Goal: Task Accomplishment & Management: Use online tool/utility

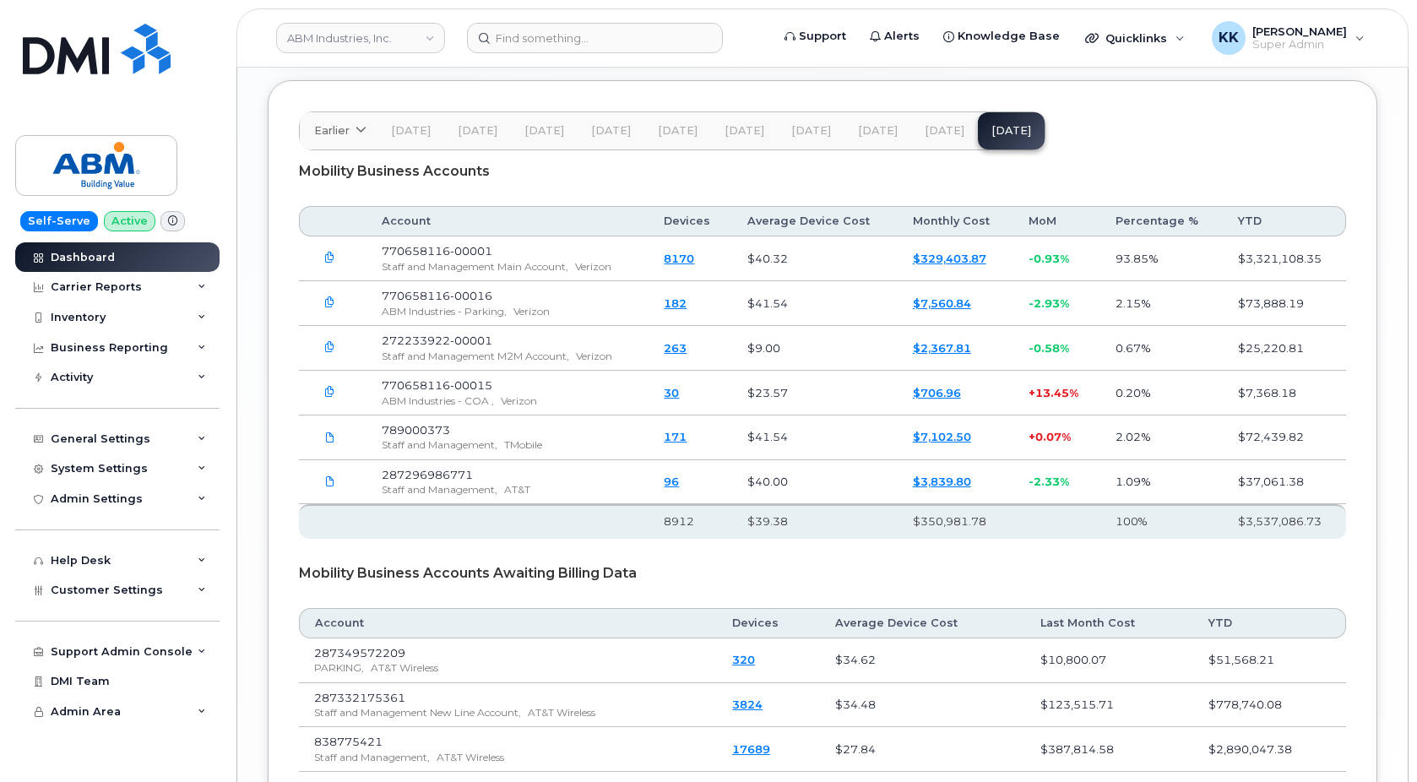
scroll to position [2822, 0]
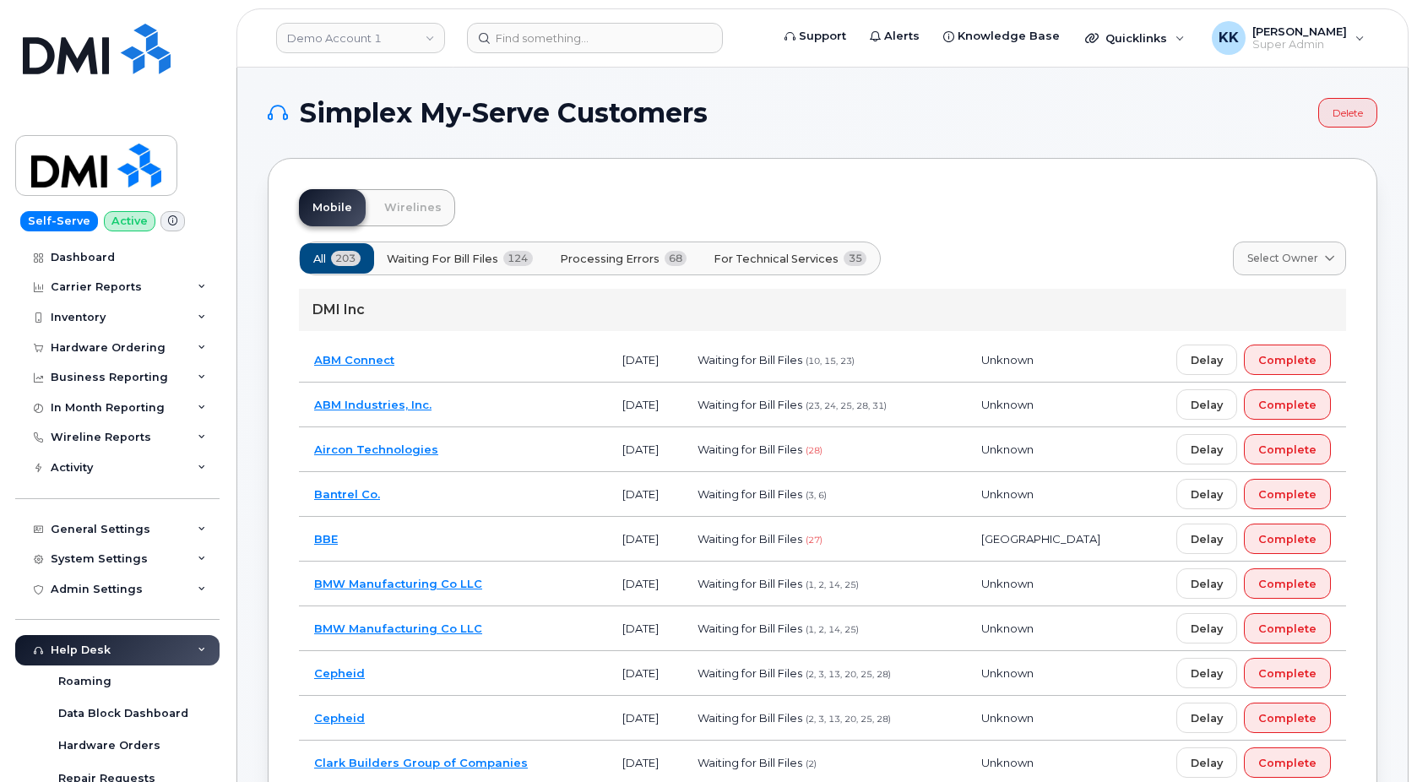
click at [665, 256] on button "Processing Errors 68" at bounding box center [624, 258] width 156 height 30
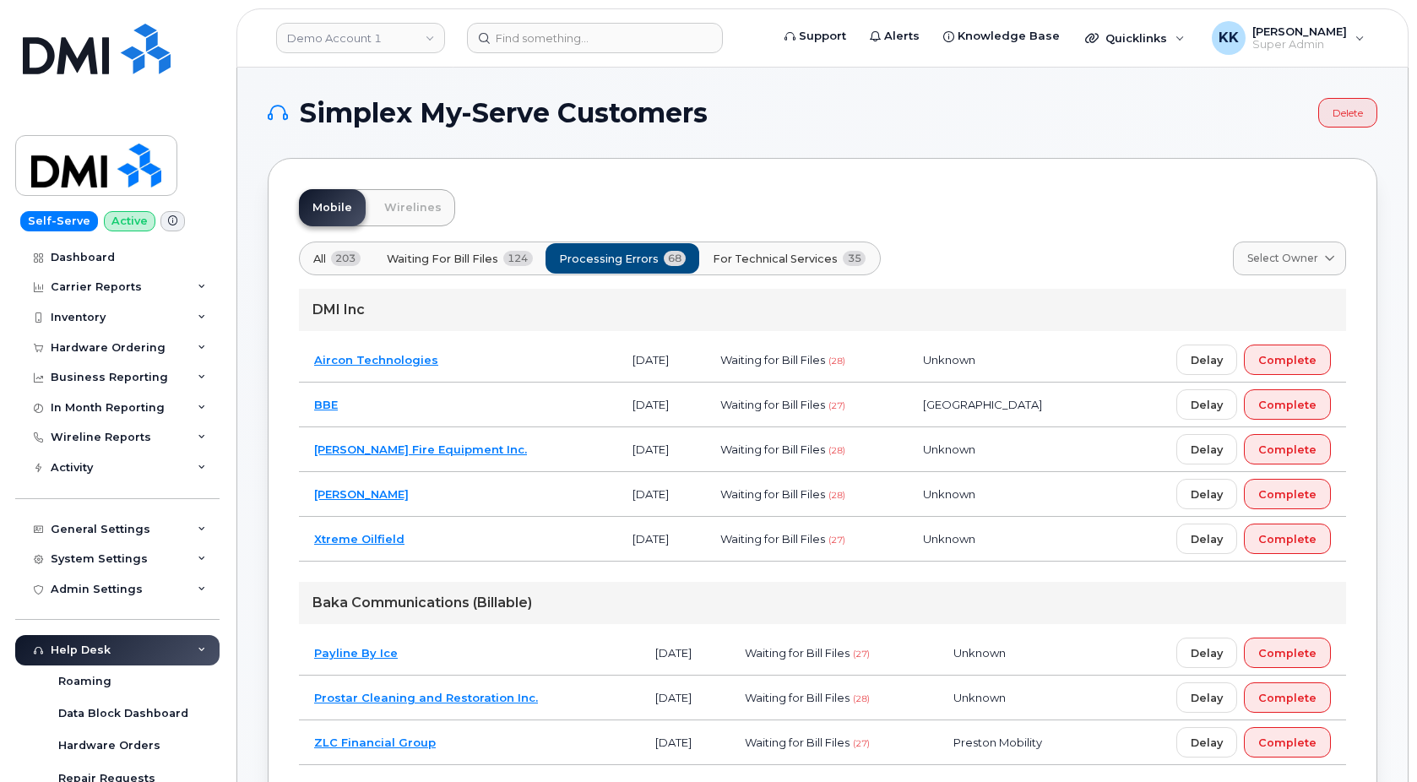
click at [775, 256] on span "For Technical Services" at bounding box center [775, 259] width 125 height 16
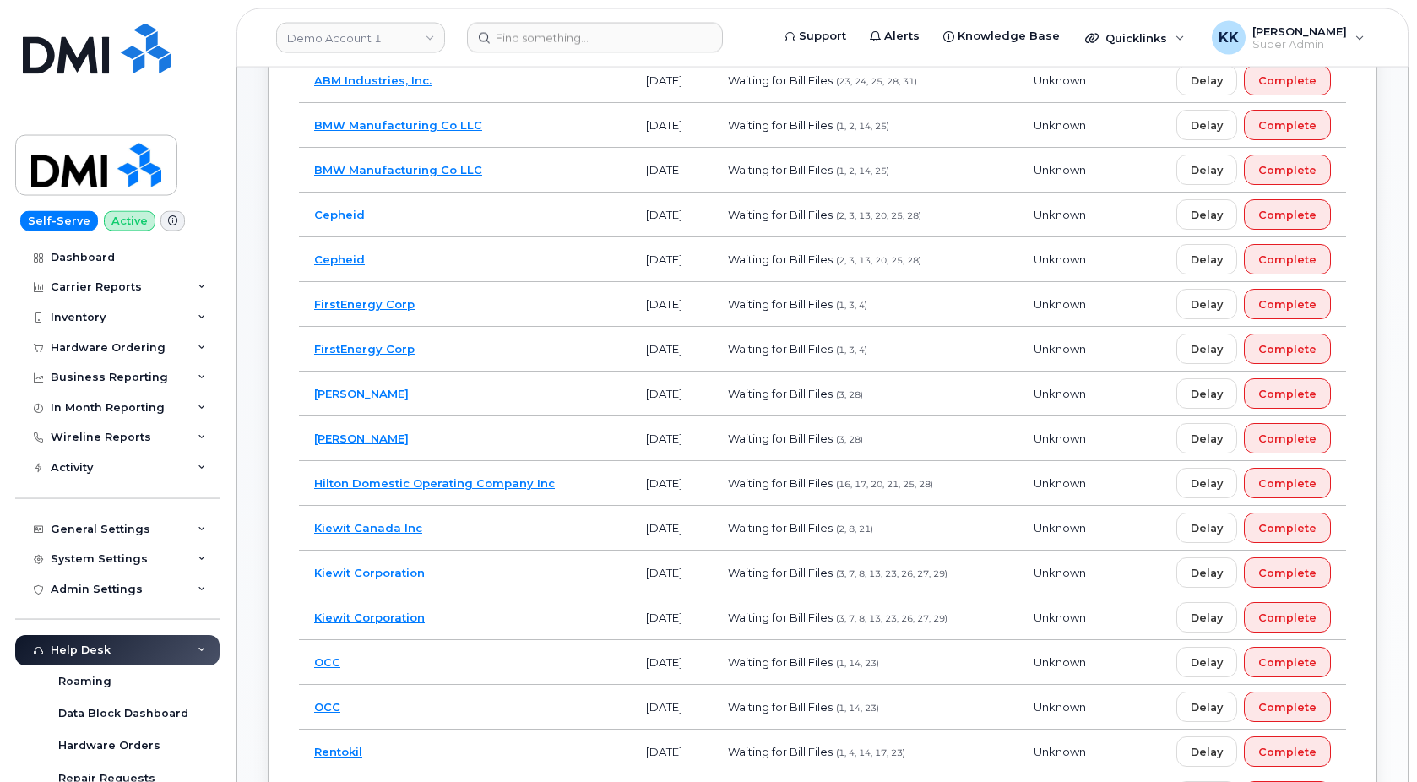
scroll to position [345, 0]
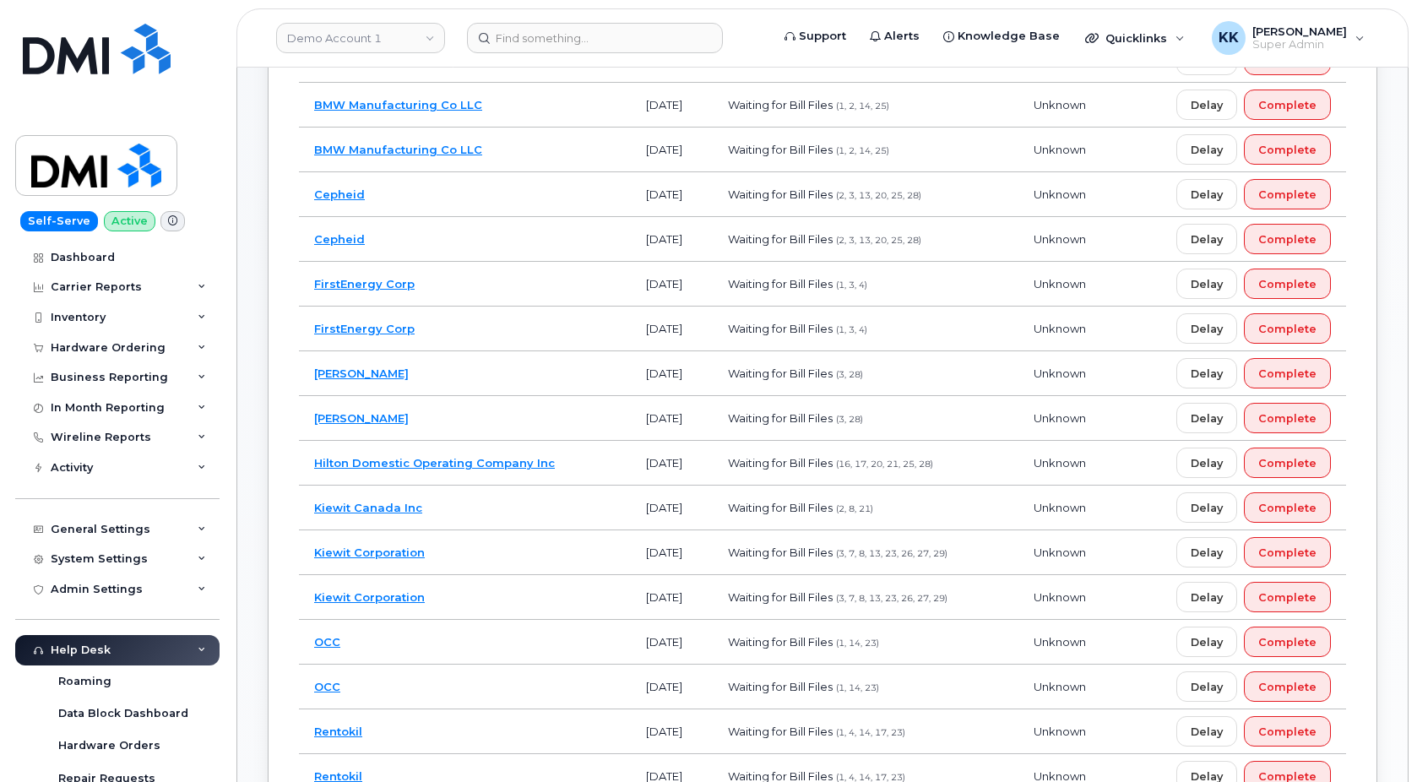
click at [566, 329] on td "FirstEnergy Corp" at bounding box center [465, 329] width 332 height 45
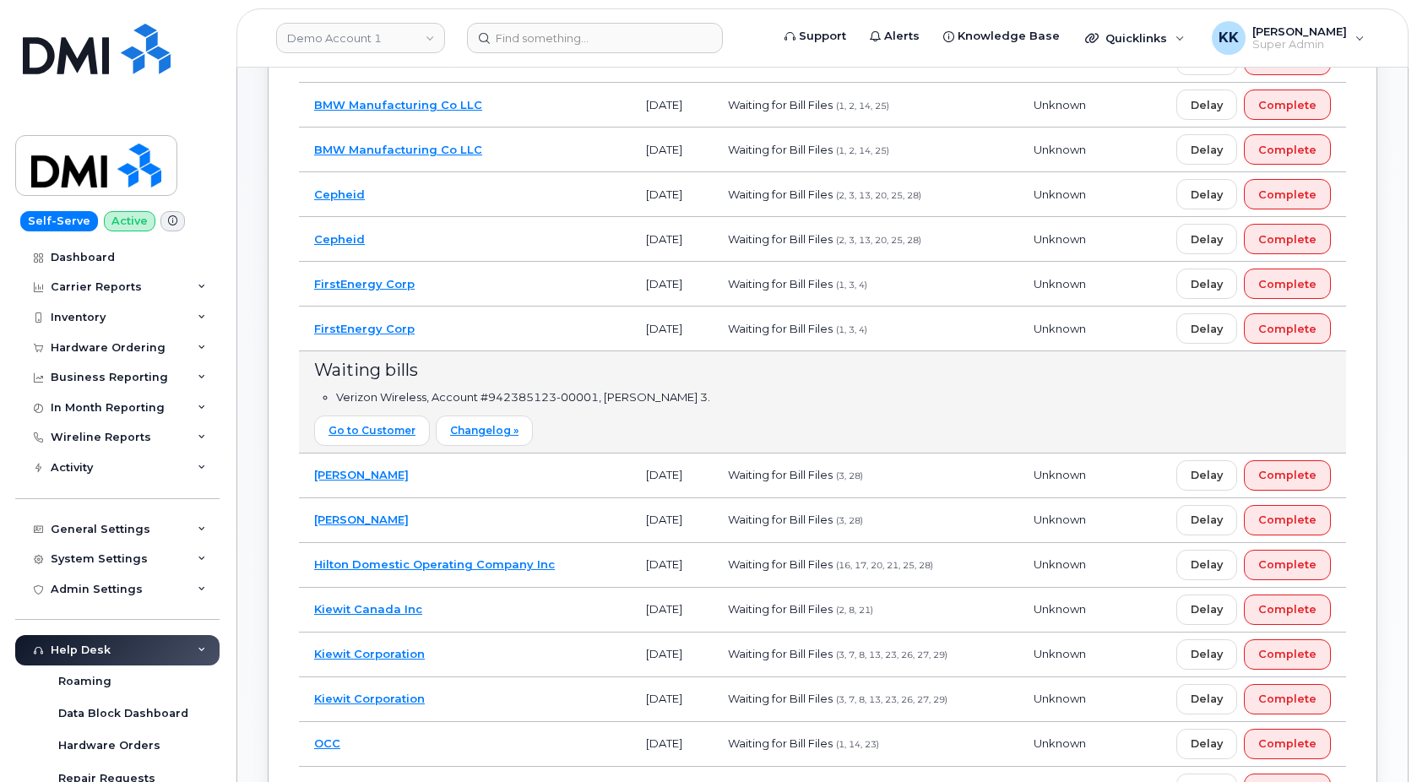
click at [566, 329] on td "FirstEnergy Corp" at bounding box center [465, 329] width 332 height 45
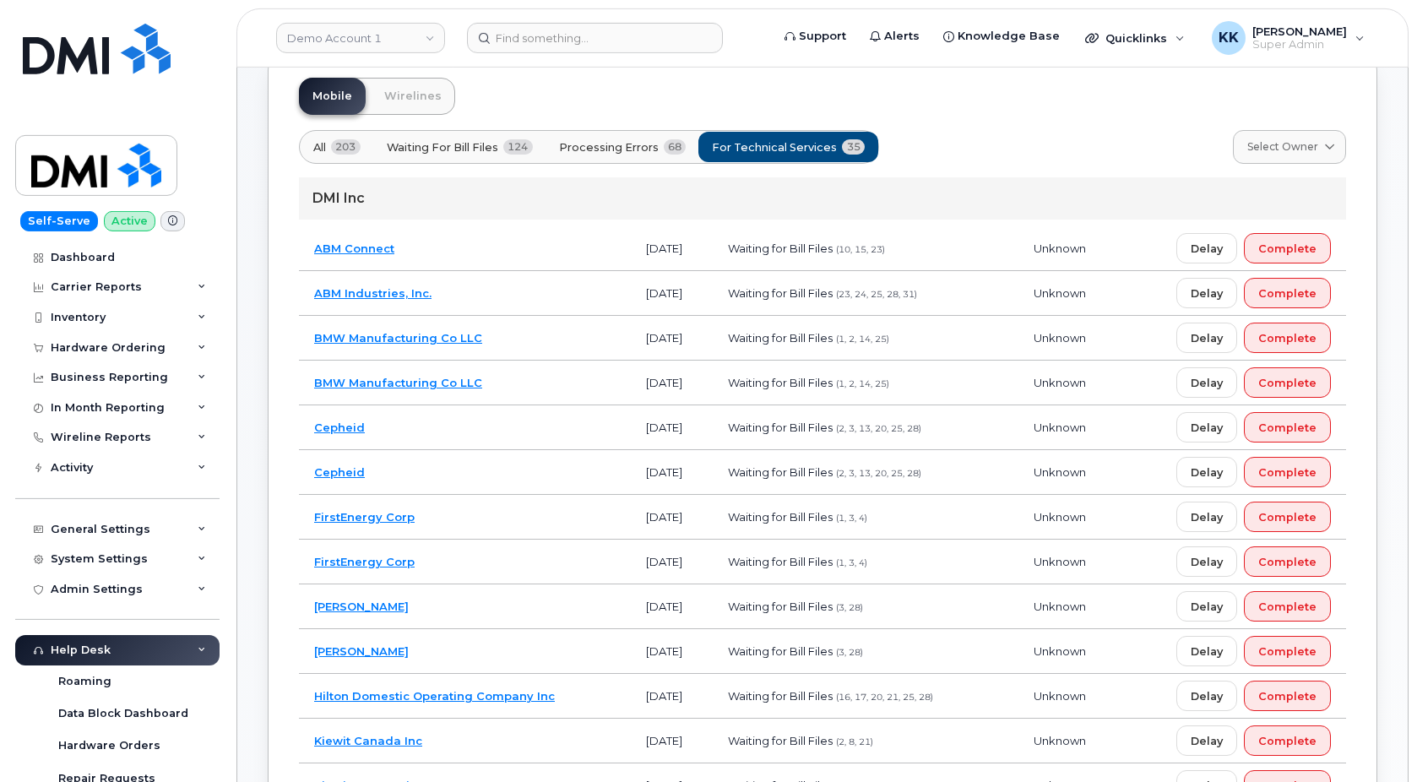
scroll to position [0, 0]
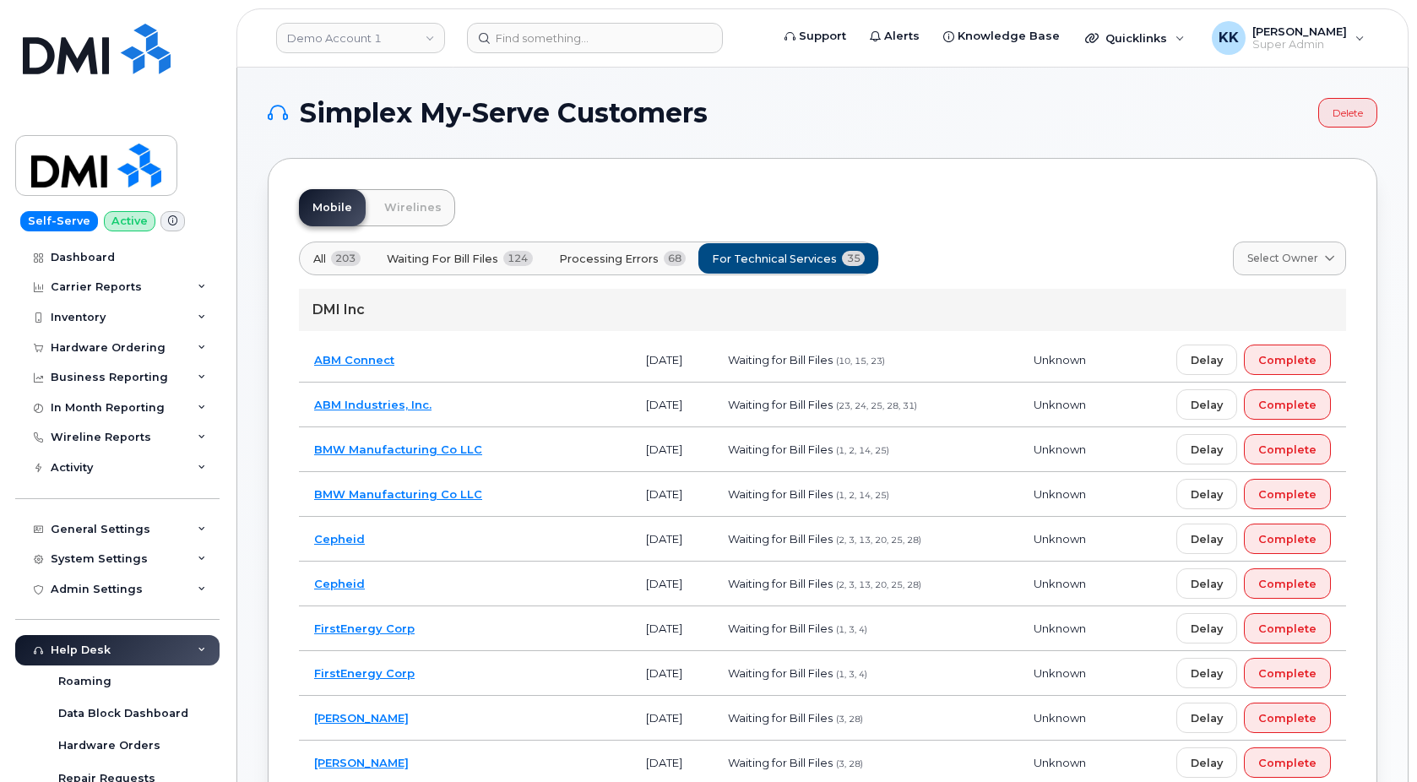
click at [518, 411] on td "ABM Industries, Inc." at bounding box center [465, 405] width 332 height 45
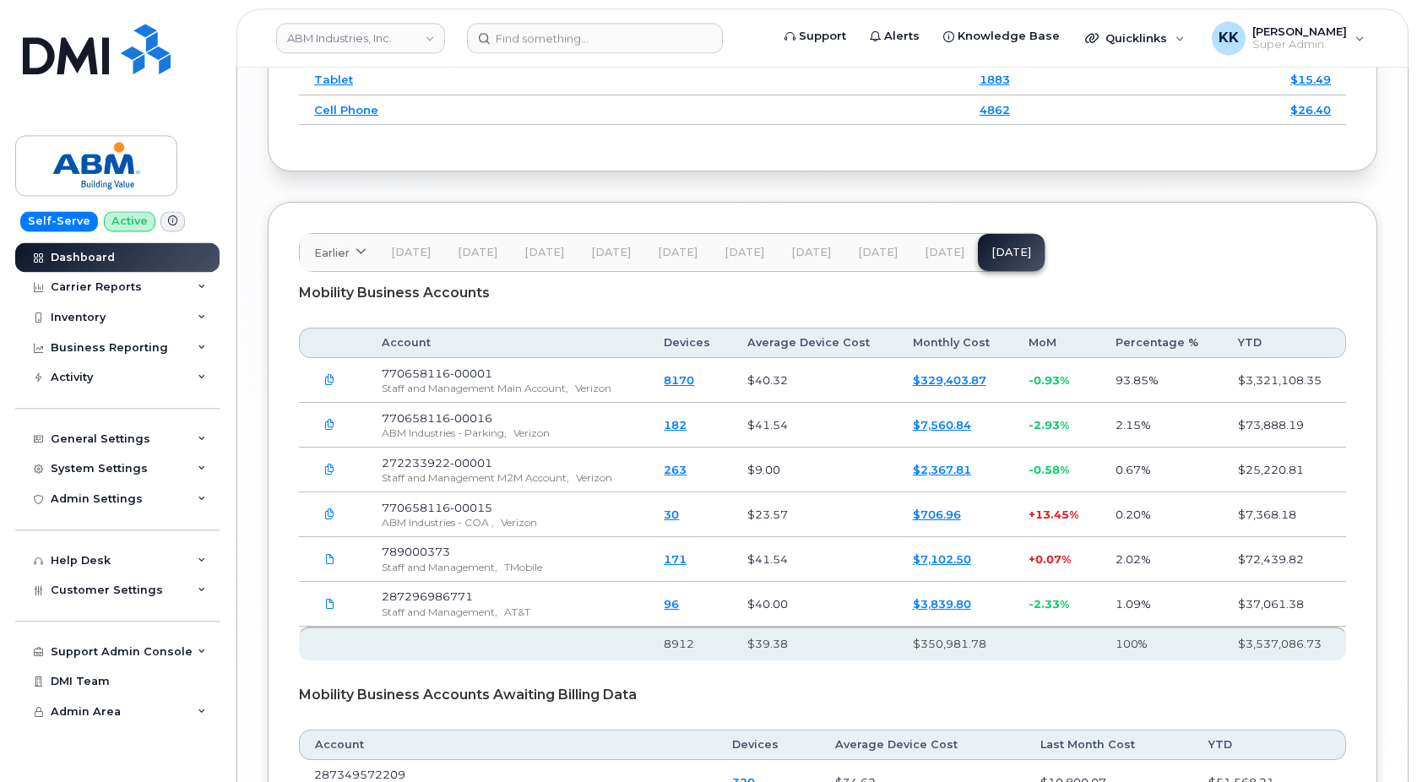
scroll to position [2757, 0]
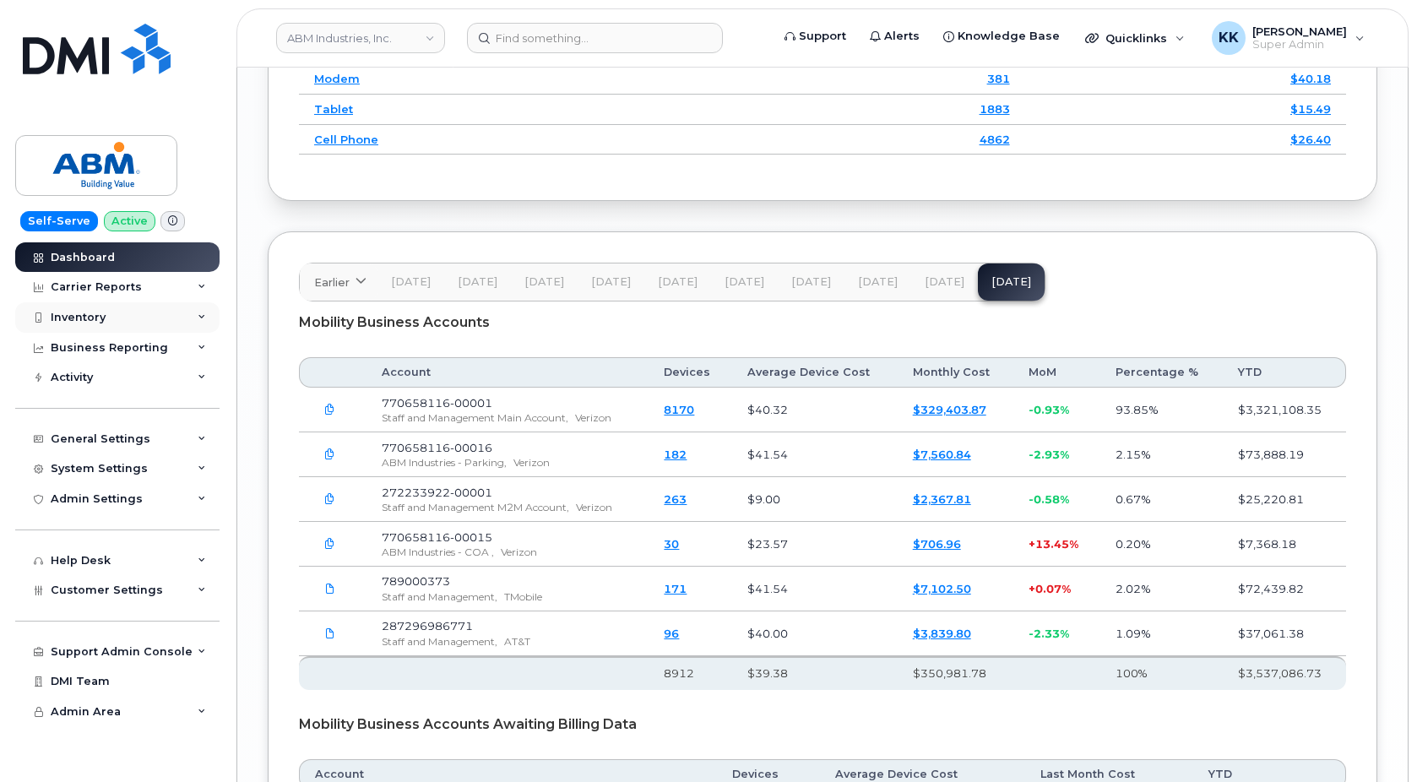
click at [95, 318] on div "Inventory" at bounding box center [78, 318] width 55 height 14
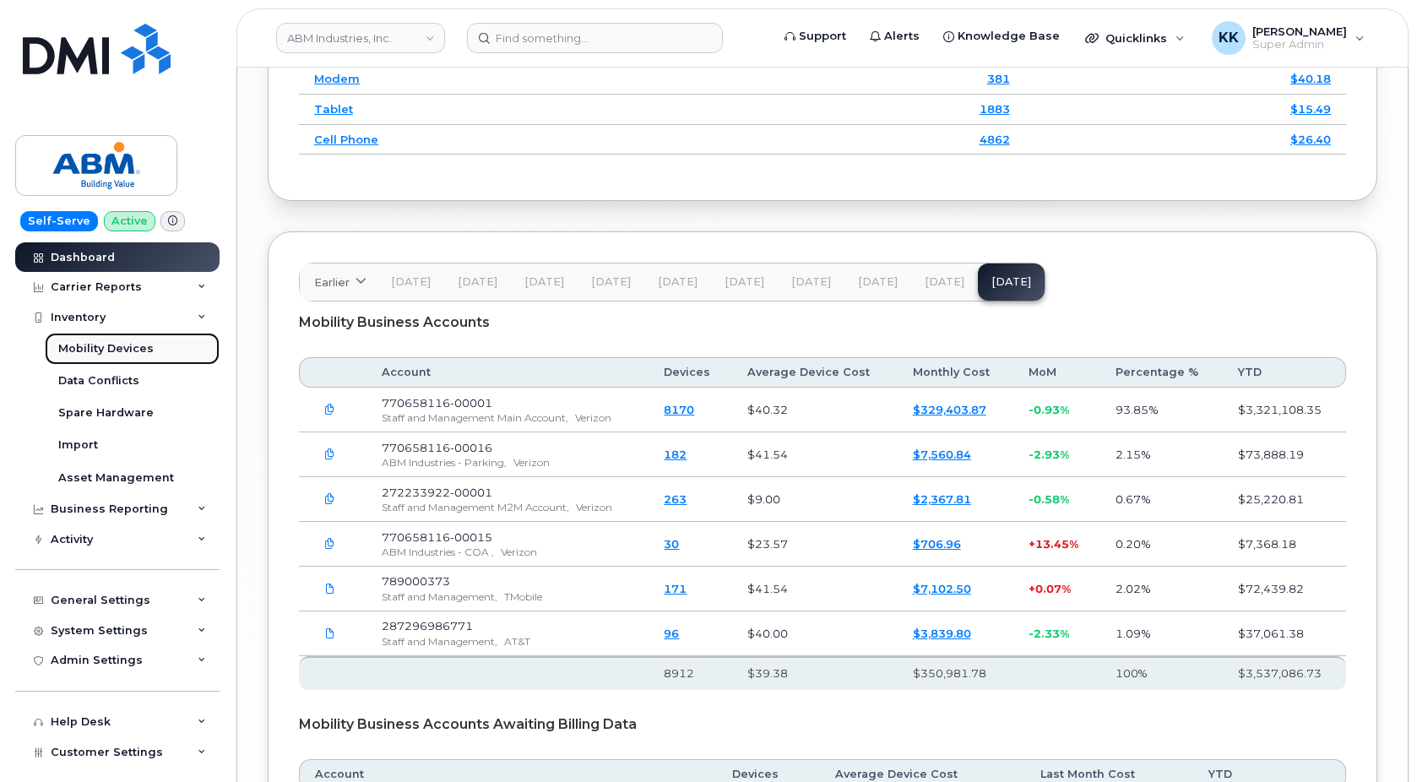
click at [94, 351] on div "Mobility Devices" at bounding box center [105, 348] width 95 height 15
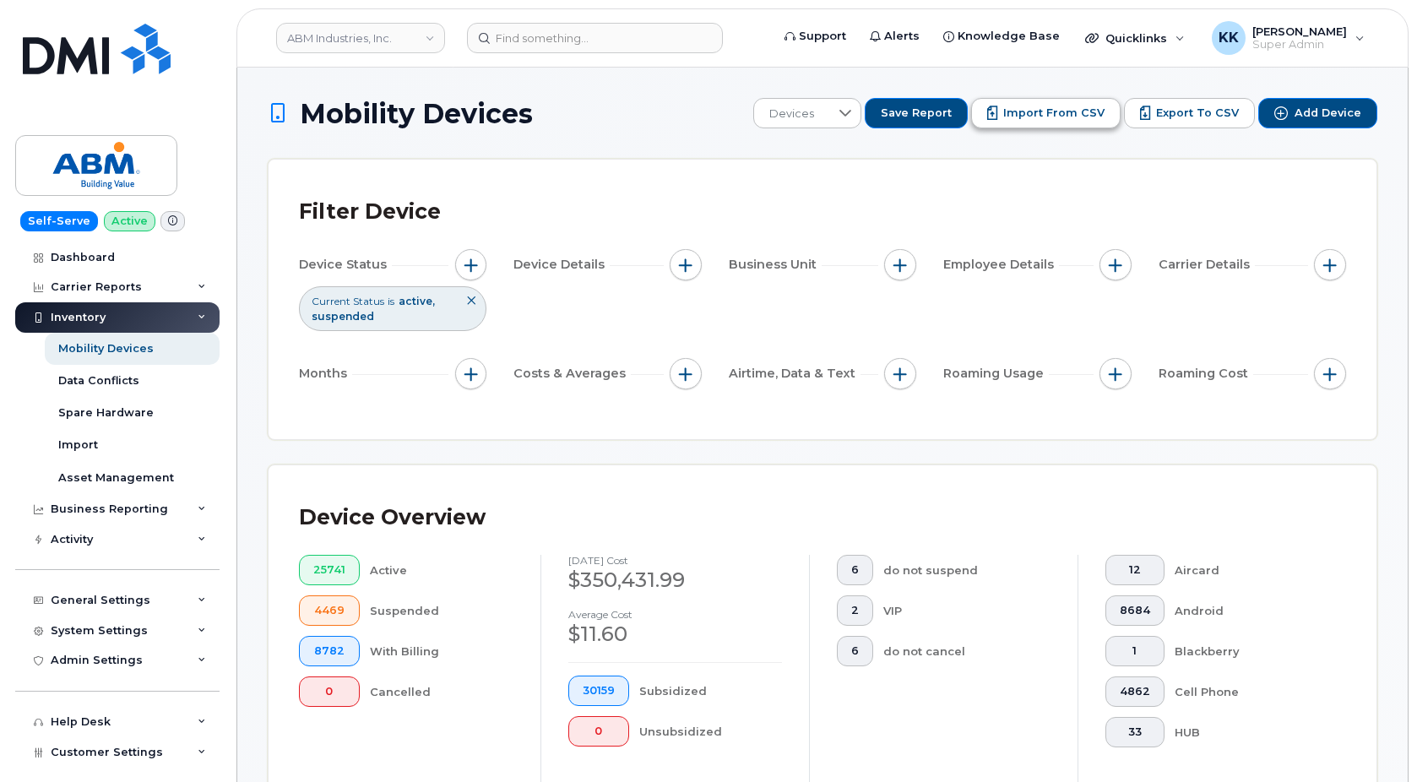
click at [1093, 121] on span "Import from CSV" at bounding box center [1054, 113] width 101 height 15
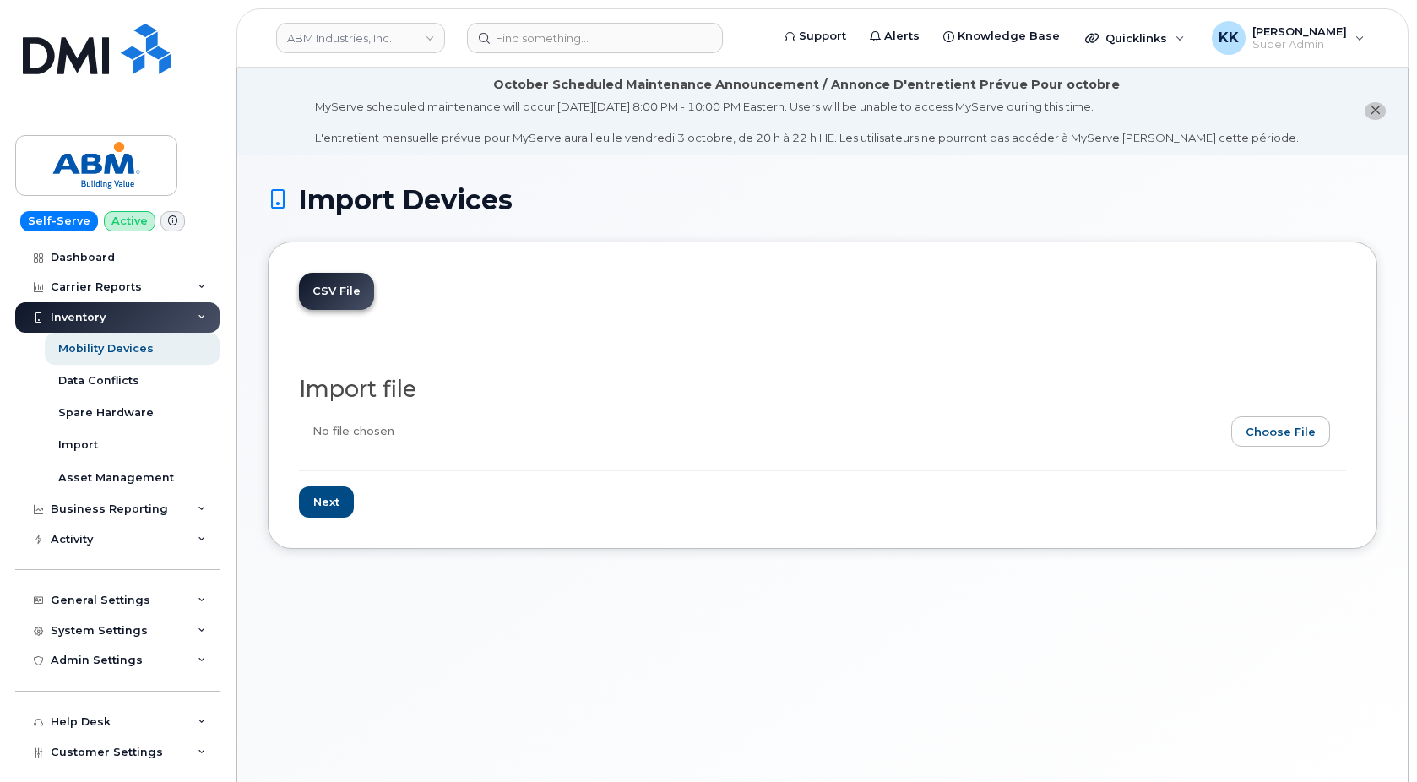
click at [1302, 440] on input "file" at bounding box center [816, 435] width 1034 height 39
type input "C:\fakepath\ABM Verizon 8116 Inventory September 2025.csv"
click at [326, 500] on input "Next" at bounding box center [326, 502] width 55 height 31
type input "Loading..."
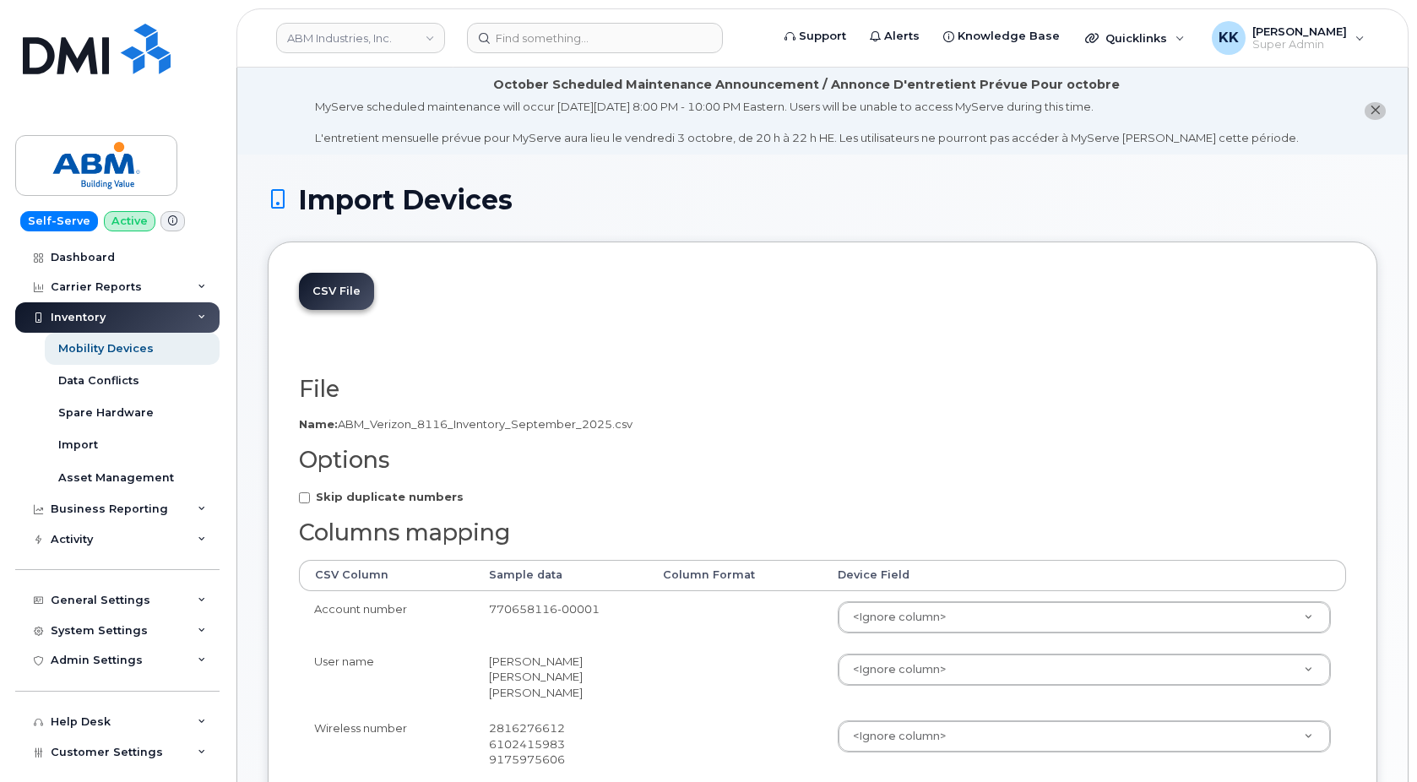
click at [345, 501] on strong "Skip duplicate numbers" at bounding box center [390, 497] width 148 height 14
click at [310, 501] on input "Skip duplicate numbers" at bounding box center [304, 497] width 11 height 11
checkbox input "true"
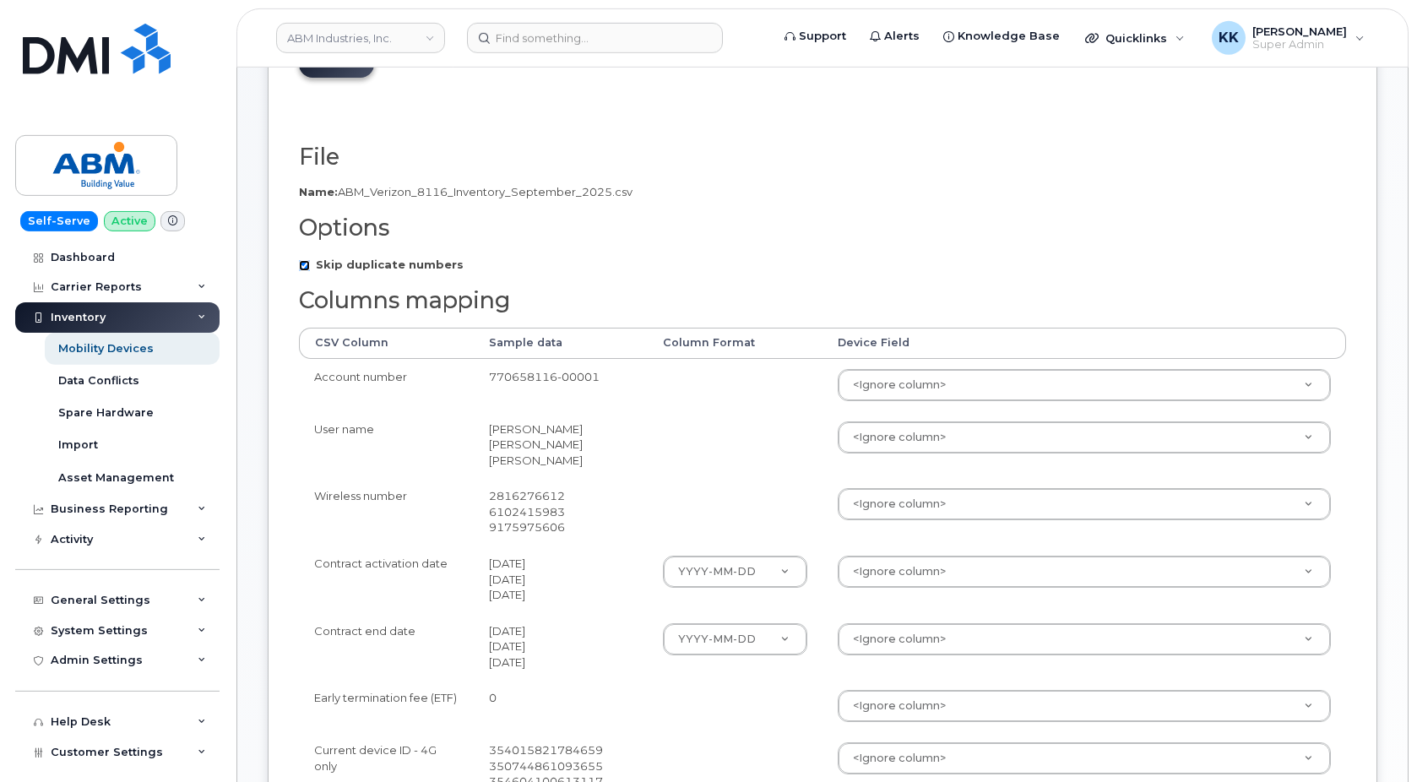
scroll to position [258, 0]
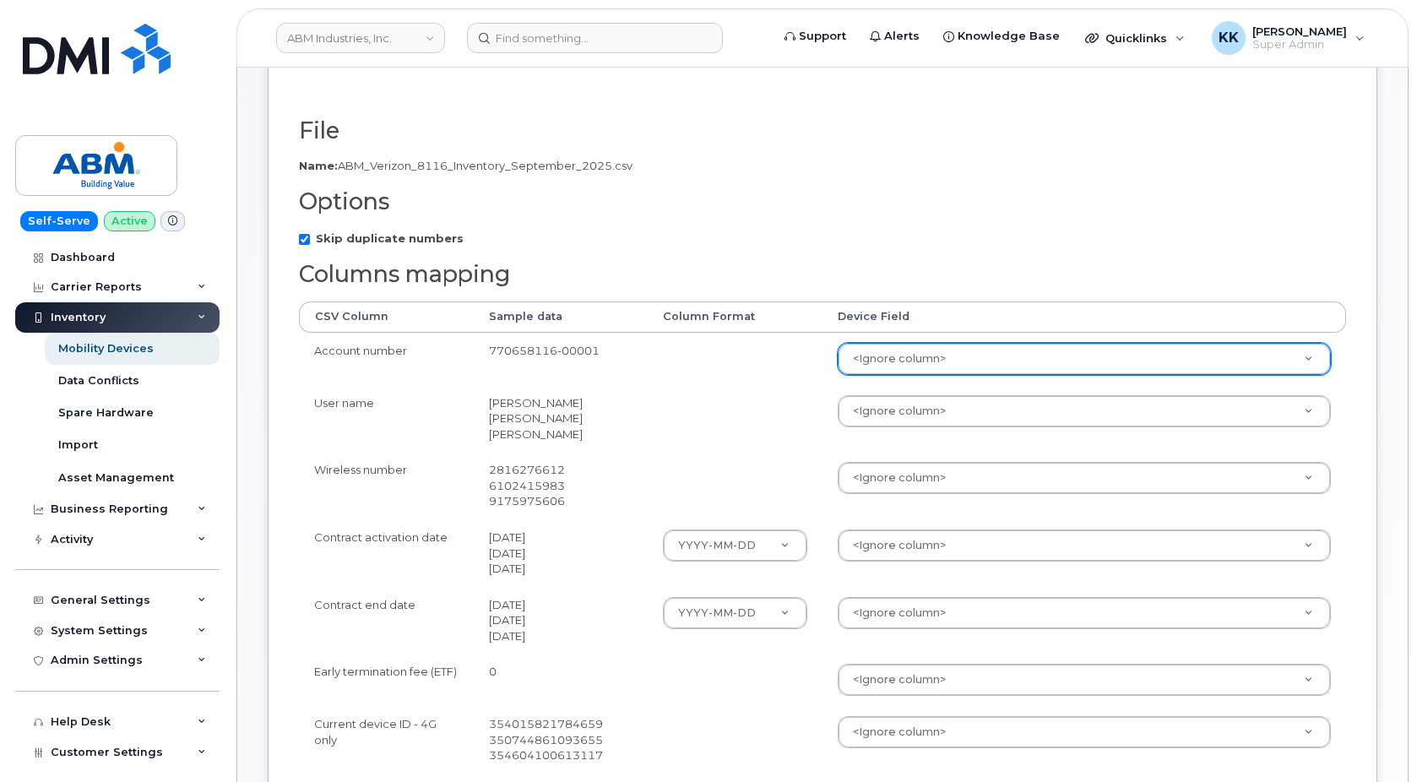
click at [884, 354] on body "ABM Industries, Inc. Support Alerts Knowledge Base Quicklinks Suspend / Cancel …" at bounding box center [708, 570] width 1417 height 1656
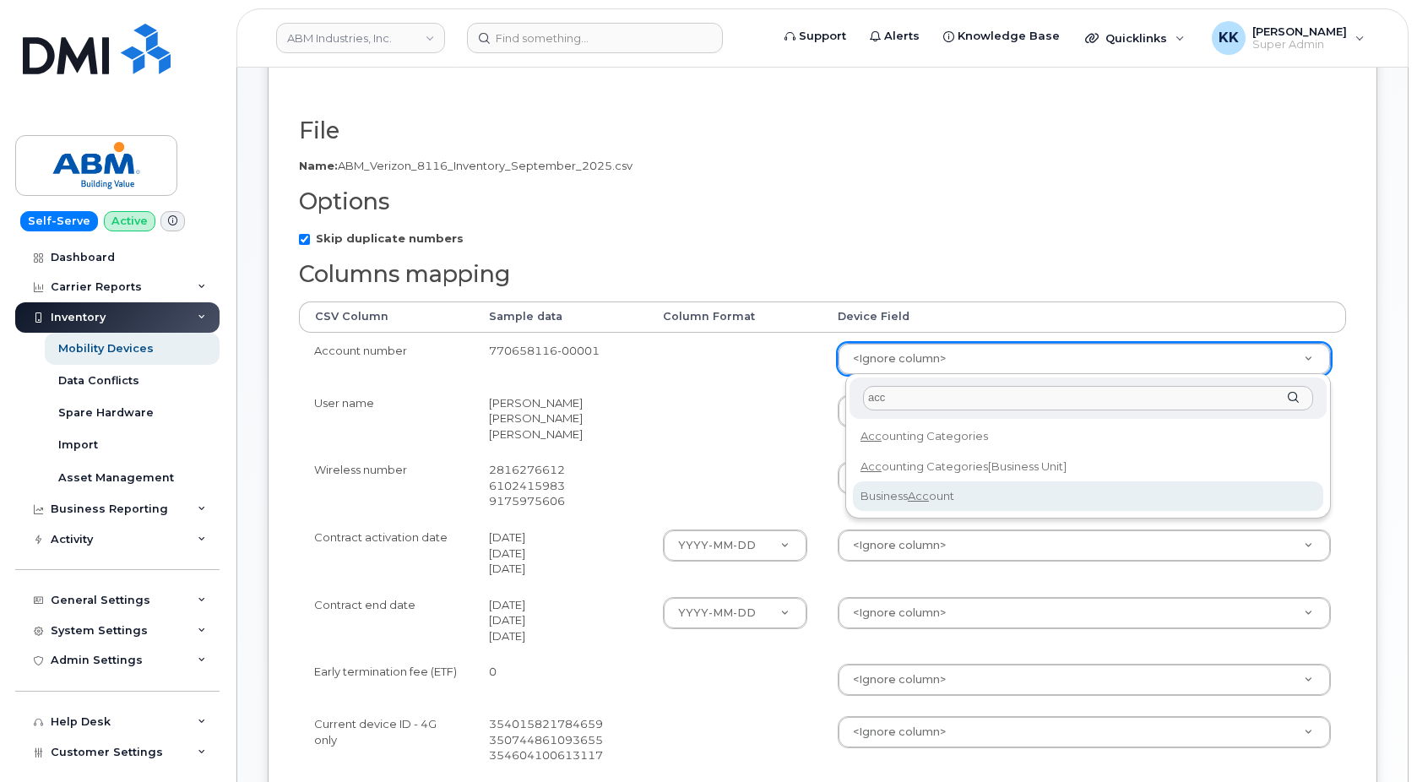
type input "acc"
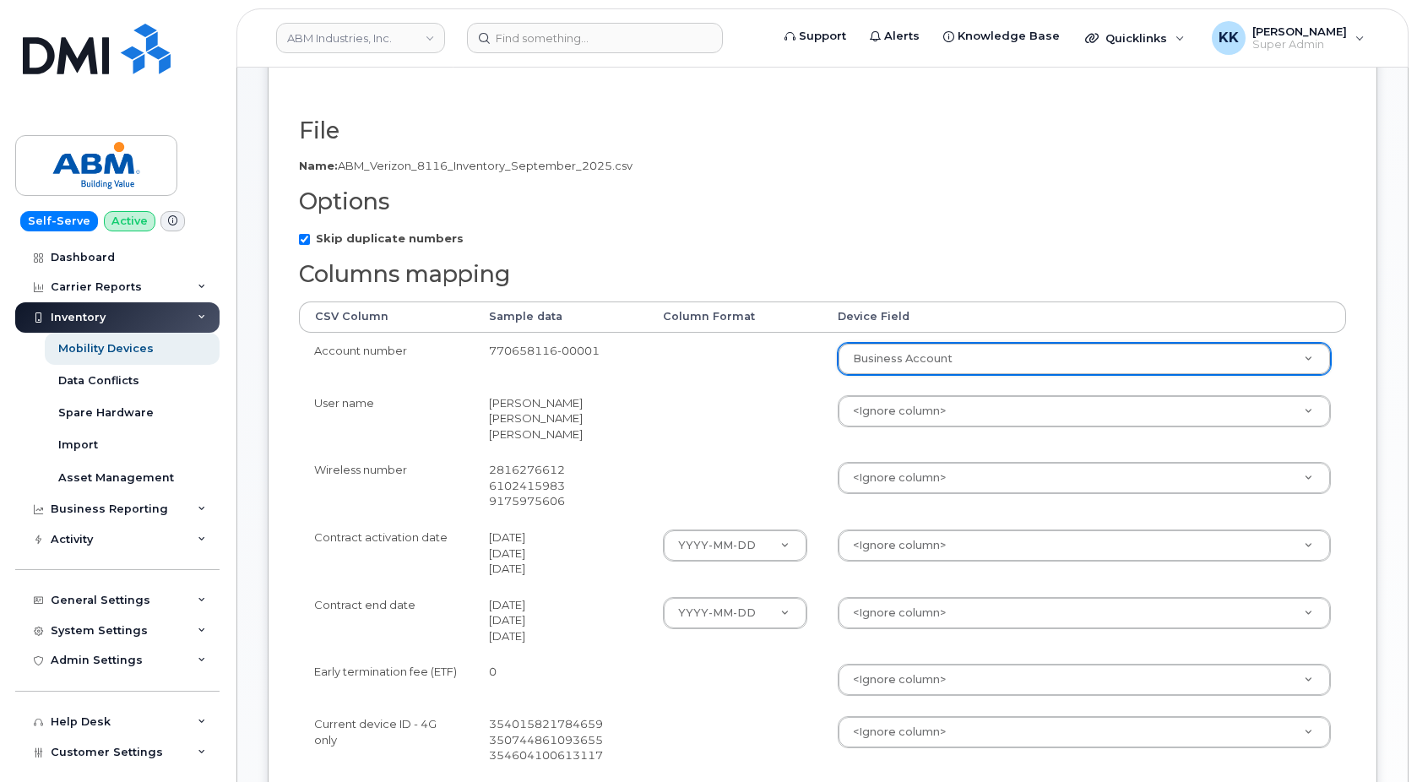
select select "business_account_id"
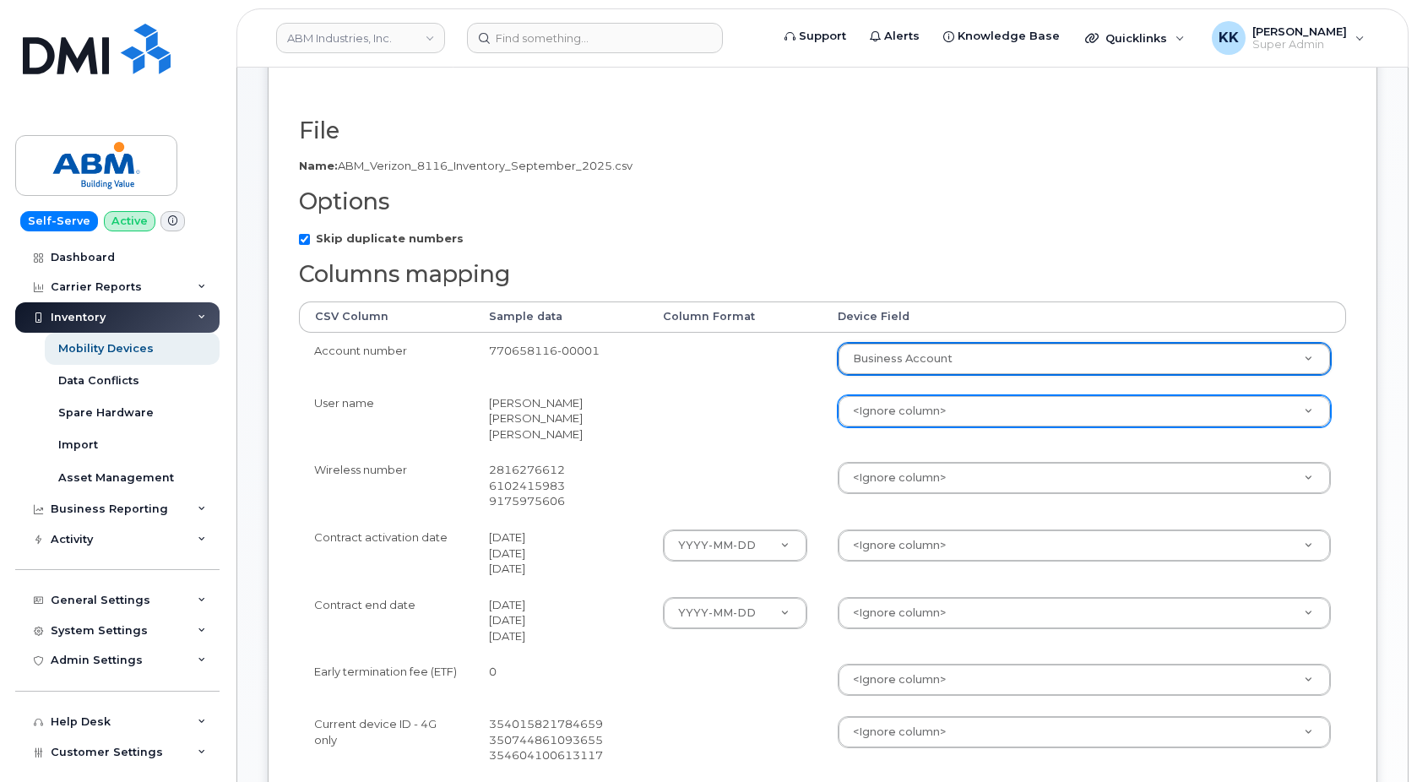
click at [868, 396] on body "ABM Industries, Inc. Support Alerts Knowledge Base Quicklinks Suspend / Cancel …" at bounding box center [708, 570] width 1417 height 1656
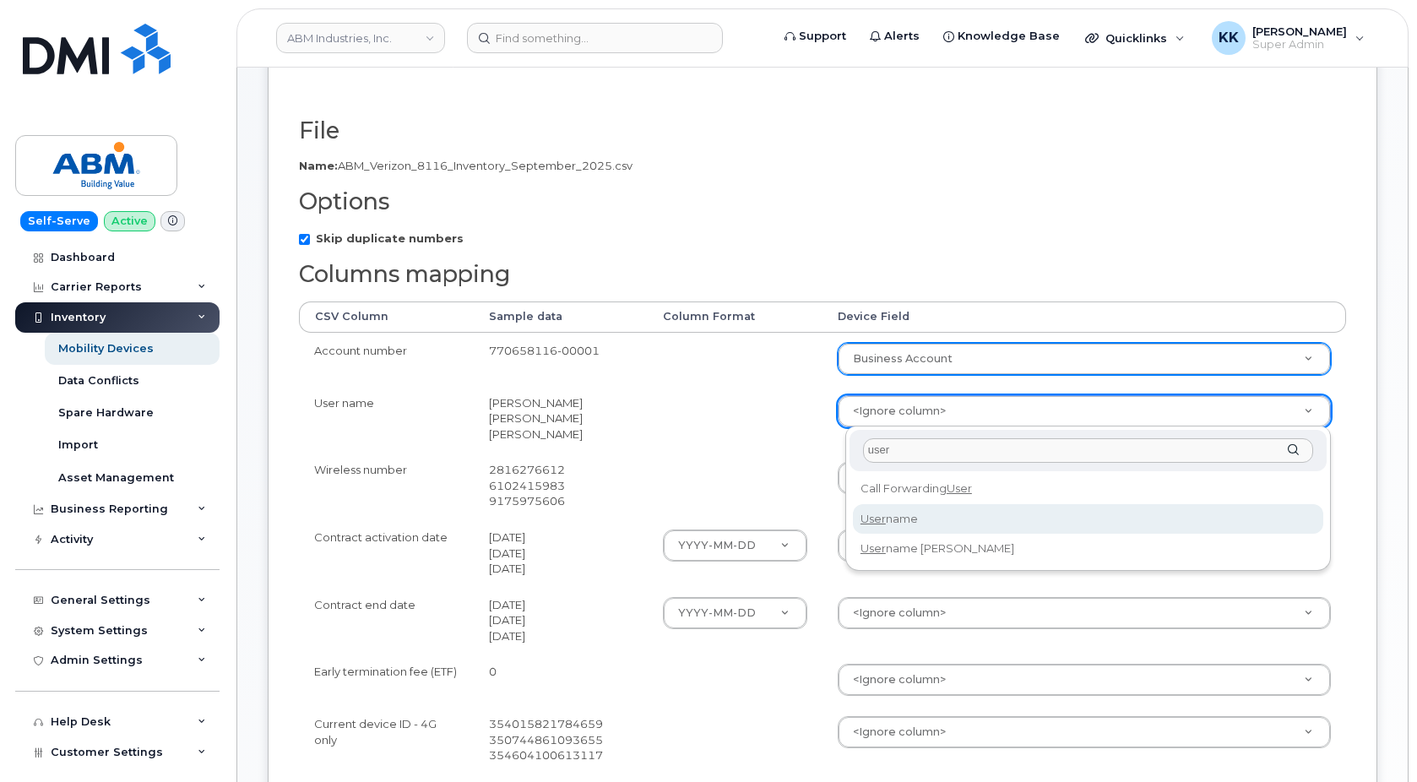
type input "user"
select select "username"
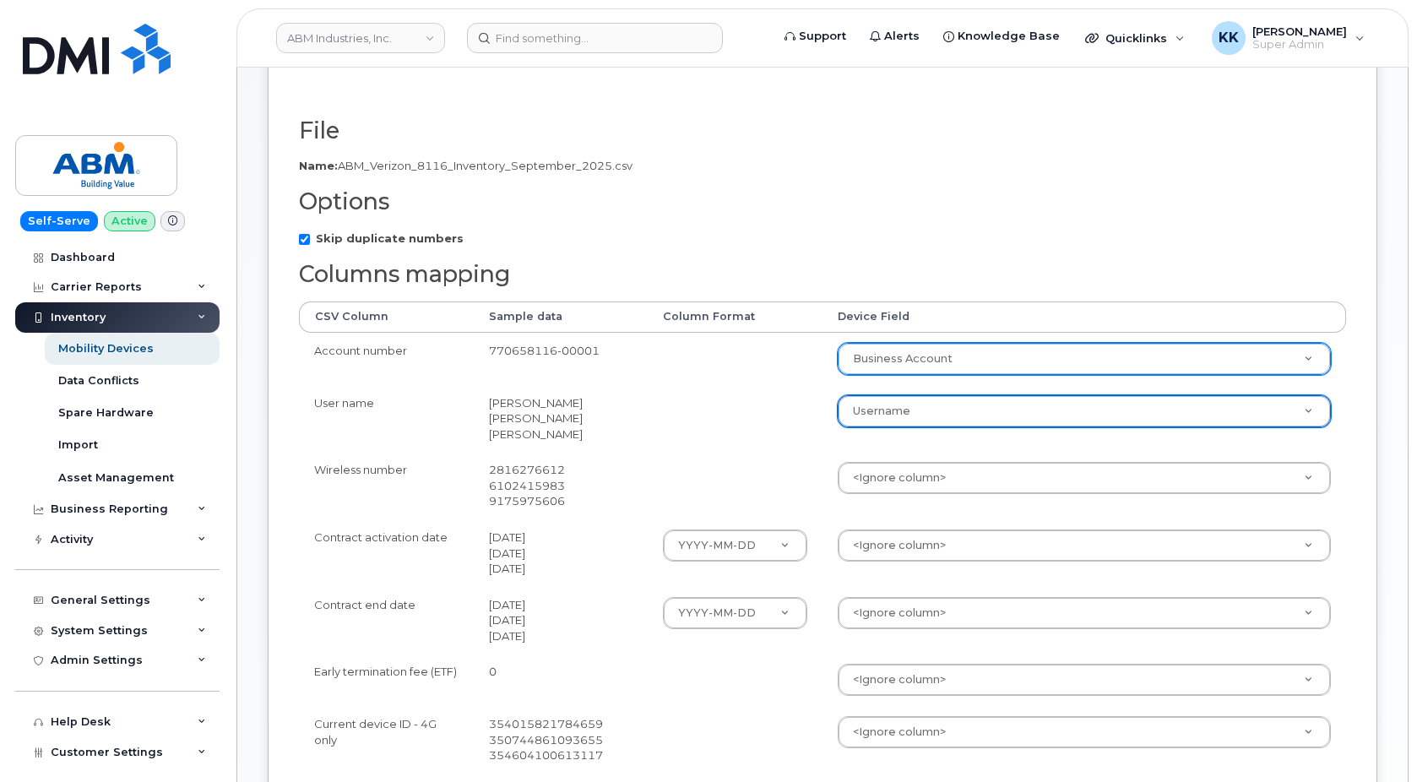
click at [892, 479] on body "ABM Industries, Inc. Support Alerts Knowledge Base Quicklinks Suspend / Cancel …" at bounding box center [708, 570] width 1417 height 1656
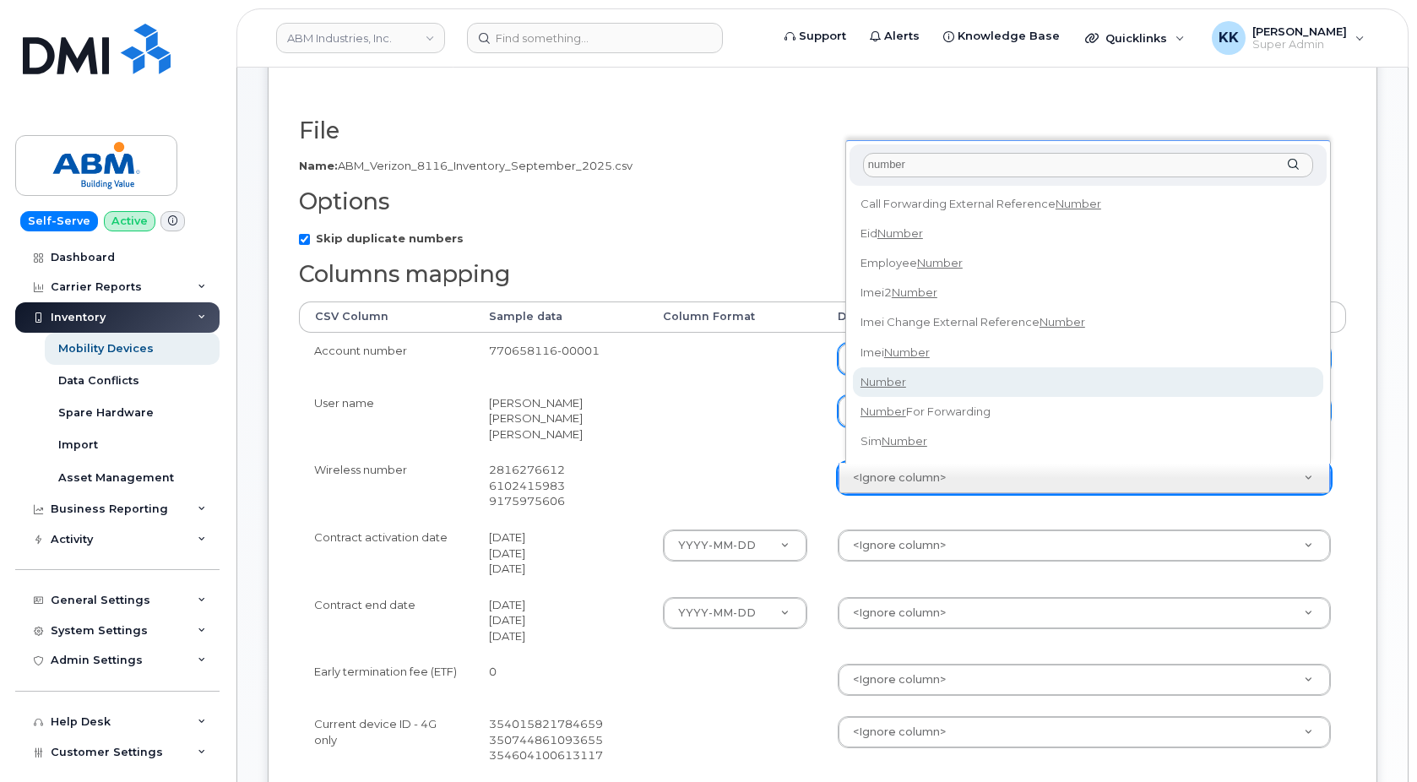
type input "number"
select select "number"
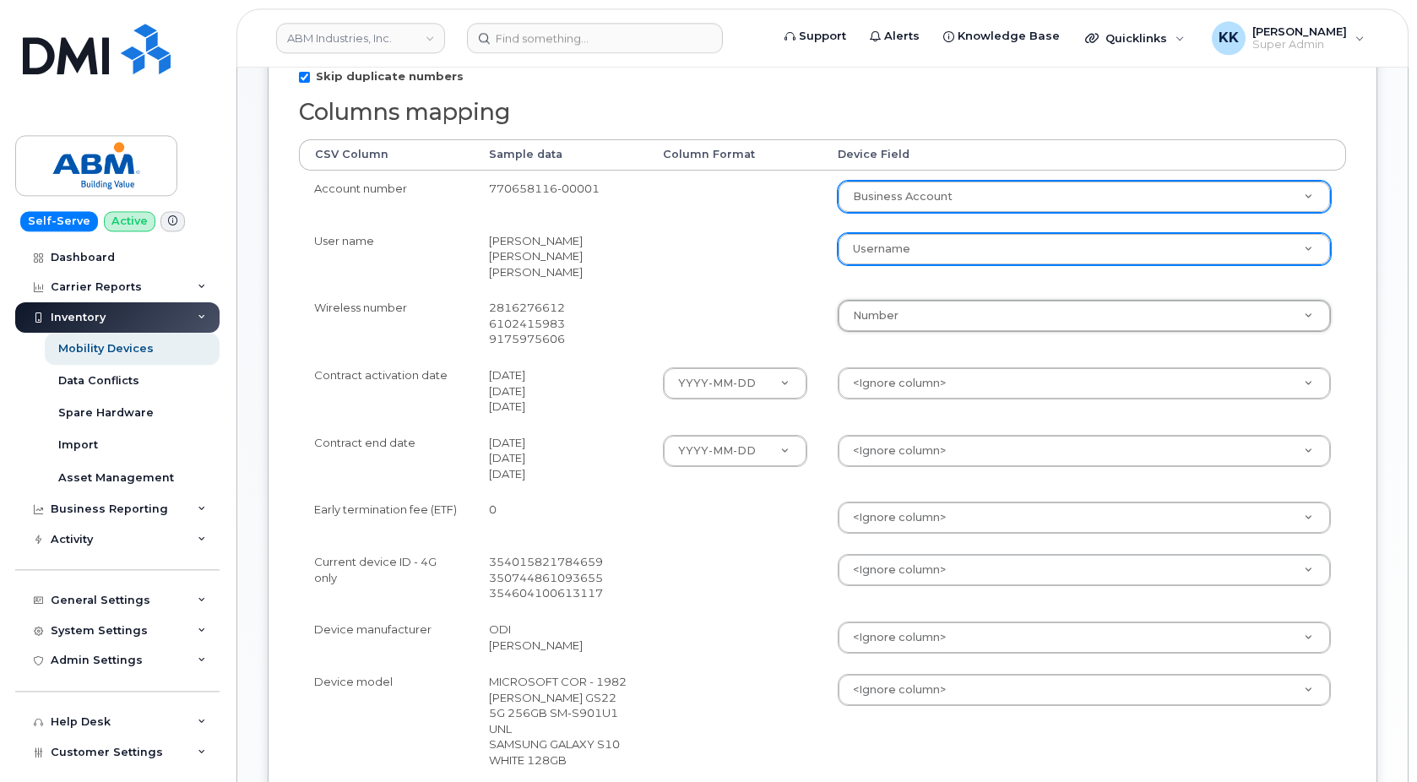
scroll to position [431, 0]
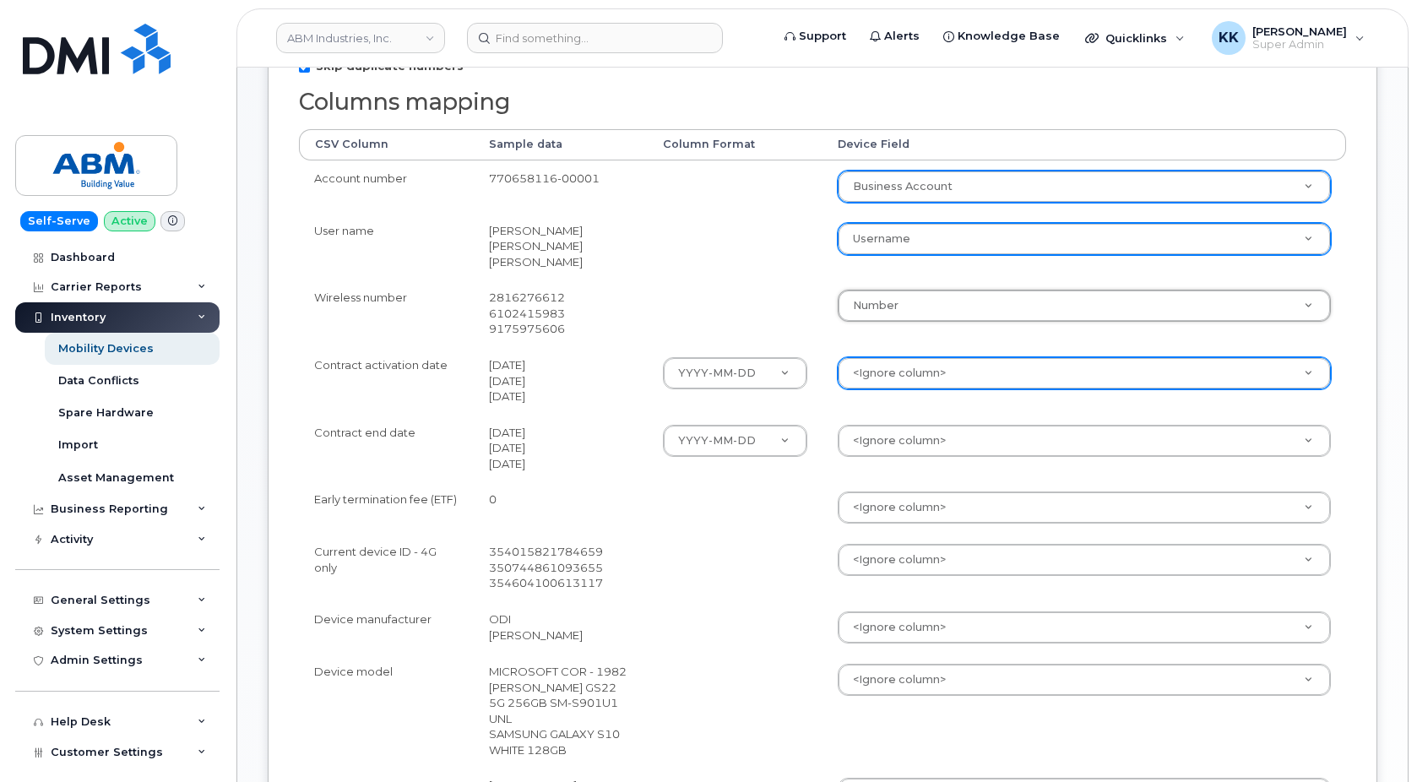
click at [927, 376] on body "ABM Industries, Inc. Support Alerts Knowledge Base Quicklinks Suspend / Cancel …" at bounding box center [708, 397] width 1417 height 1656
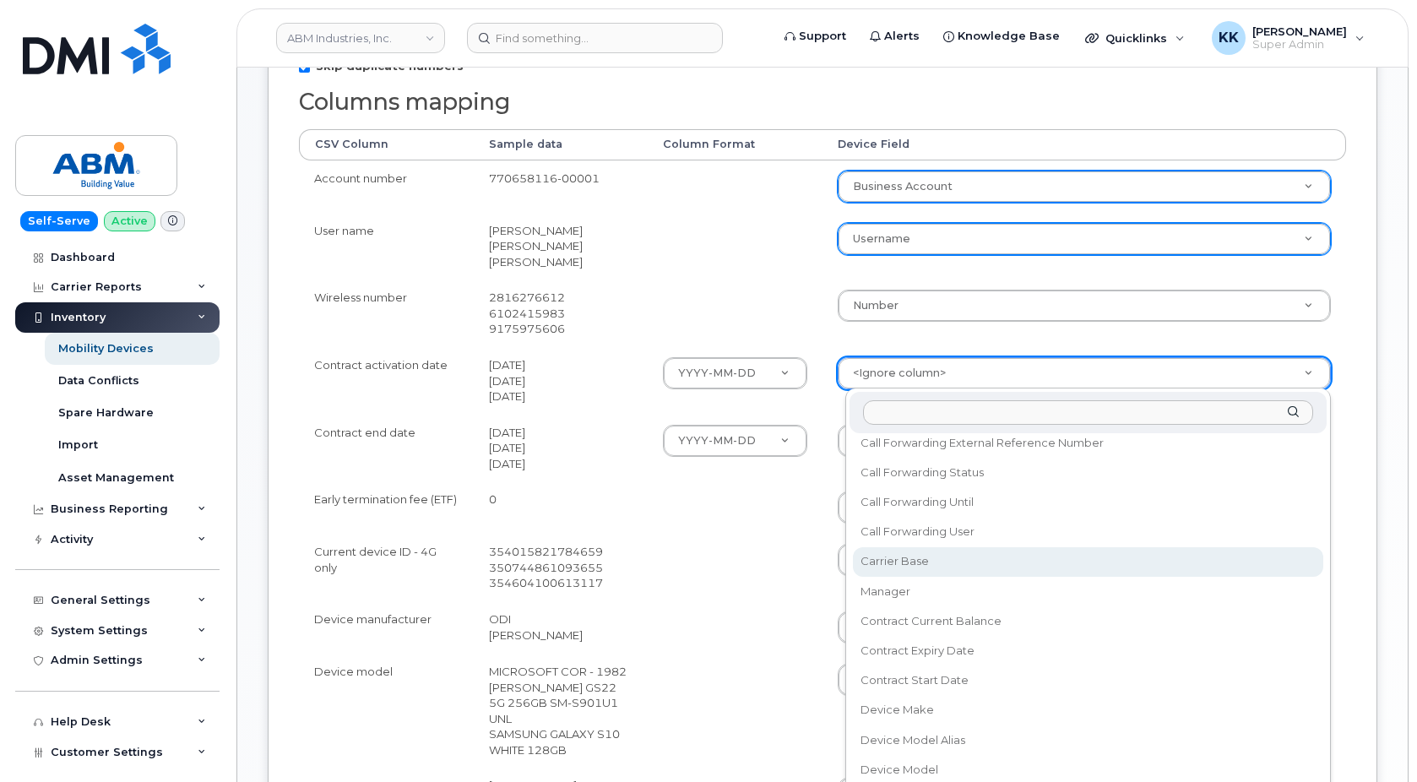
scroll to position [162, 0]
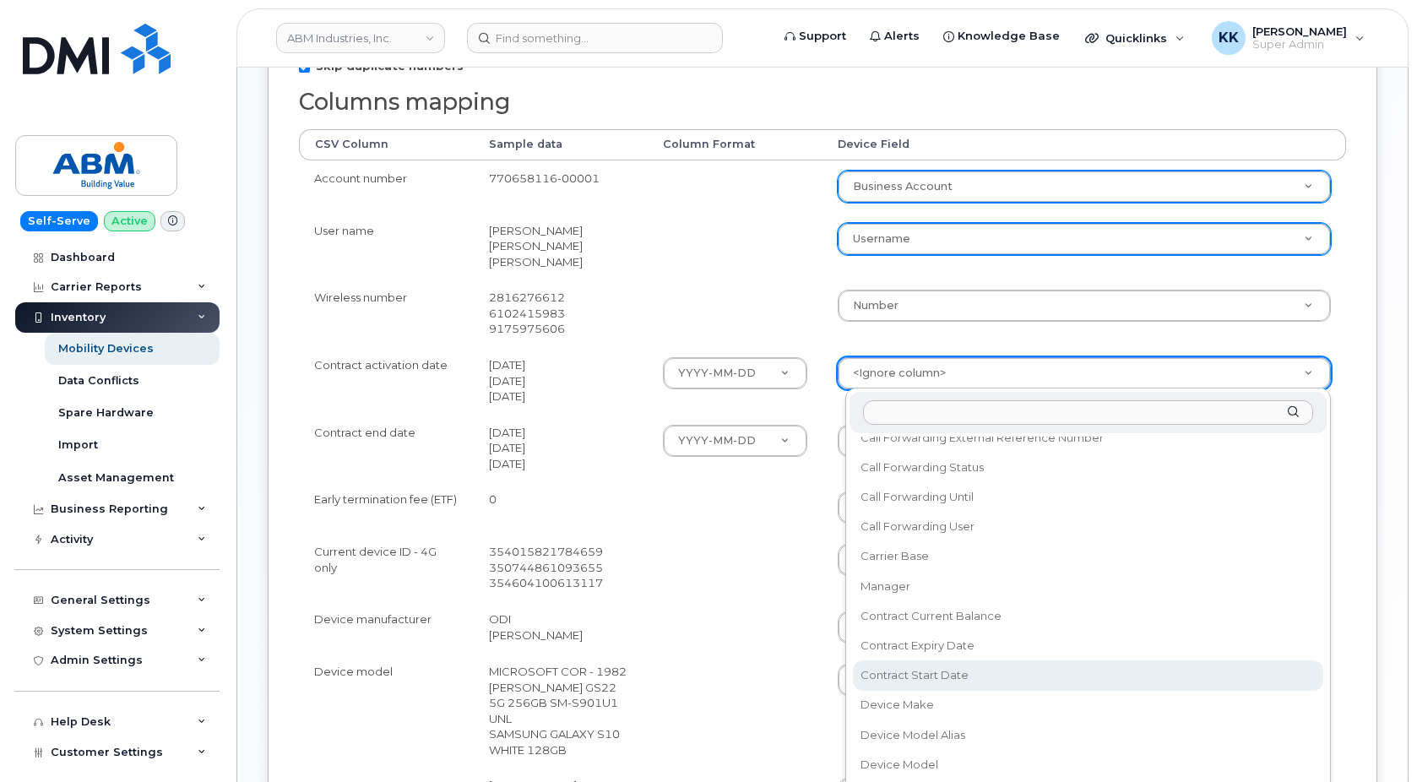
select select "contract_start_date"
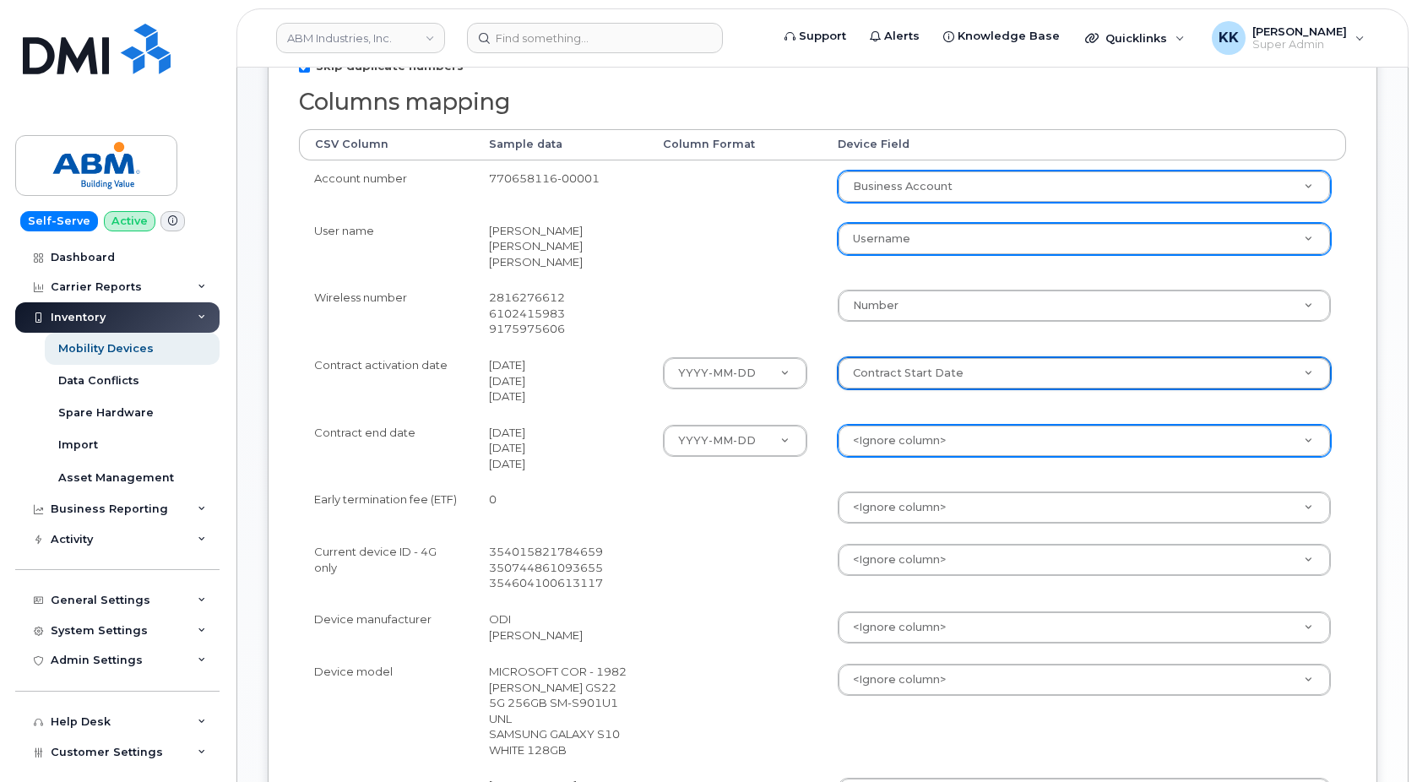
click at [926, 444] on body "ABM Industries, Inc. Support Alerts Knowledge Base Quicklinks Suspend / Cancel …" at bounding box center [708, 397] width 1417 height 1656
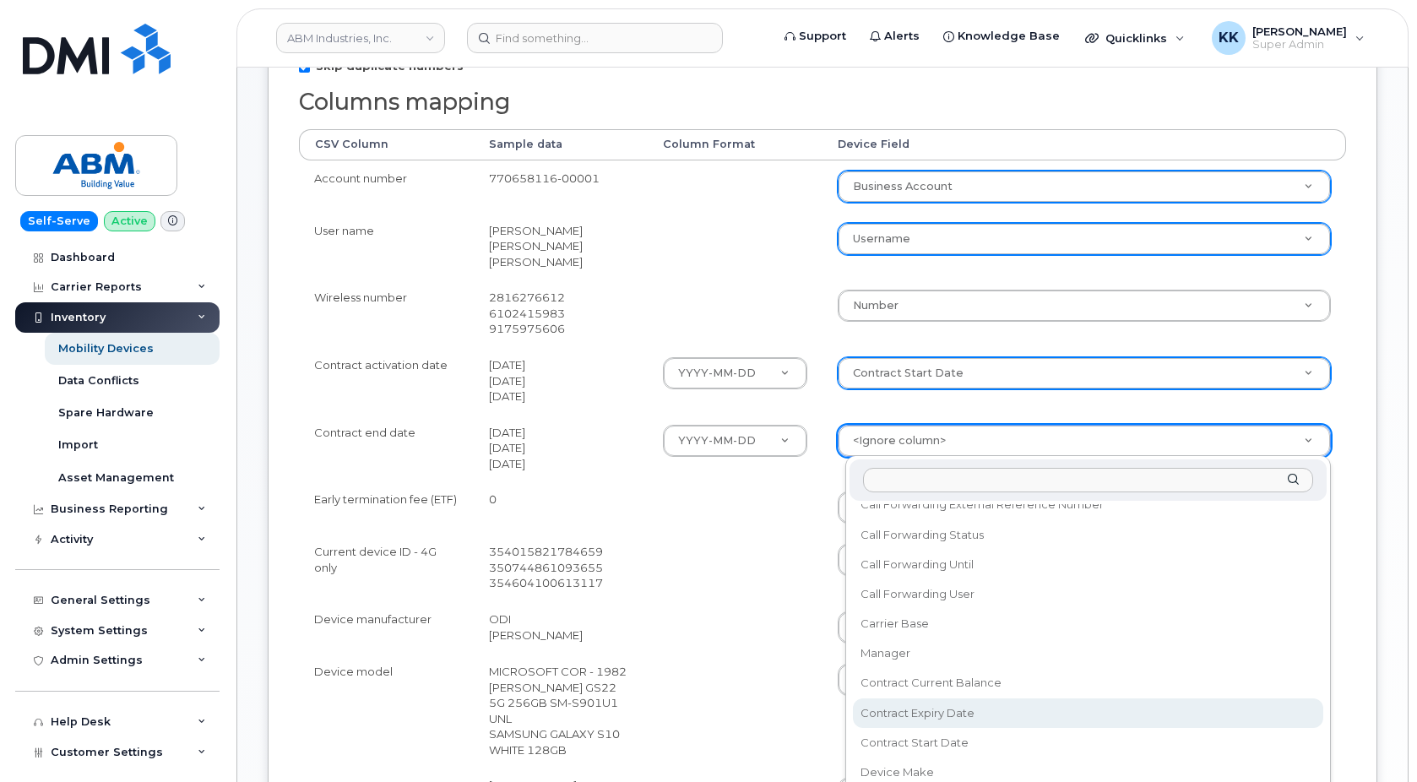
select select "contract_expiry_date"
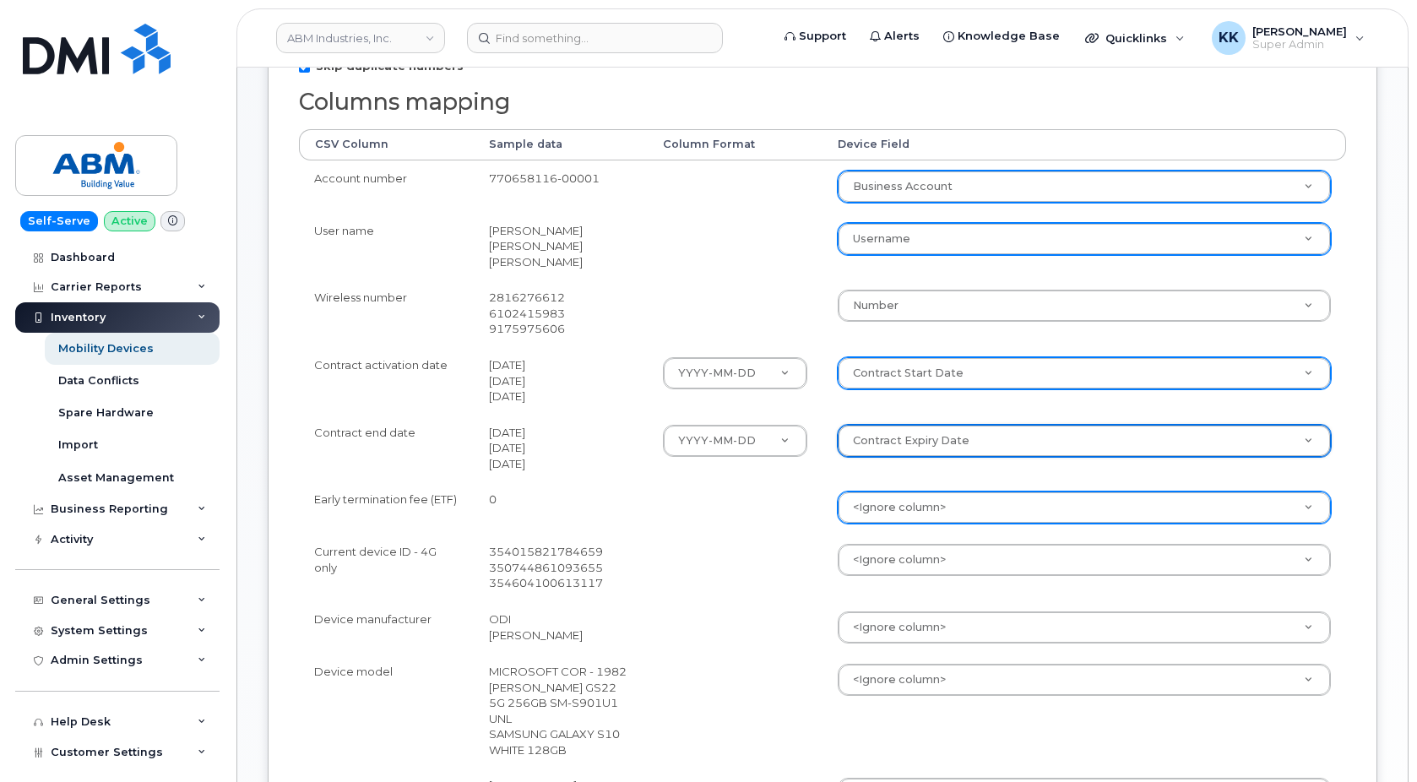
click at [890, 514] on body "ABM Industries, Inc. Support Alerts Knowledge Base Quicklinks Suspend / Cancel …" at bounding box center [708, 397] width 1417 height 1656
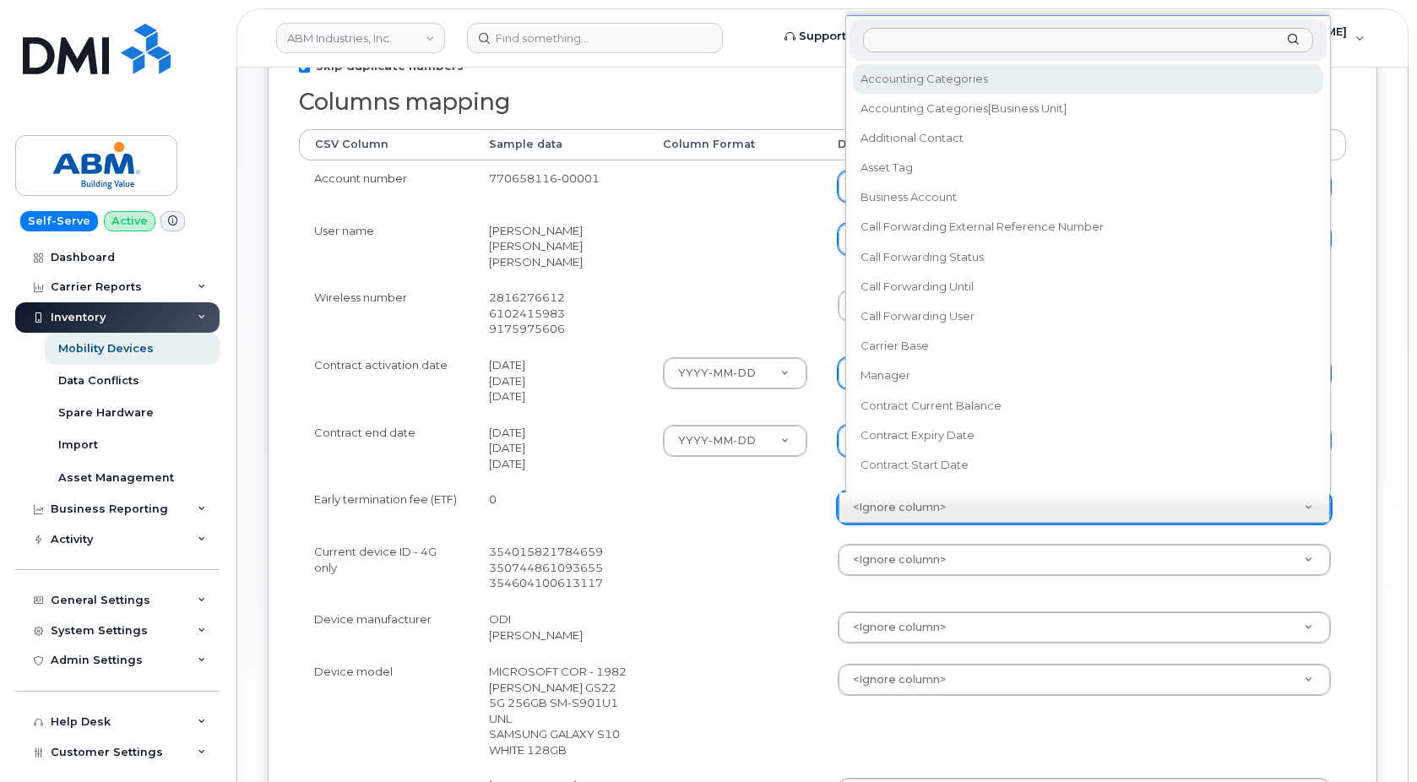
scroll to position [15, 0]
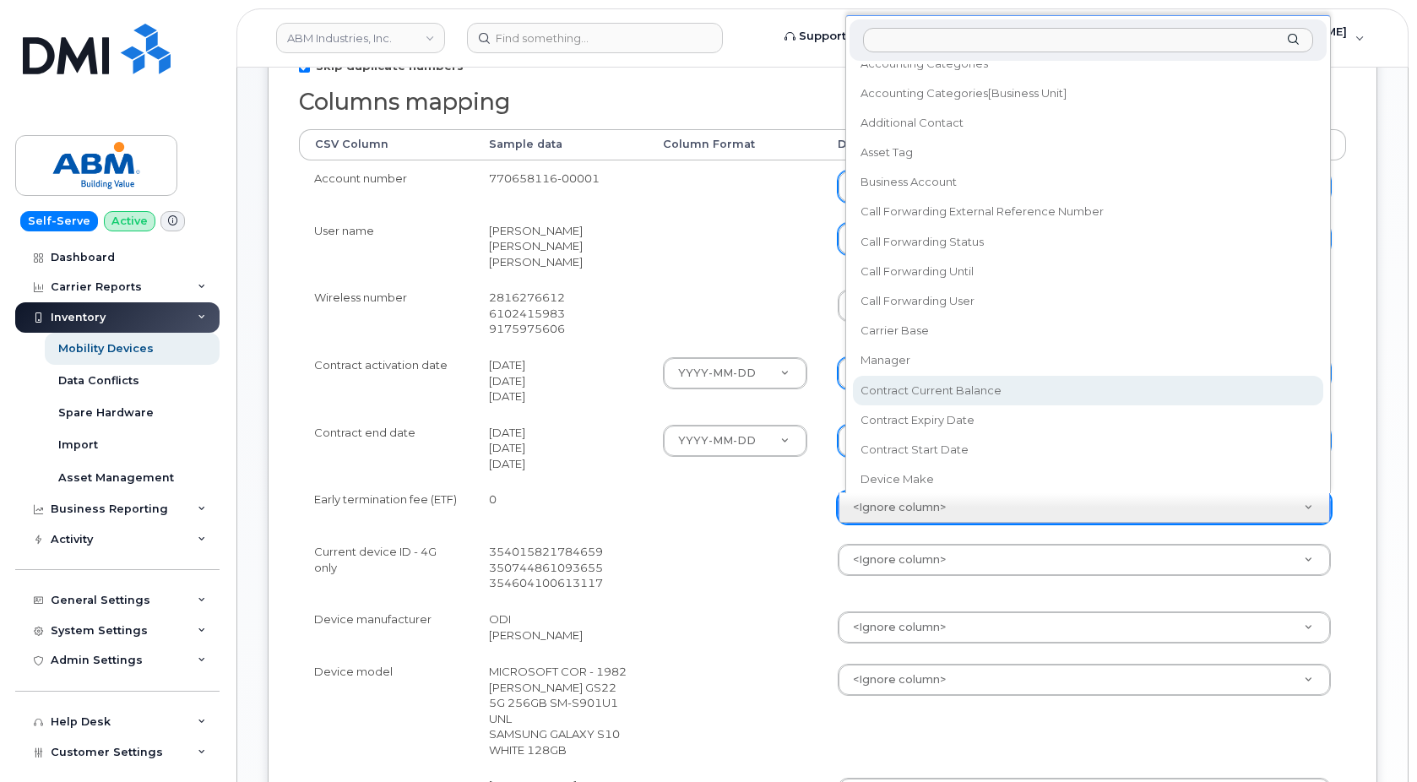
select select "contract_current_balance"
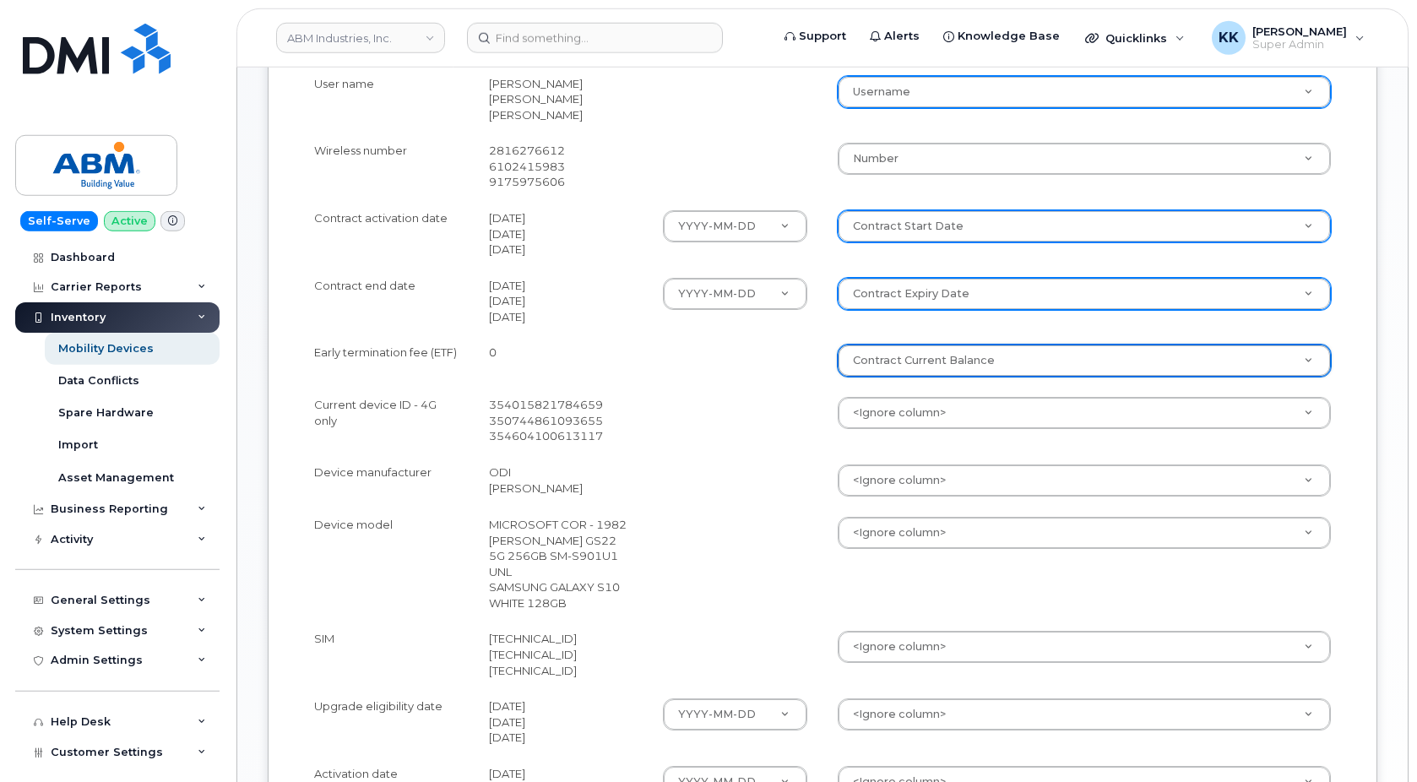
scroll to position [603, 0]
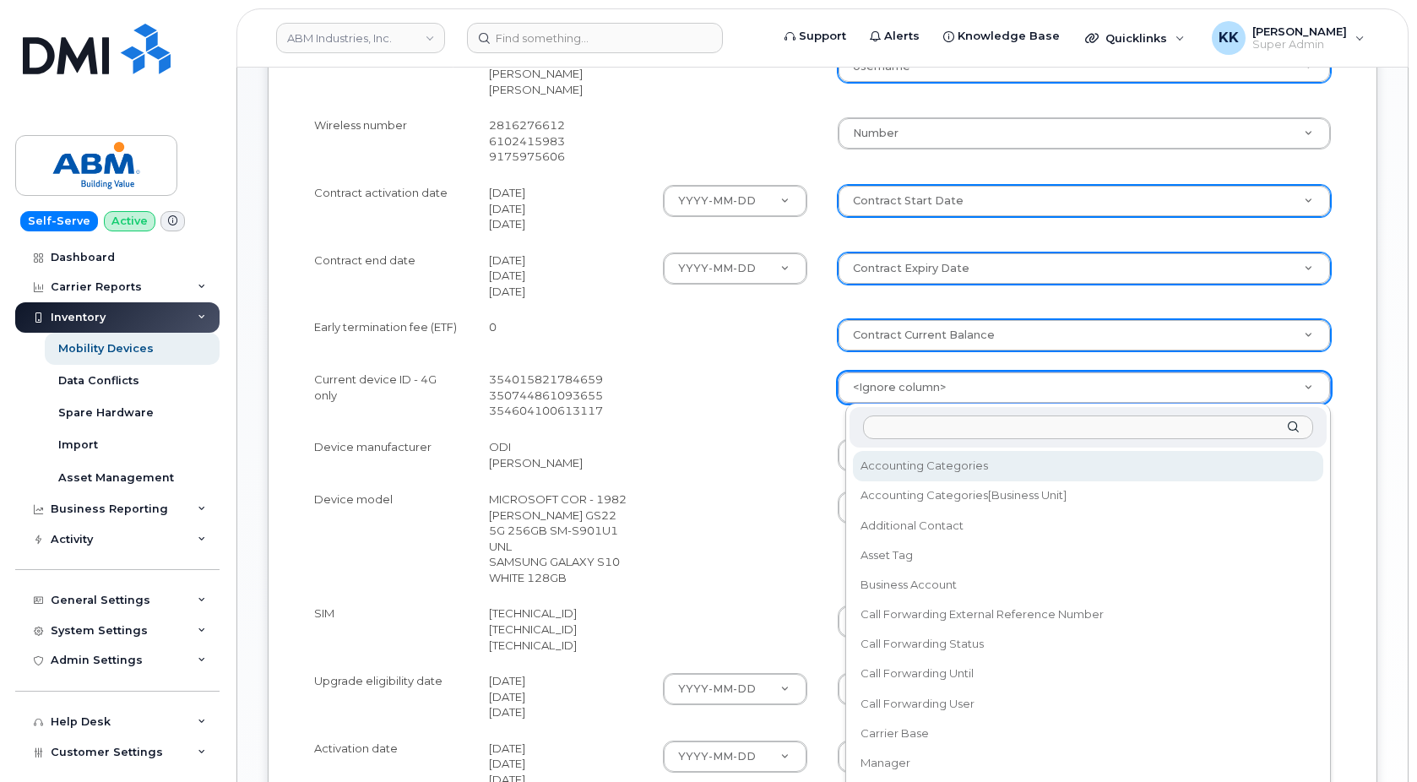
click at [868, 388] on body "ABM Industries, Inc. Support Alerts Knowledge Base Quicklinks Suspend / Cancel …" at bounding box center [708, 225] width 1417 height 1656
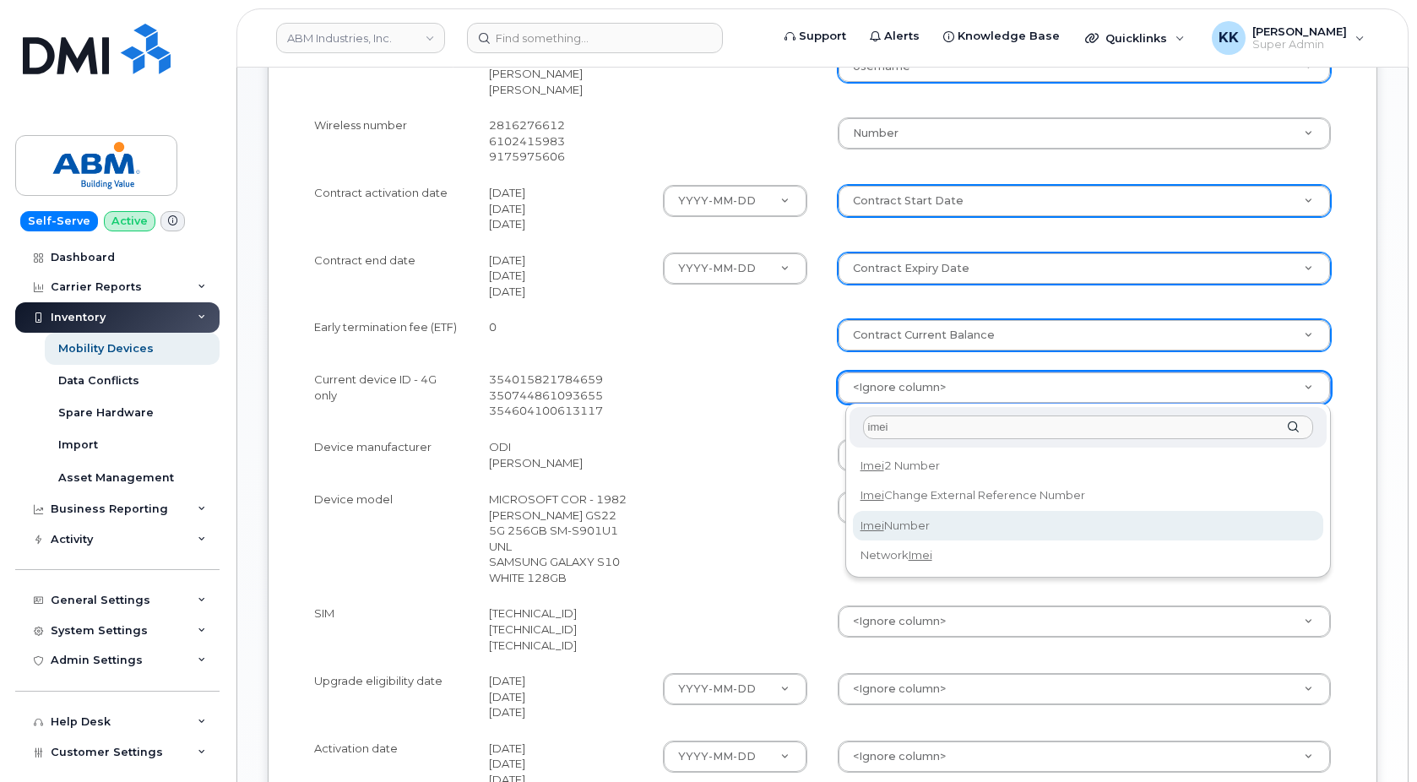
type input "imei"
select select "imei_number"
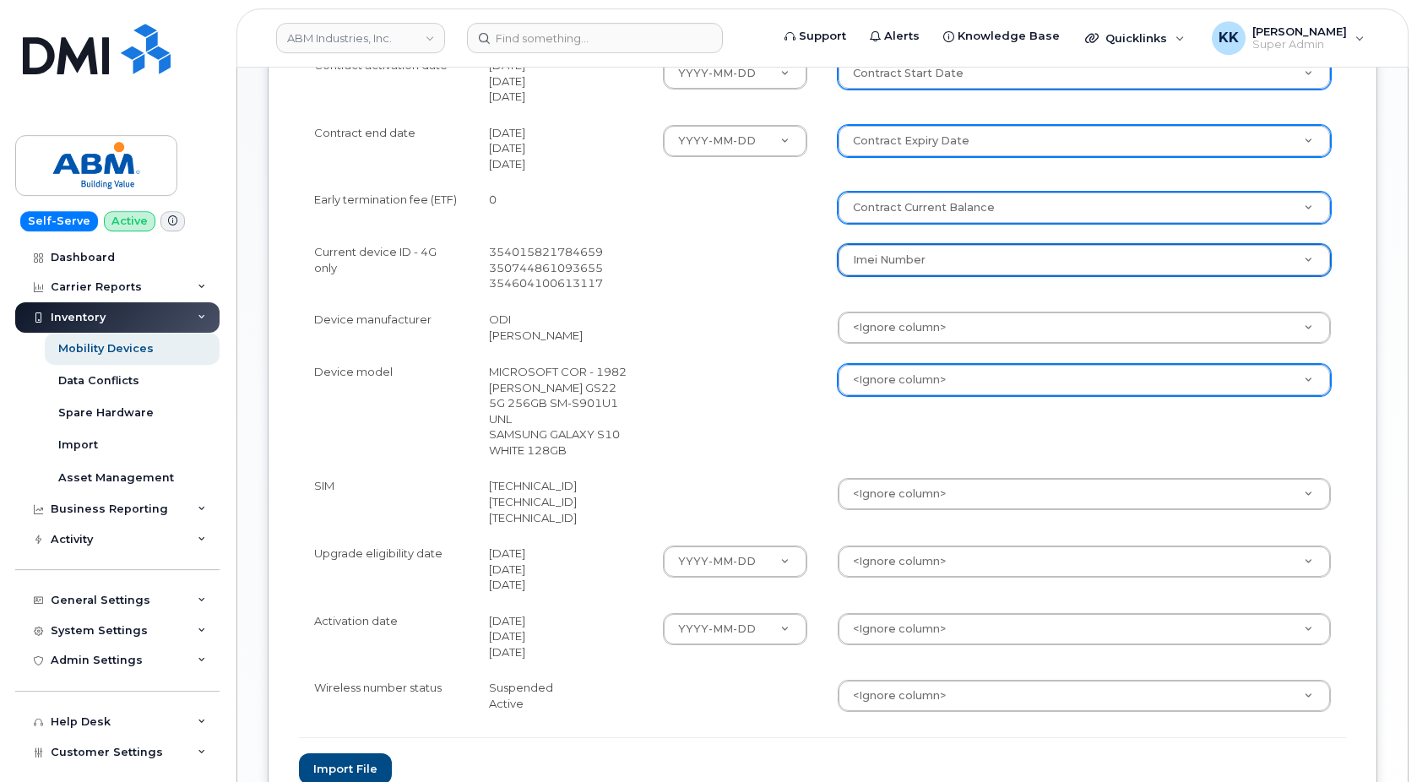
scroll to position [775, 0]
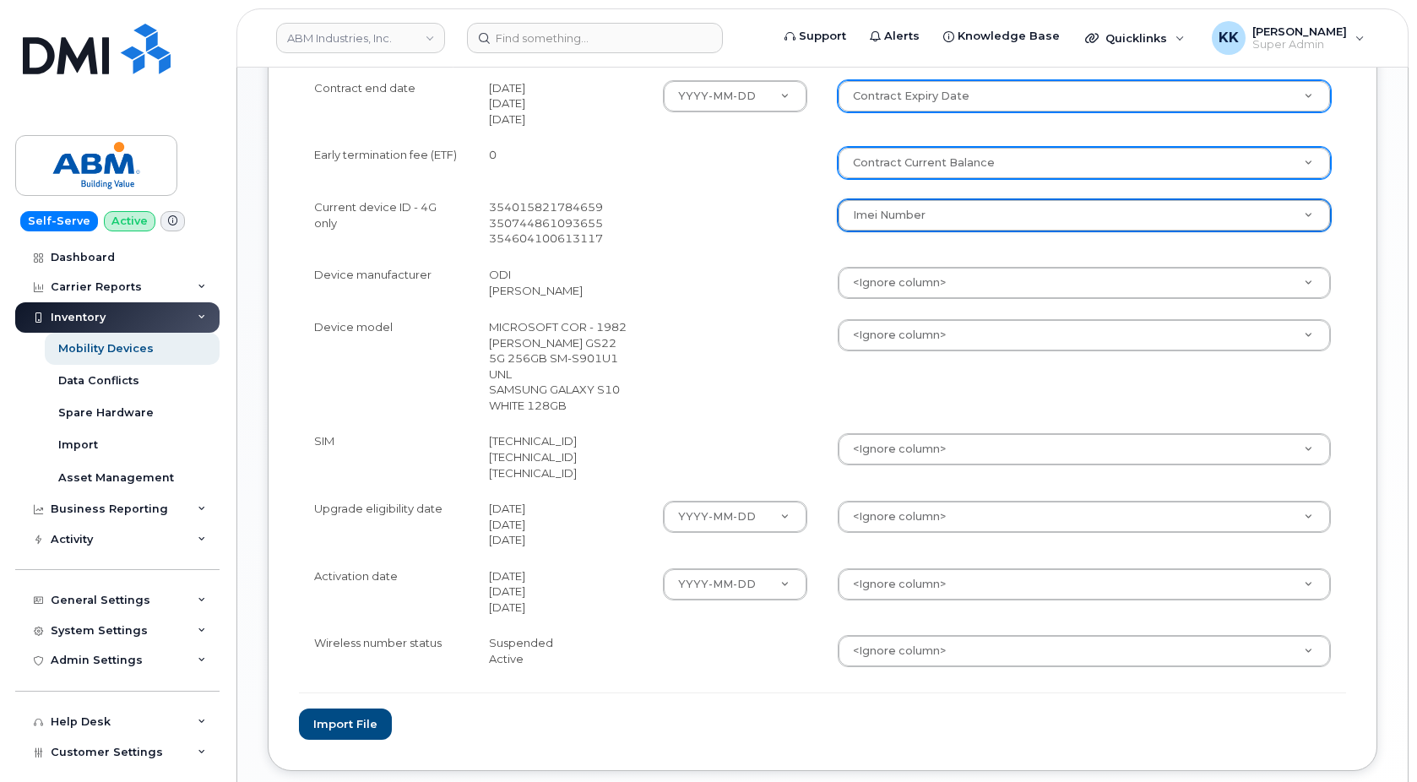
click at [959, 294] on body "ABM Industries, Inc. Support Alerts Knowledge Base Quicklinks Suspend / Cancel …" at bounding box center [708, 53] width 1417 height 1656
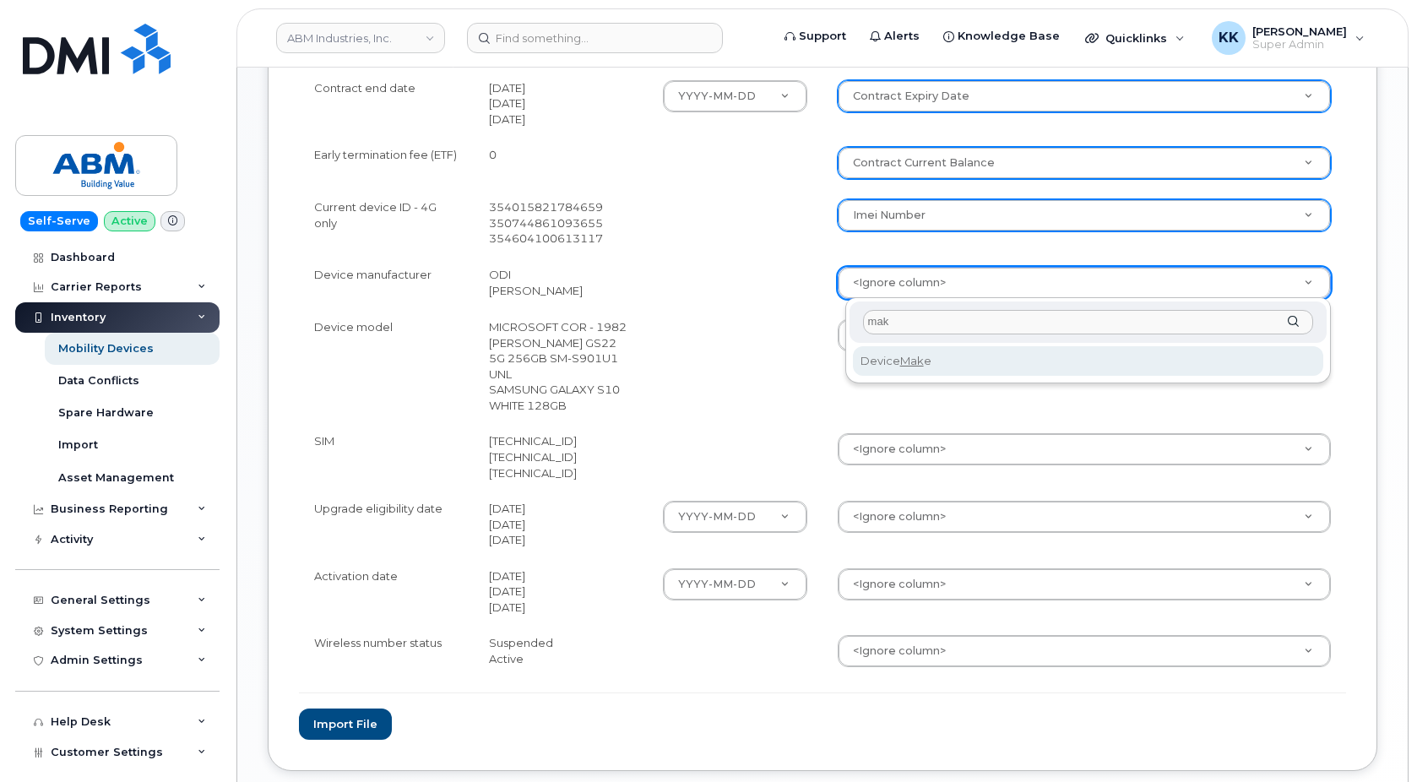
type input "mak"
select select "device_make_id"
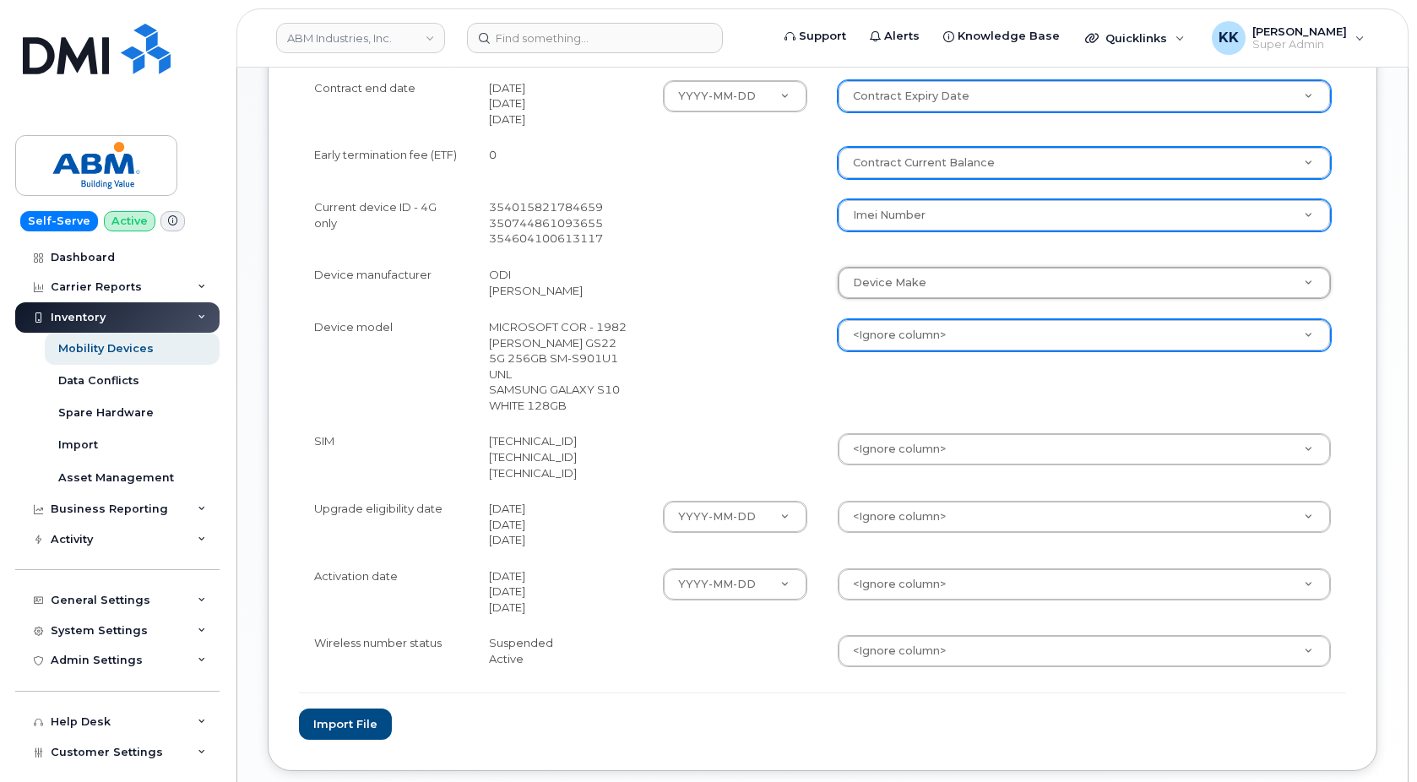
click at [900, 345] on body "ABM Industries, Inc. Support Alerts Knowledge Base Quicklinks Suspend / Cancel …" at bounding box center [708, 53] width 1417 height 1656
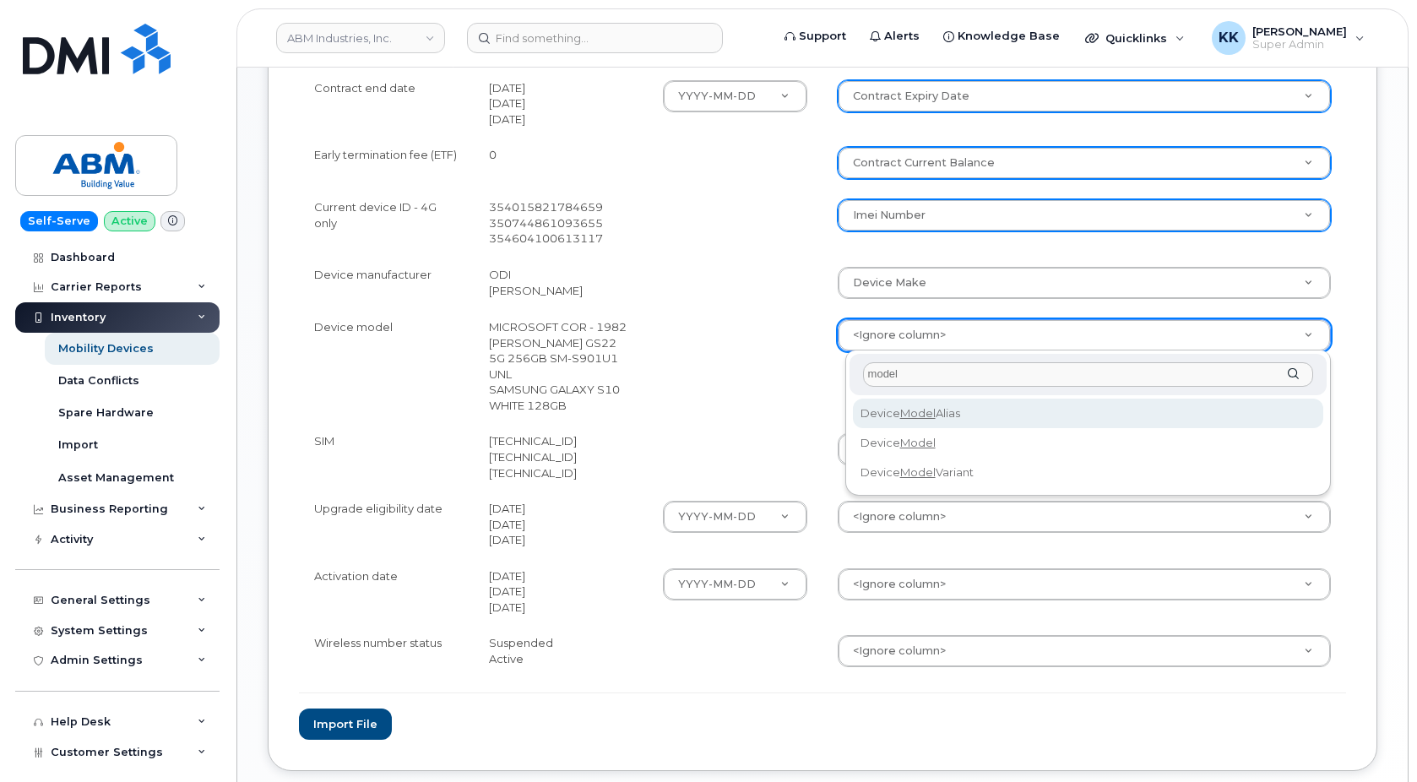
type input "model"
select select "device_model_alias"
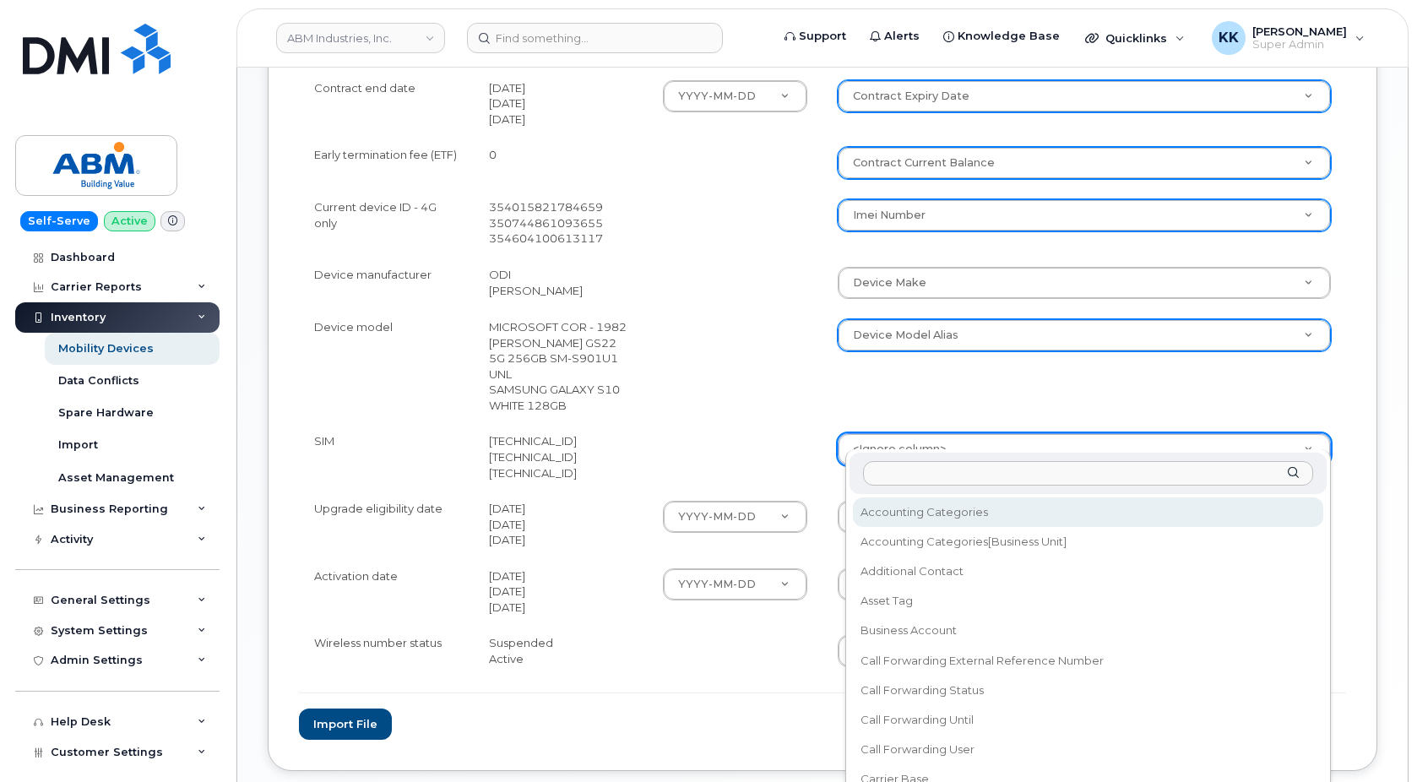
click at [873, 447] on body "ABM Industries, Inc. Support Alerts Knowledge Base Quicklinks Suspend / Cancel …" at bounding box center [708, 53] width 1417 height 1656
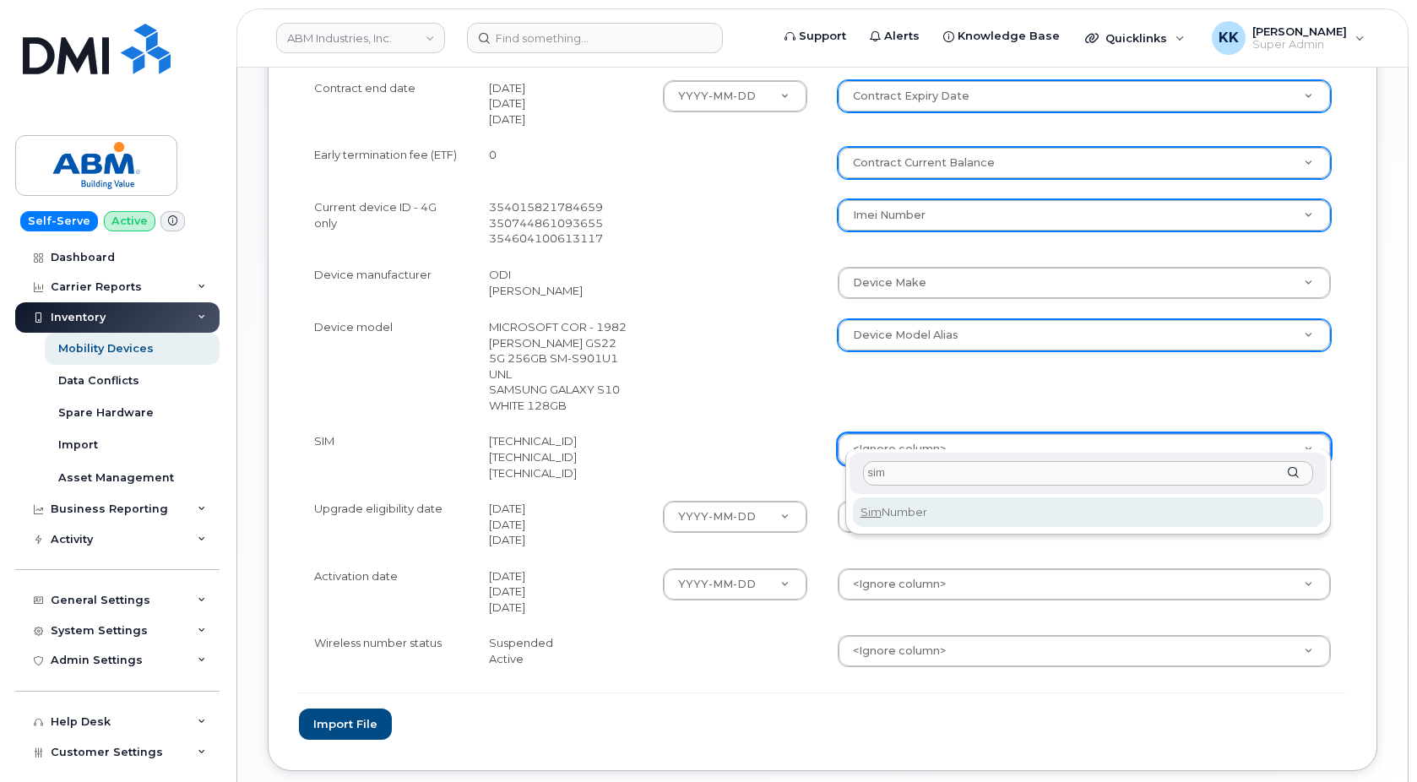
type input "sim"
select select "sim_number"
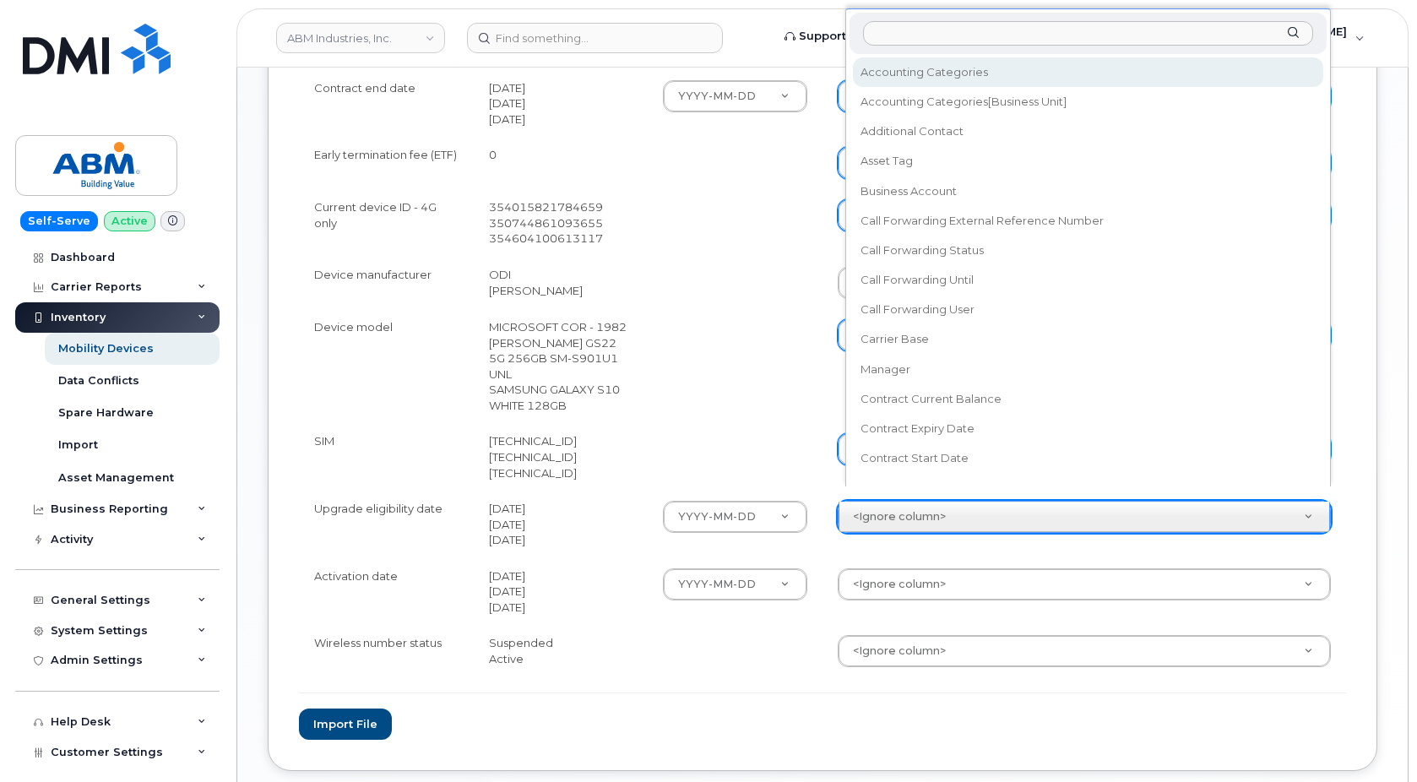
click at [878, 499] on body "ABM Industries, Inc. Support Alerts Knowledge Base Quicklinks Suspend / Cancel …" at bounding box center [708, 53] width 1417 height 1656
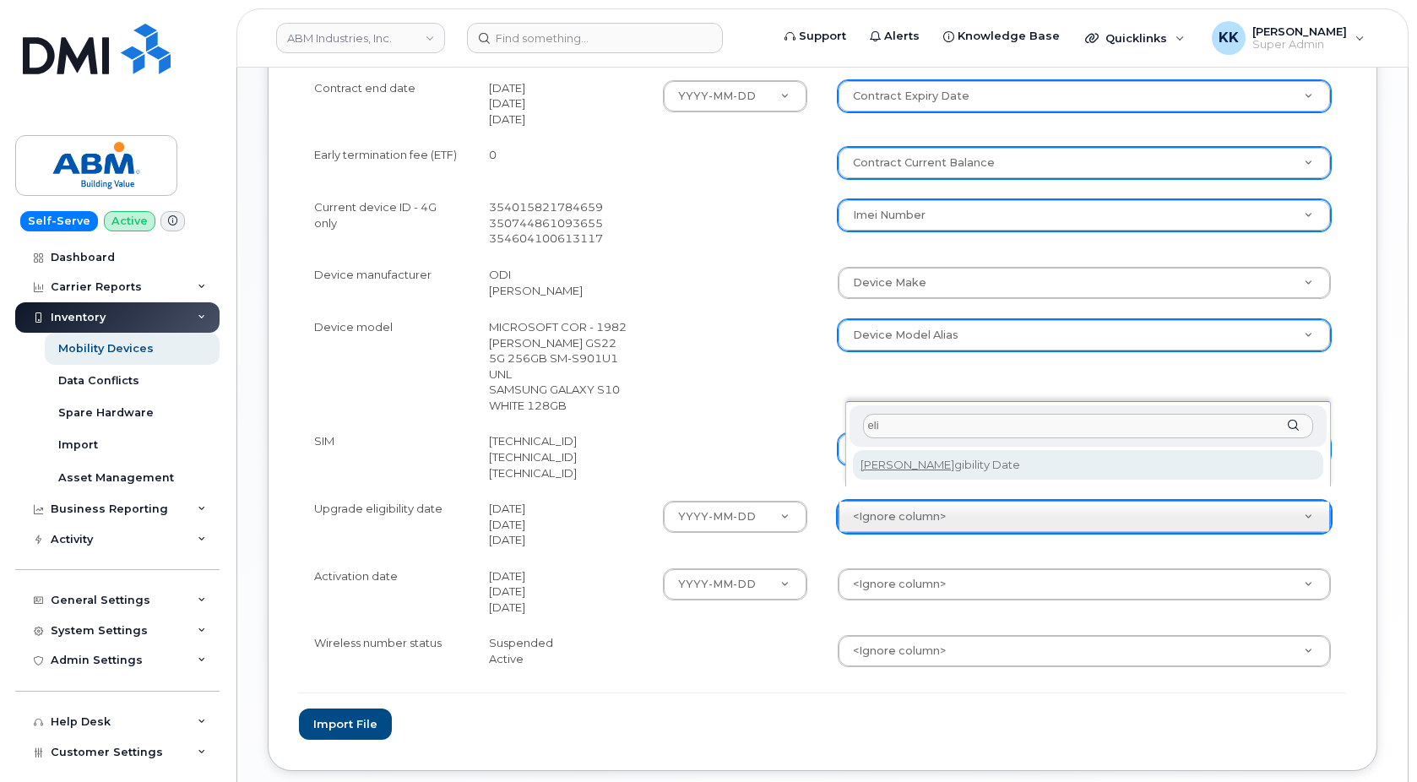
type input "eli"
select select "eligibility_date"
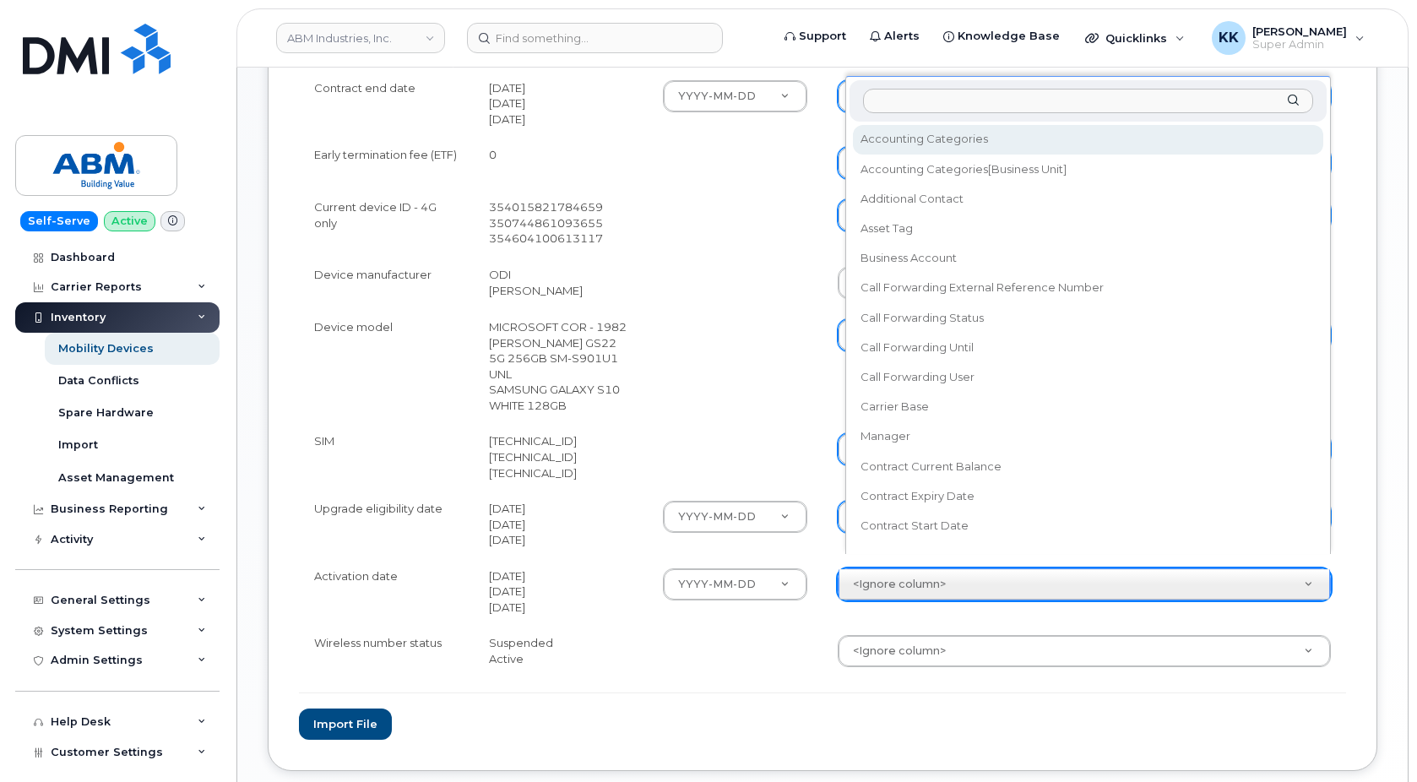
click at [911, 570] on body "ABM Industries, Inc. Support Alerts Knowledge Base Quicklinks Suspend / Cancel …" at bounding box center [708, 53] width 1417 height 1656
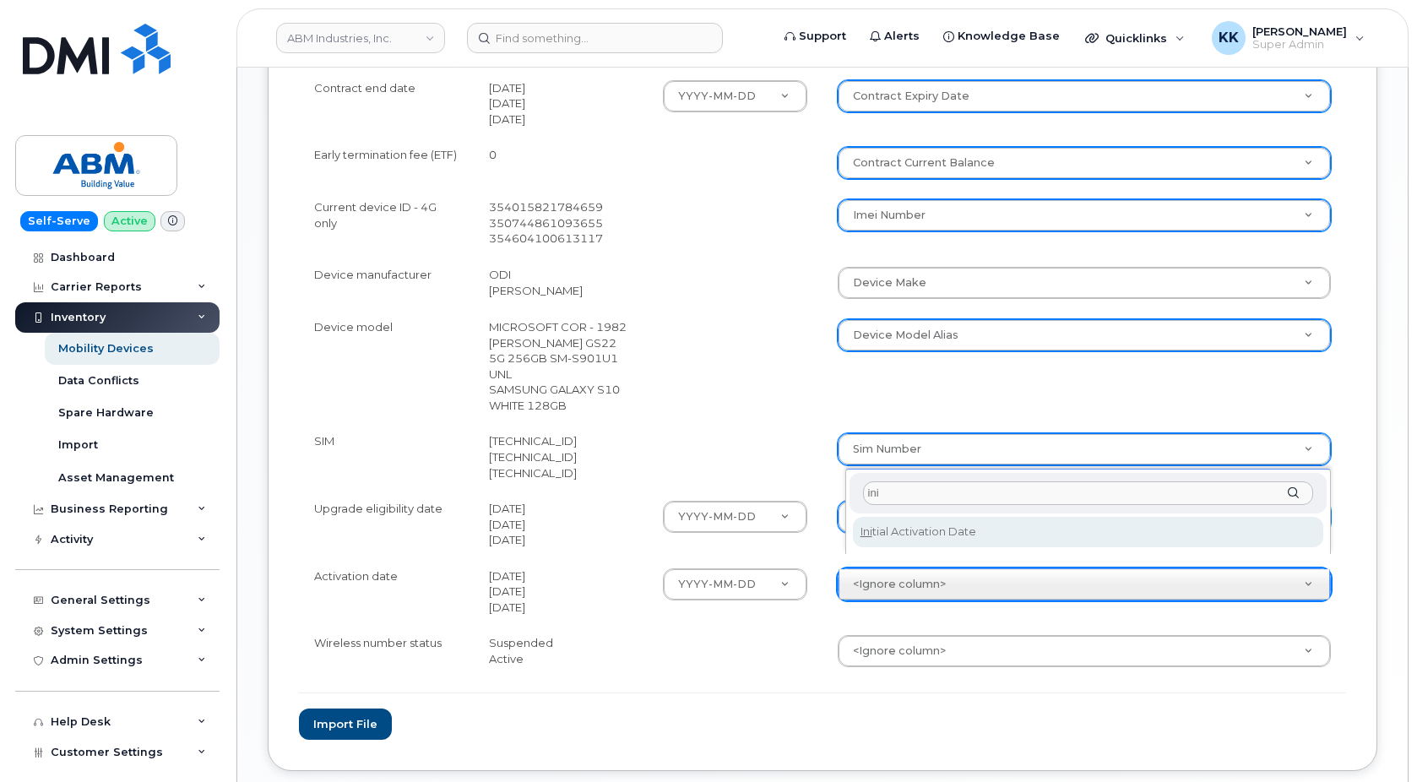
type input "ini"
select select "initial_activation_date"
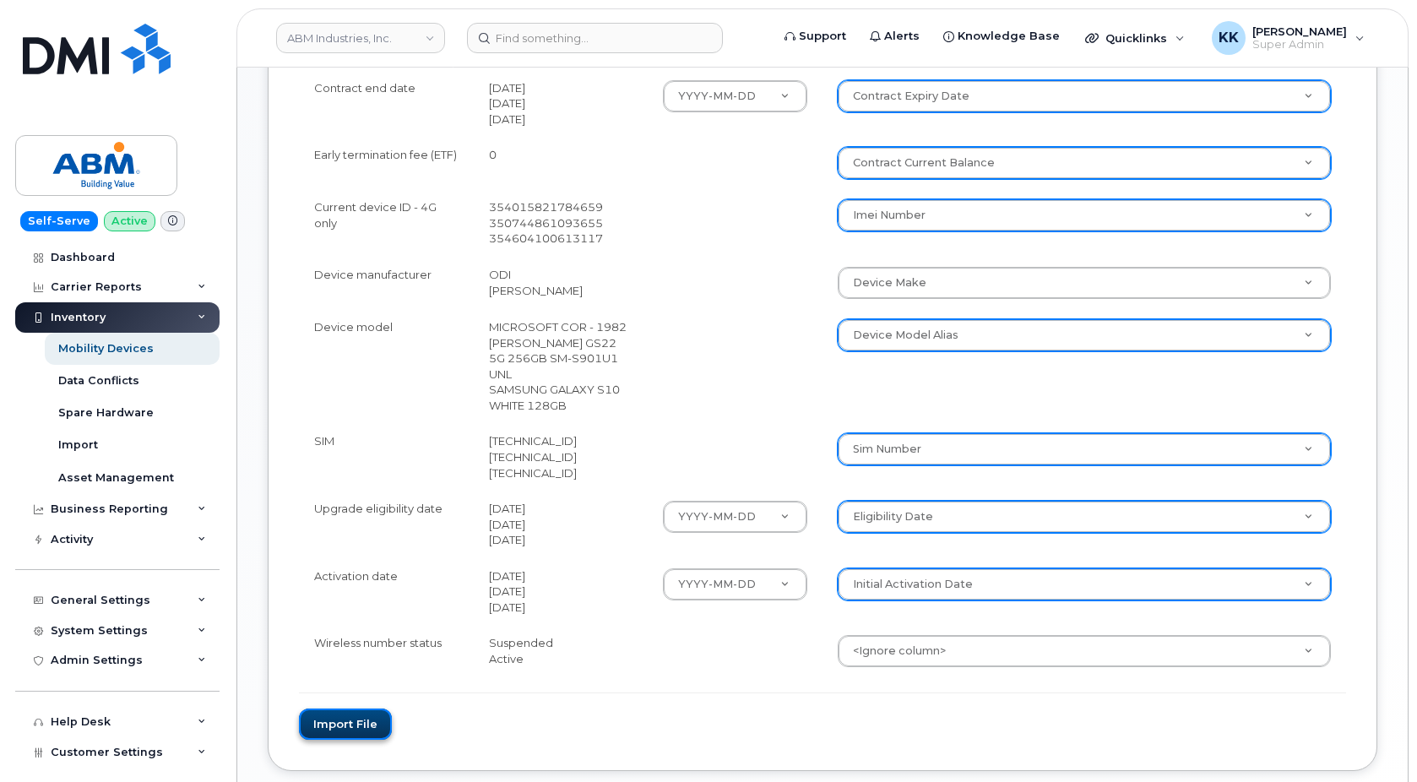
click at [352, 718] on button "Import file" at bounding box center [345, 724] width 93 height 31
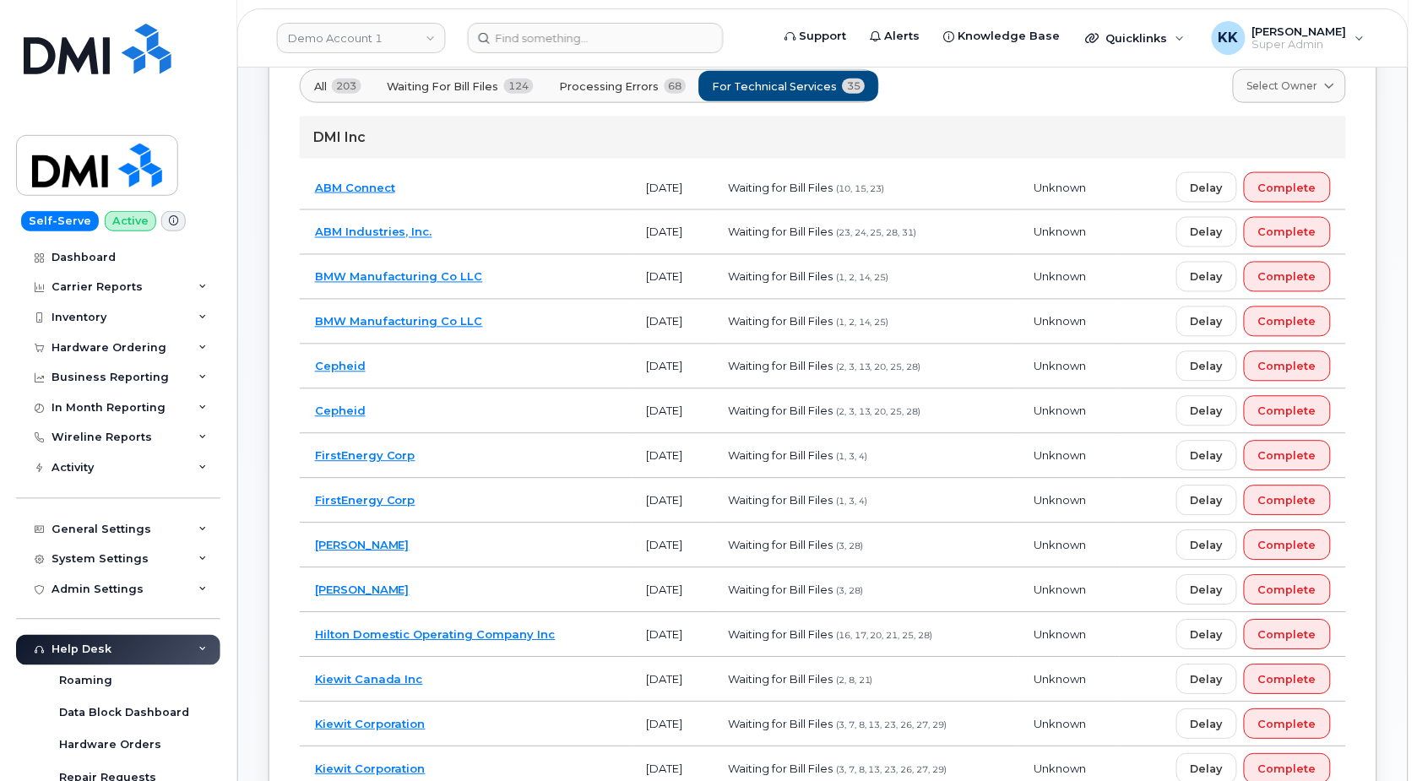
scroll to position [258, 0]
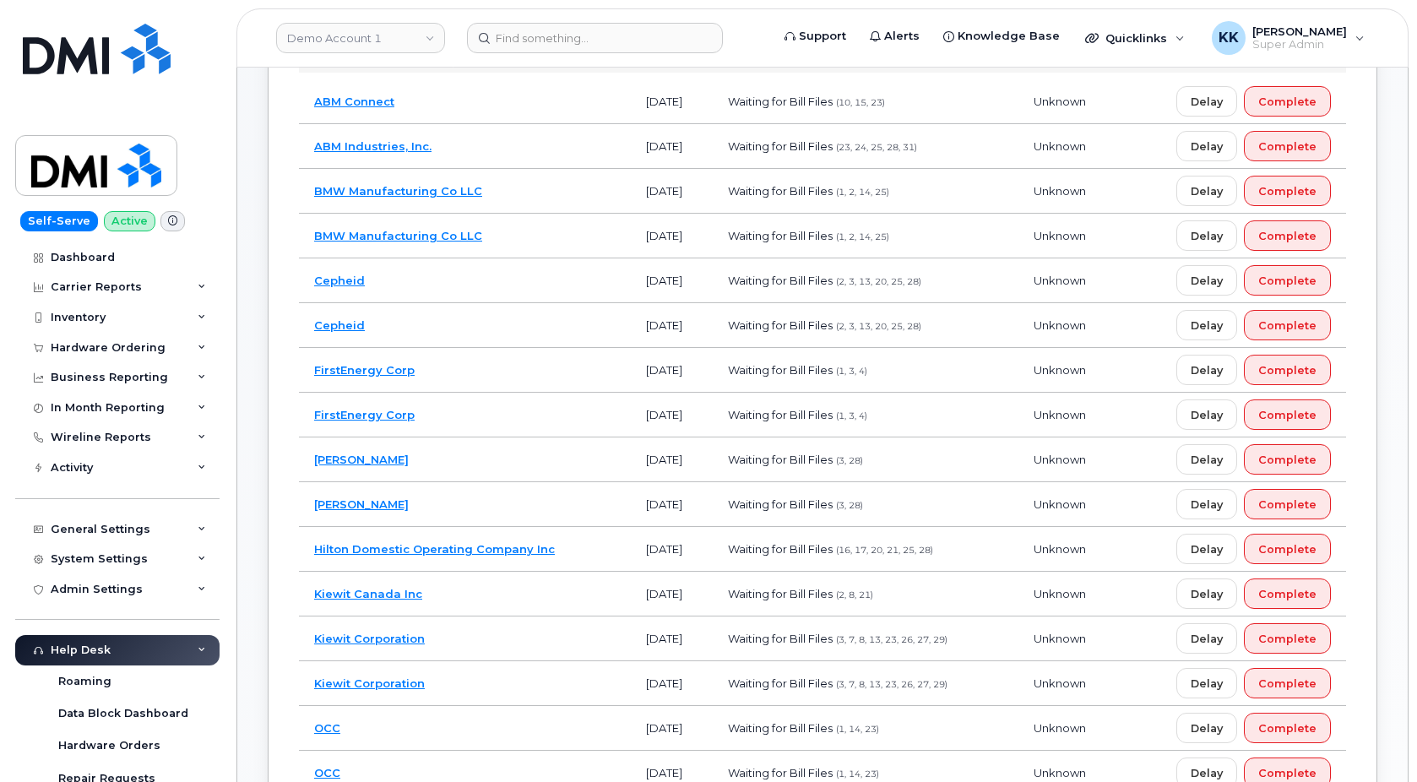
click at [480, 593] on td "Kiewit Canada Inc" at bounding box center [465, 594] width 332 height 45
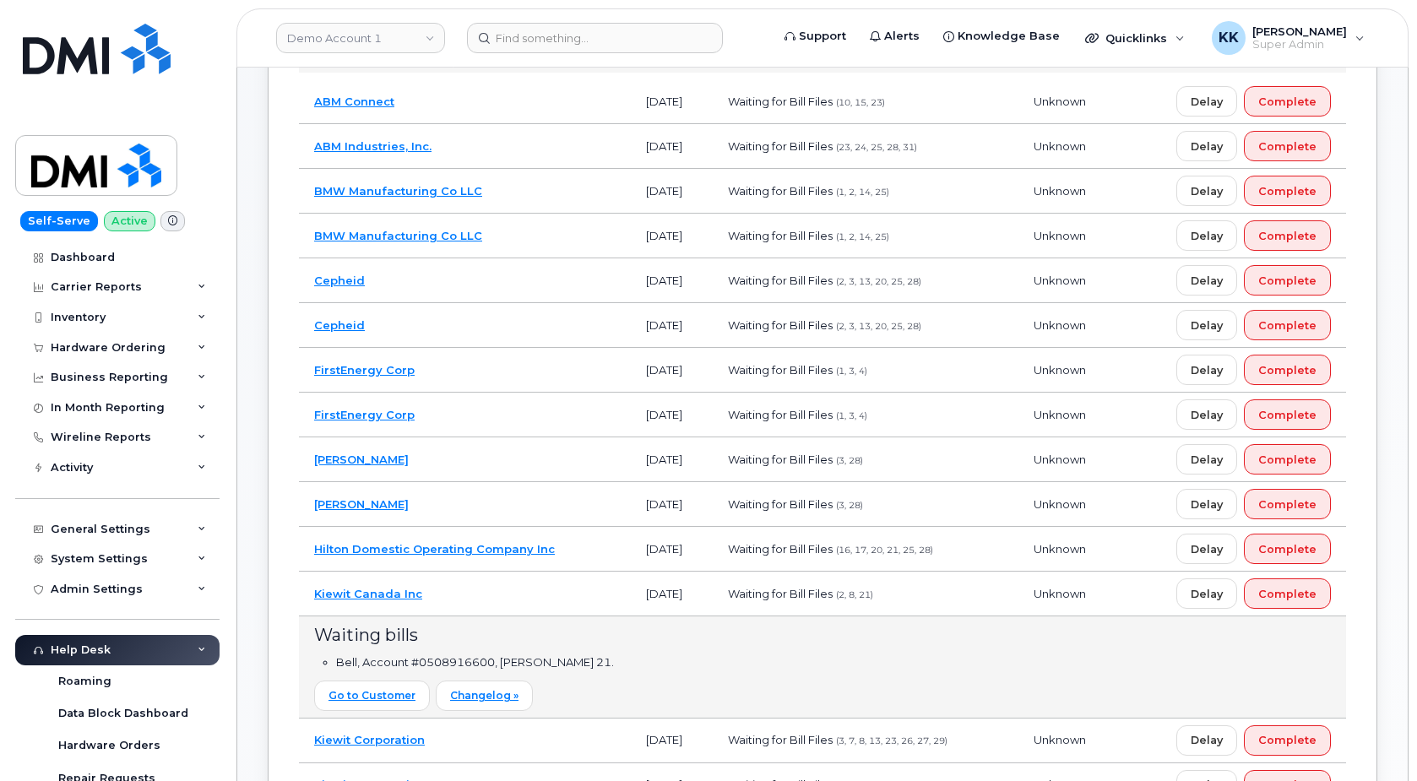
click at [509, 587] on td "Kiewit Canada Inc" at bounding box center [465, 594] width 332 height 45
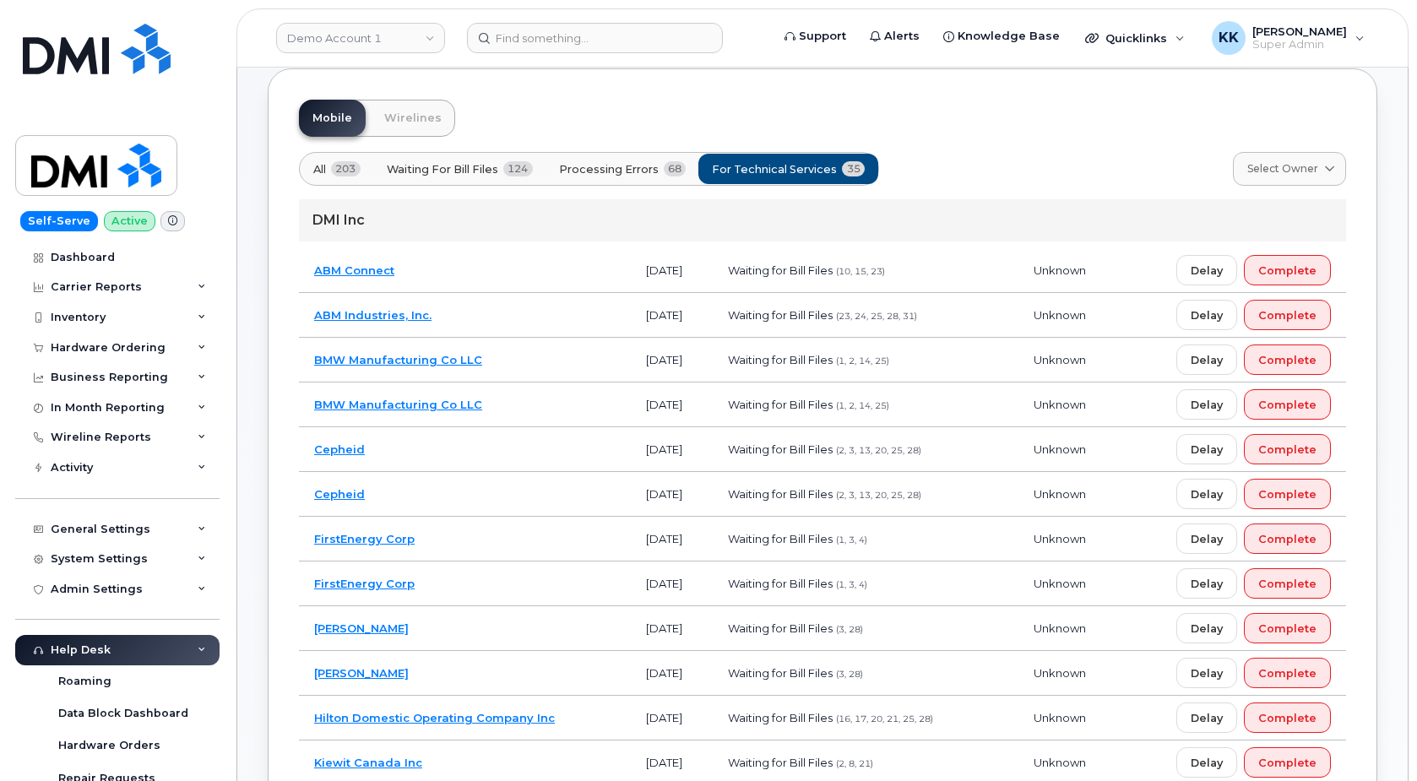
scroll to position [86, 0]
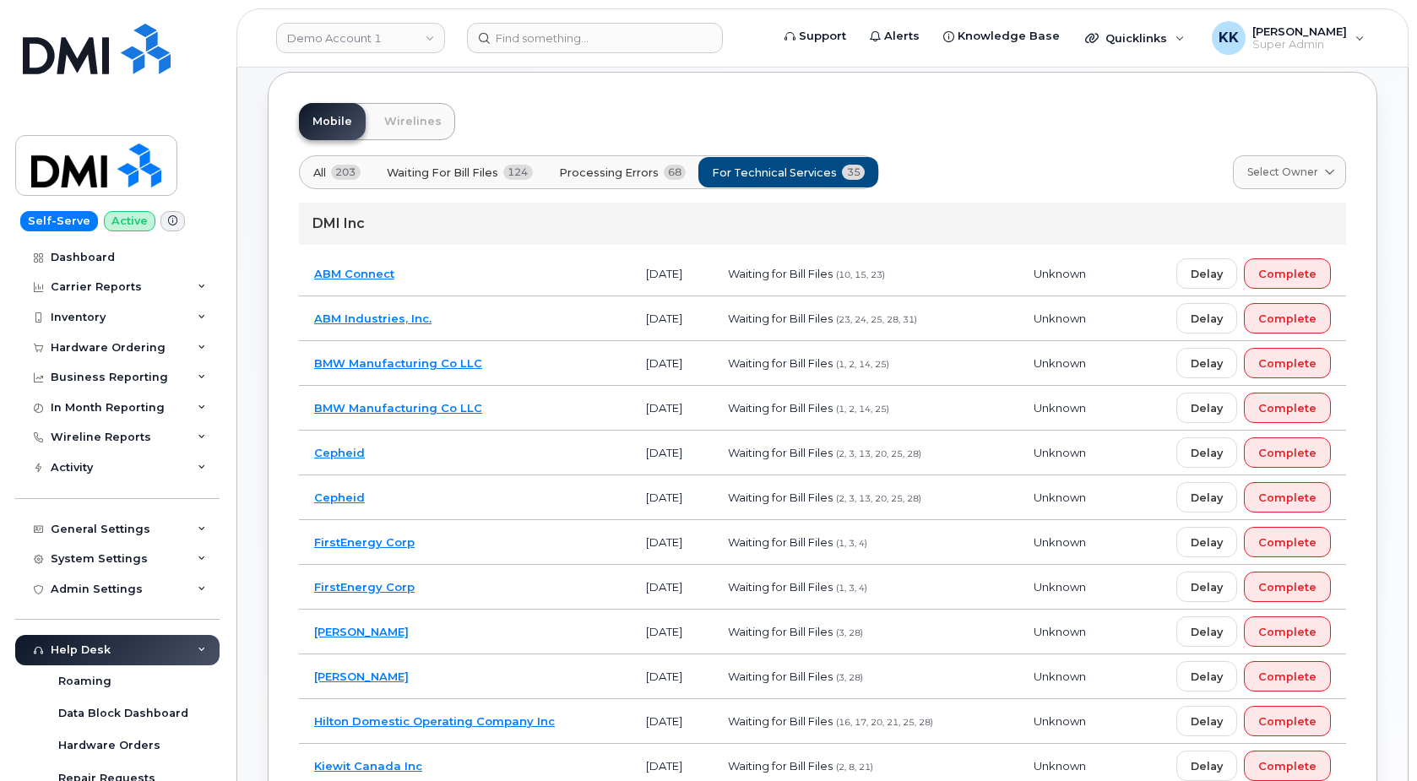
click at [509, 324] on td "ABM Industries, Inc." at bounding box center [465, 318] width 332 height 45
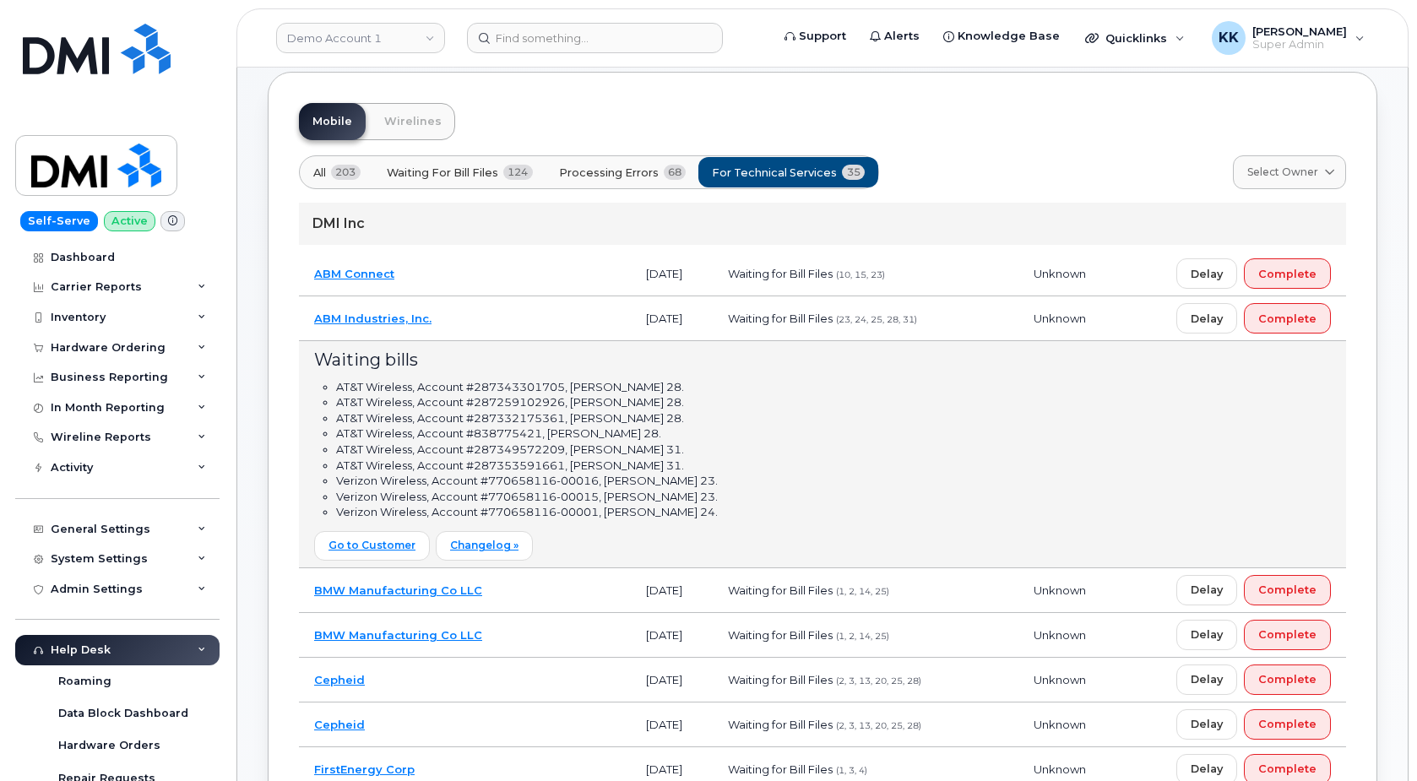
click at [509, 323] on td "ABM Industries, Inc." at bounding box center [465, 318] width 332 height 45
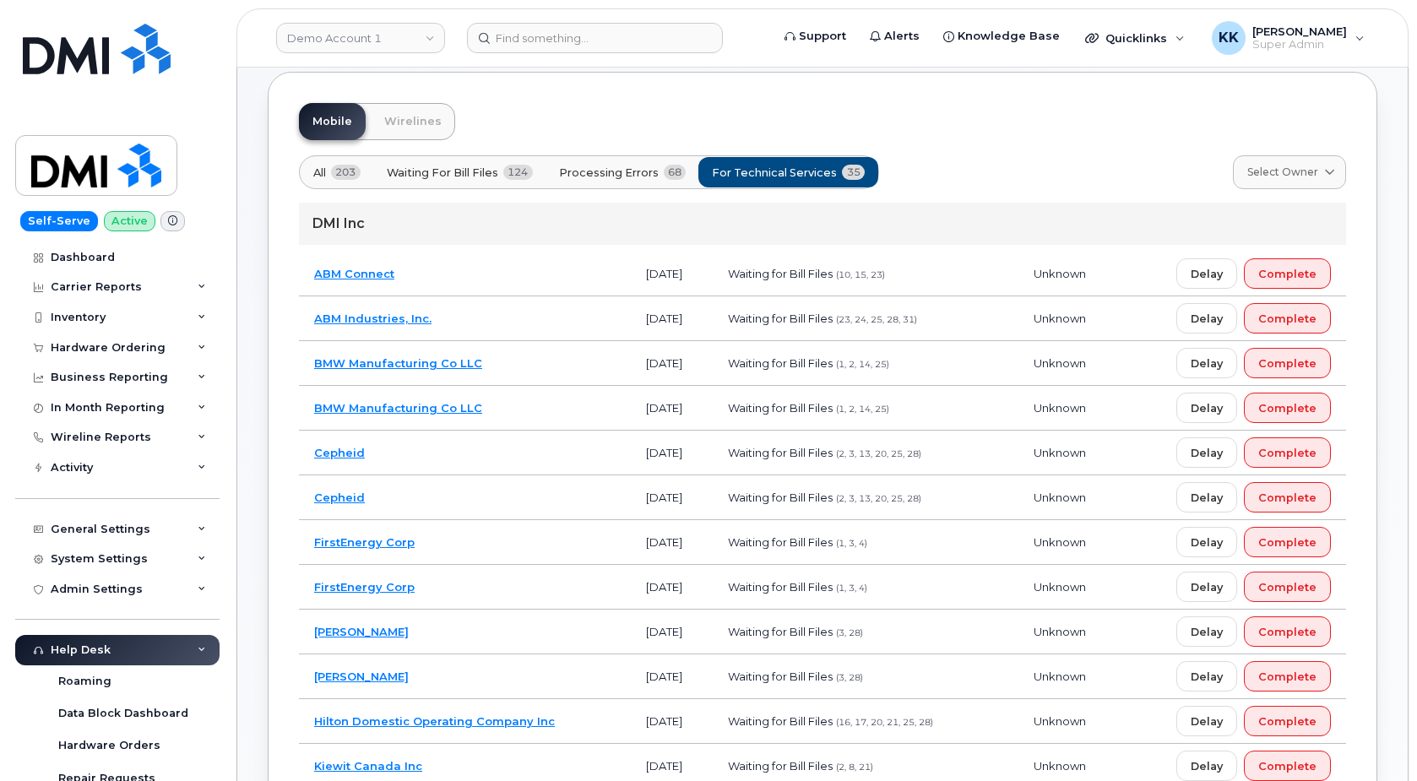
click at [503, 275] on td "ABM Connect" at bounding box center [465, 274] width 332 height 45
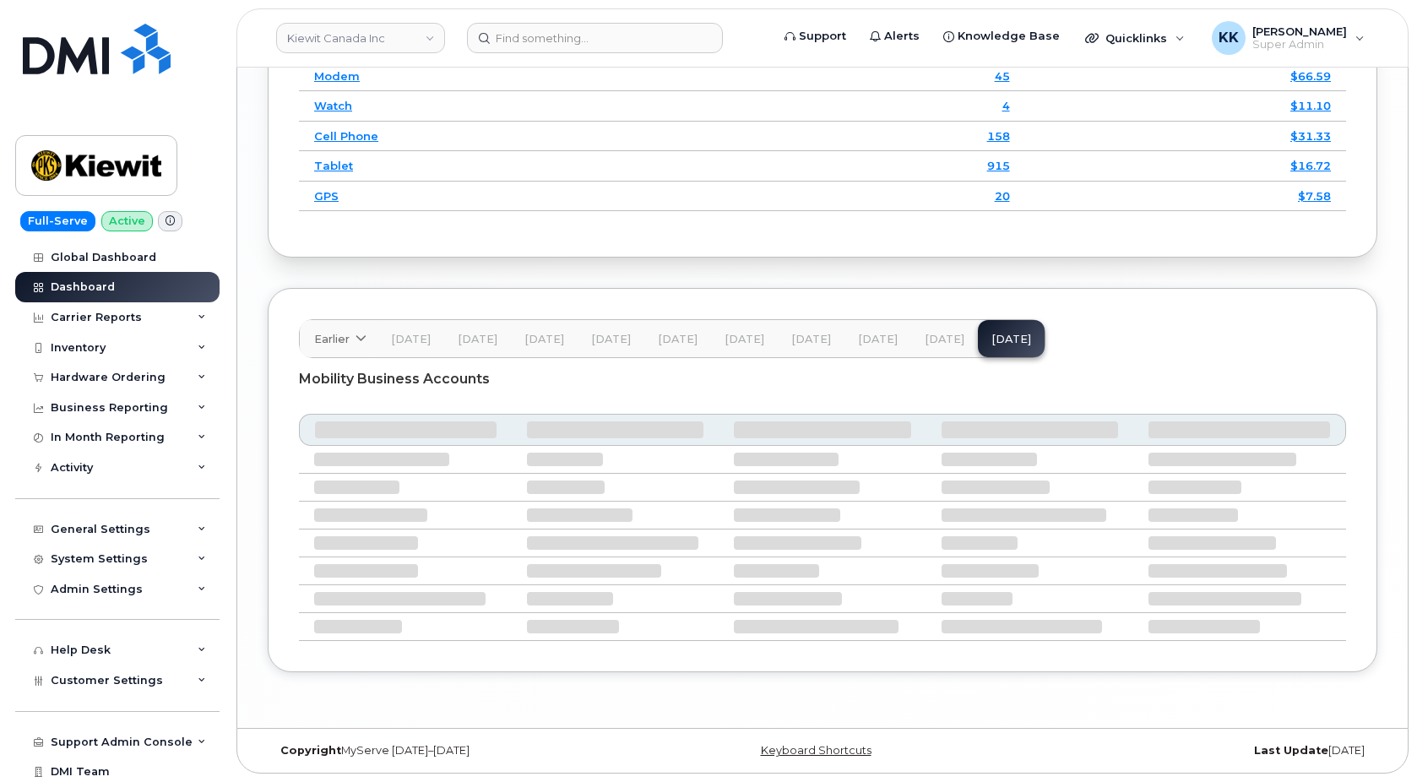
scroll to position [2669, 0]
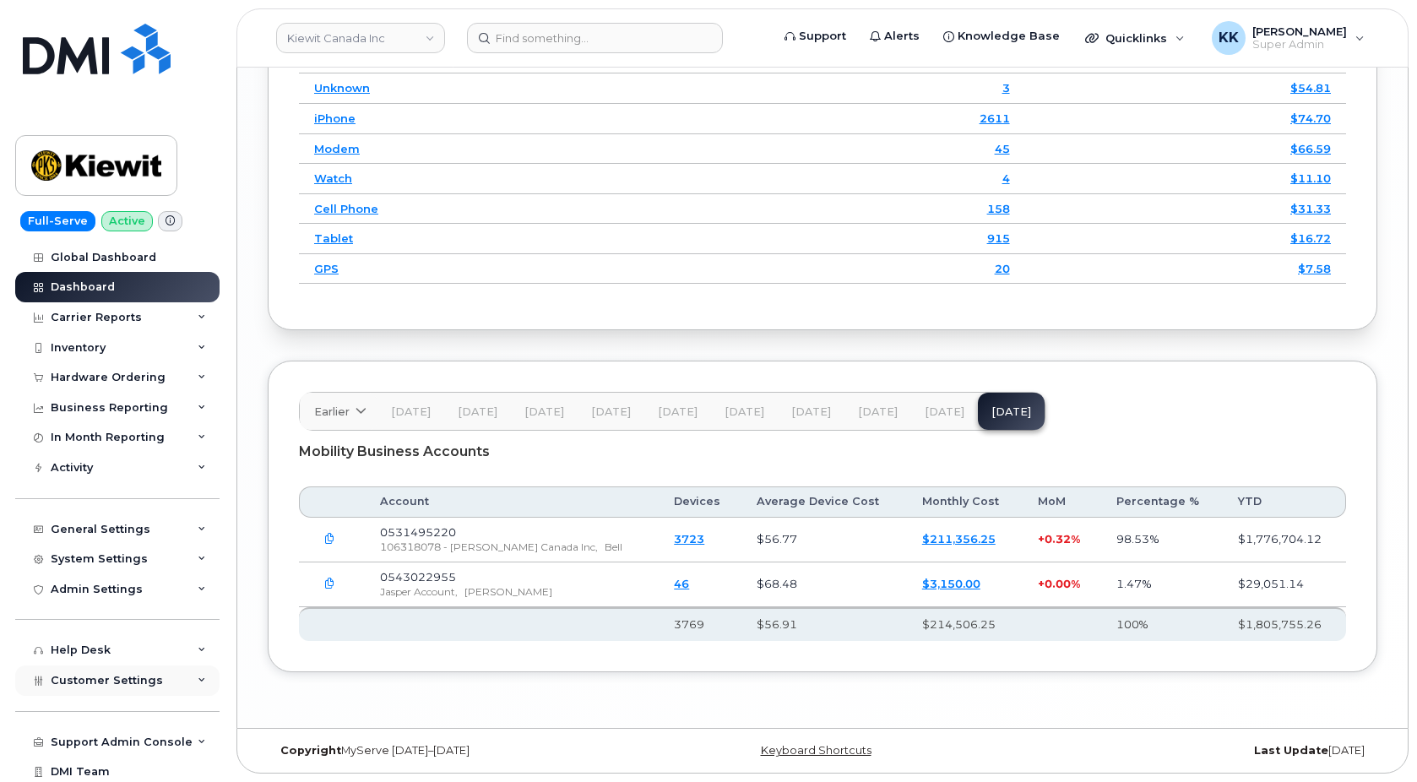
click at [101, 673] on div "Customer Settings" at bounding box center [117, 681] width 204 height 30
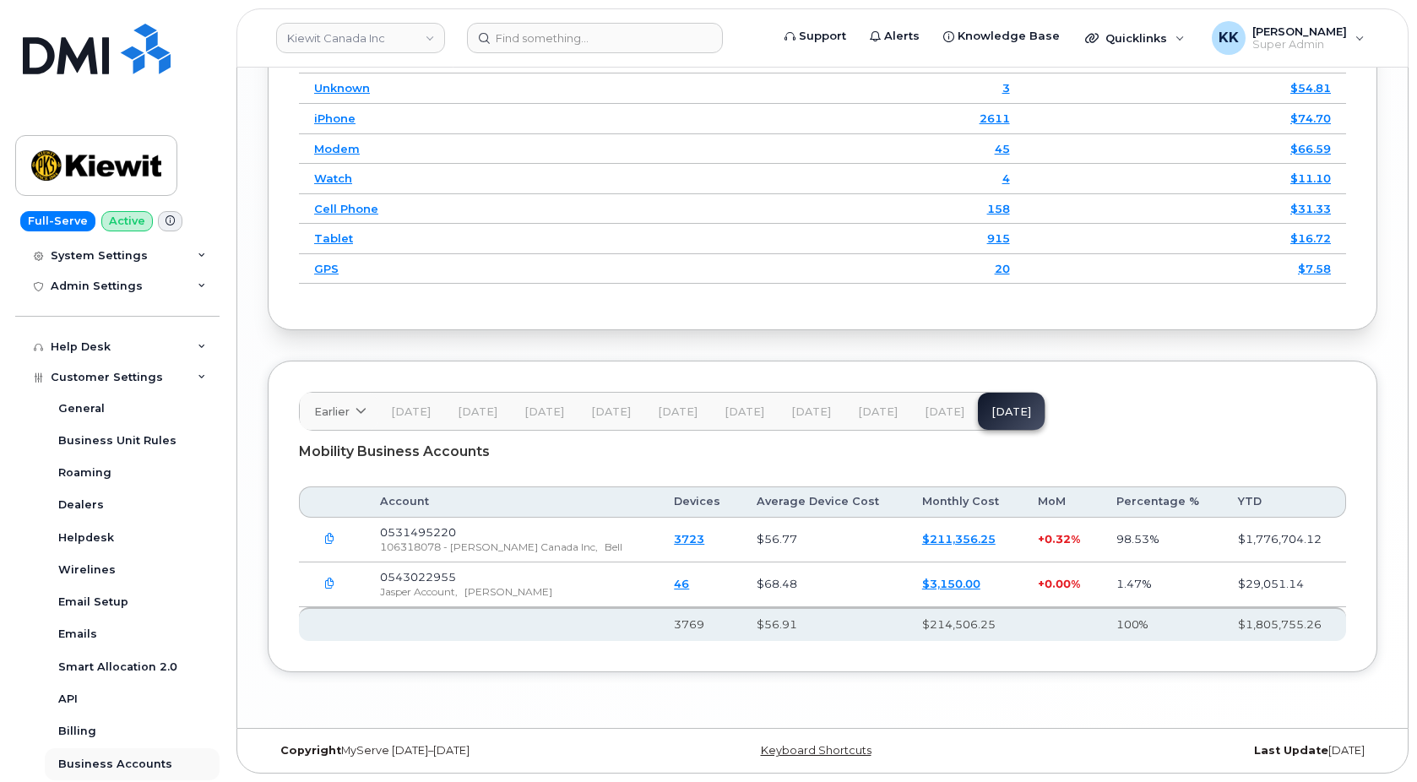
scroll to position [405, 0]
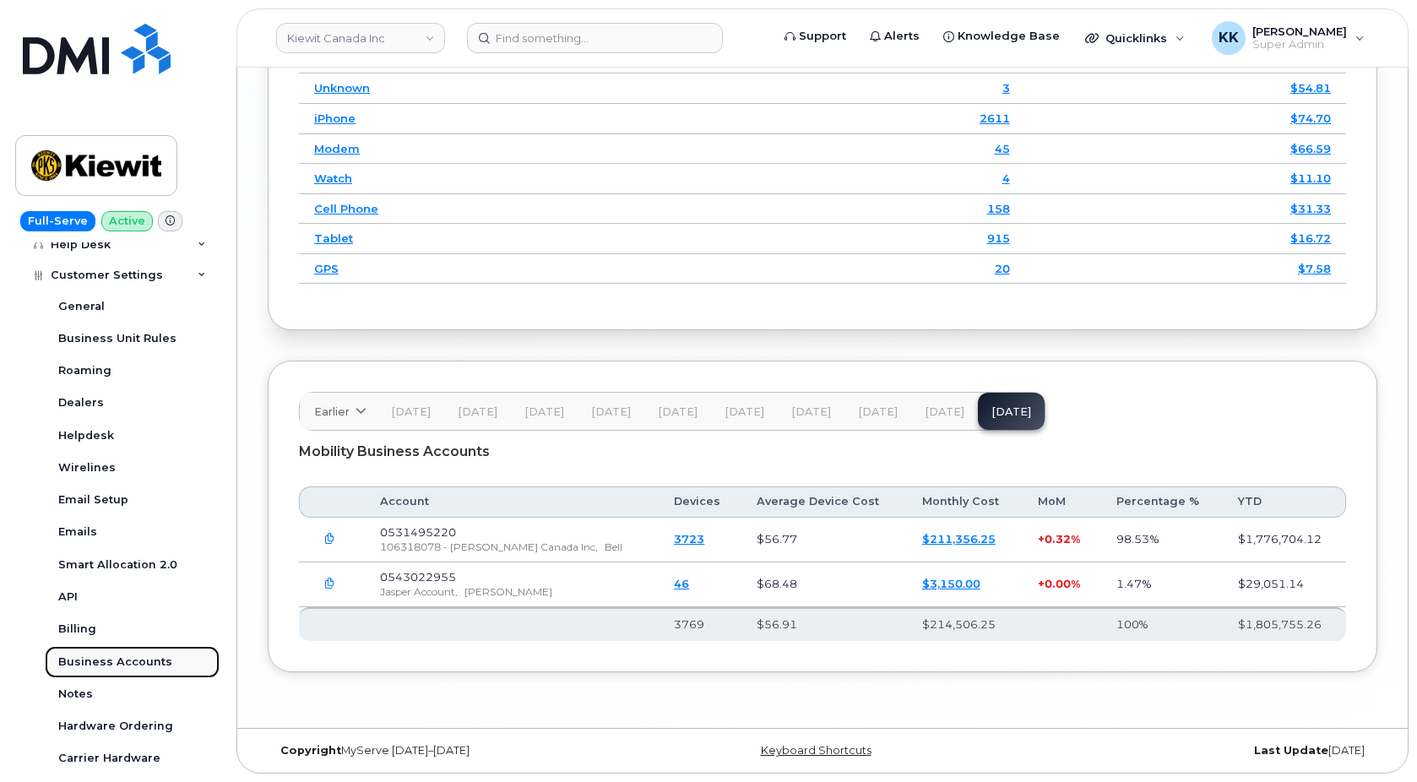
click at [101, 655] on div "Business Accounts" at bounding box center [115, 662] width 114 height 15
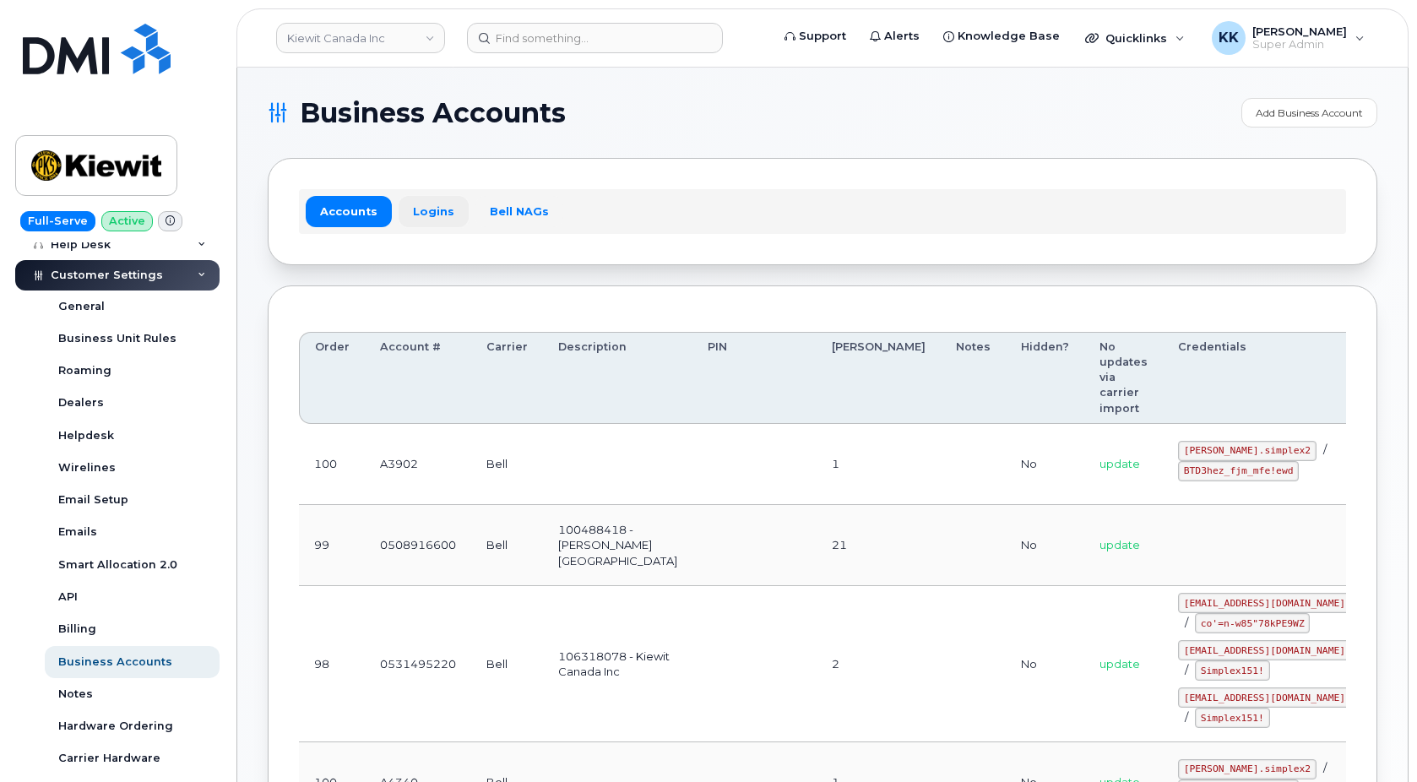
click at [424, 219] on link "Logins" at bounding box center [434, 211] width 70 height 30
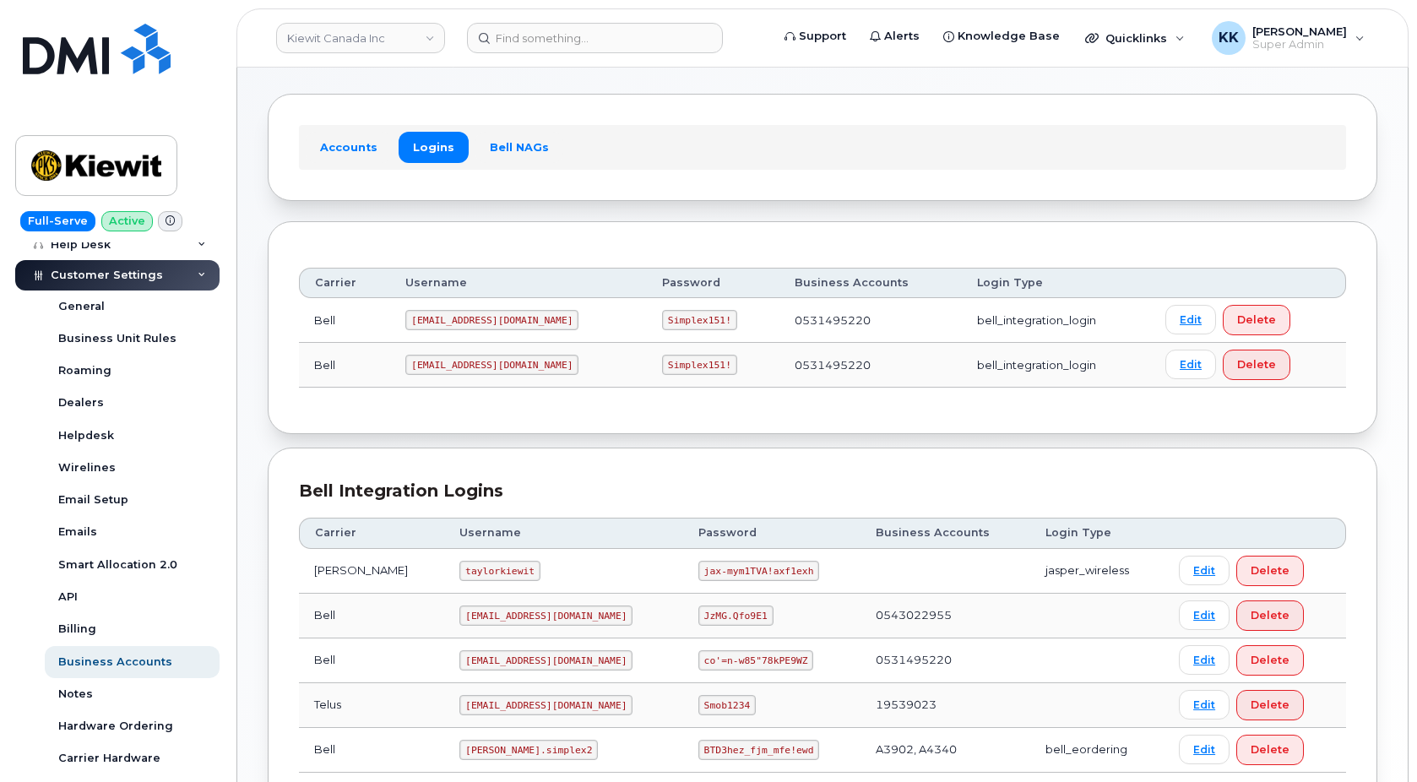
scroll to position [172, 0]
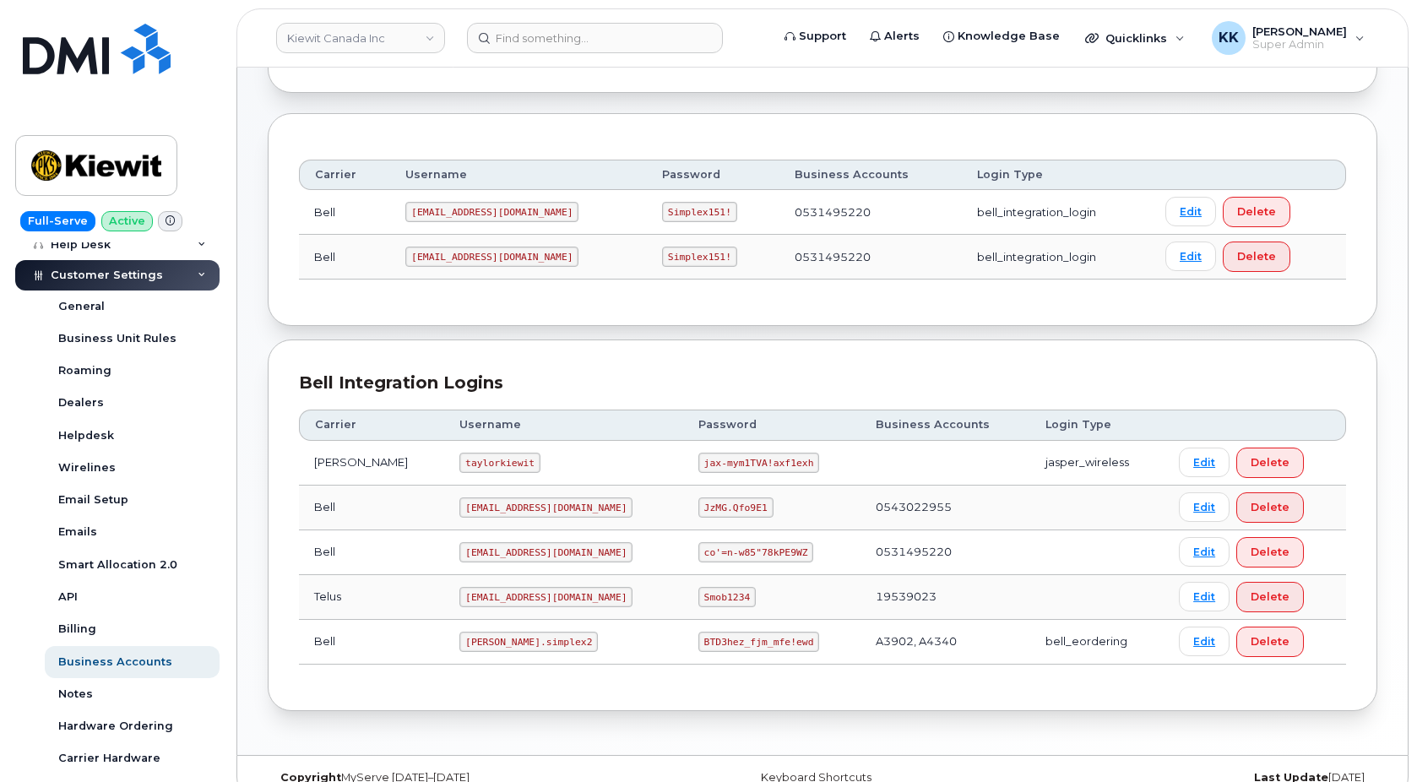
click at [467, 253] on code "PeterKie2@myserve.ca" at bounding box center [491, 257] width 173 height 20
click at [662, 253] on code "Simplex151!" at bounding box center [699, 257] width 75 height 20
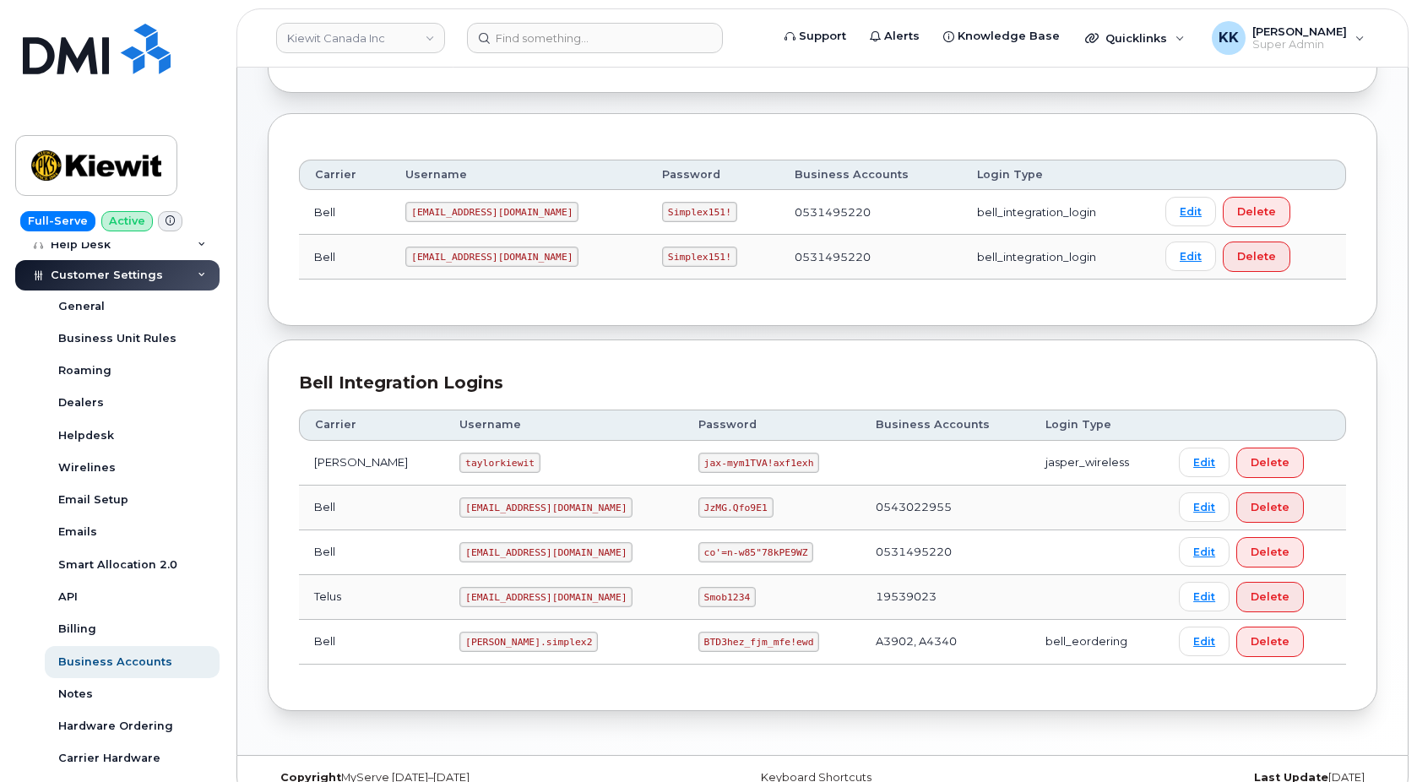
click at [662, 253] on code "Simplex151!" at bounding box center [699, 257] width 75 height 20
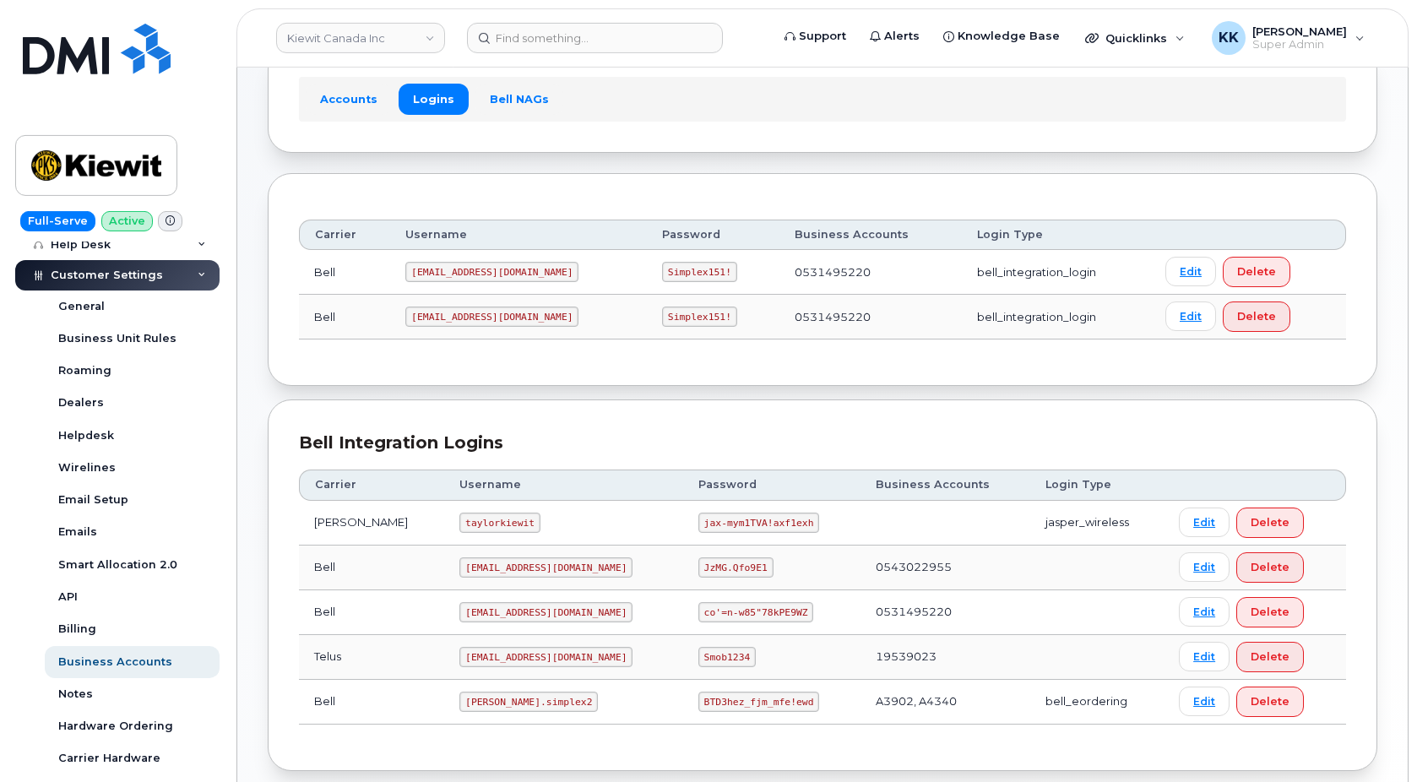
scroll to position [86, 0]
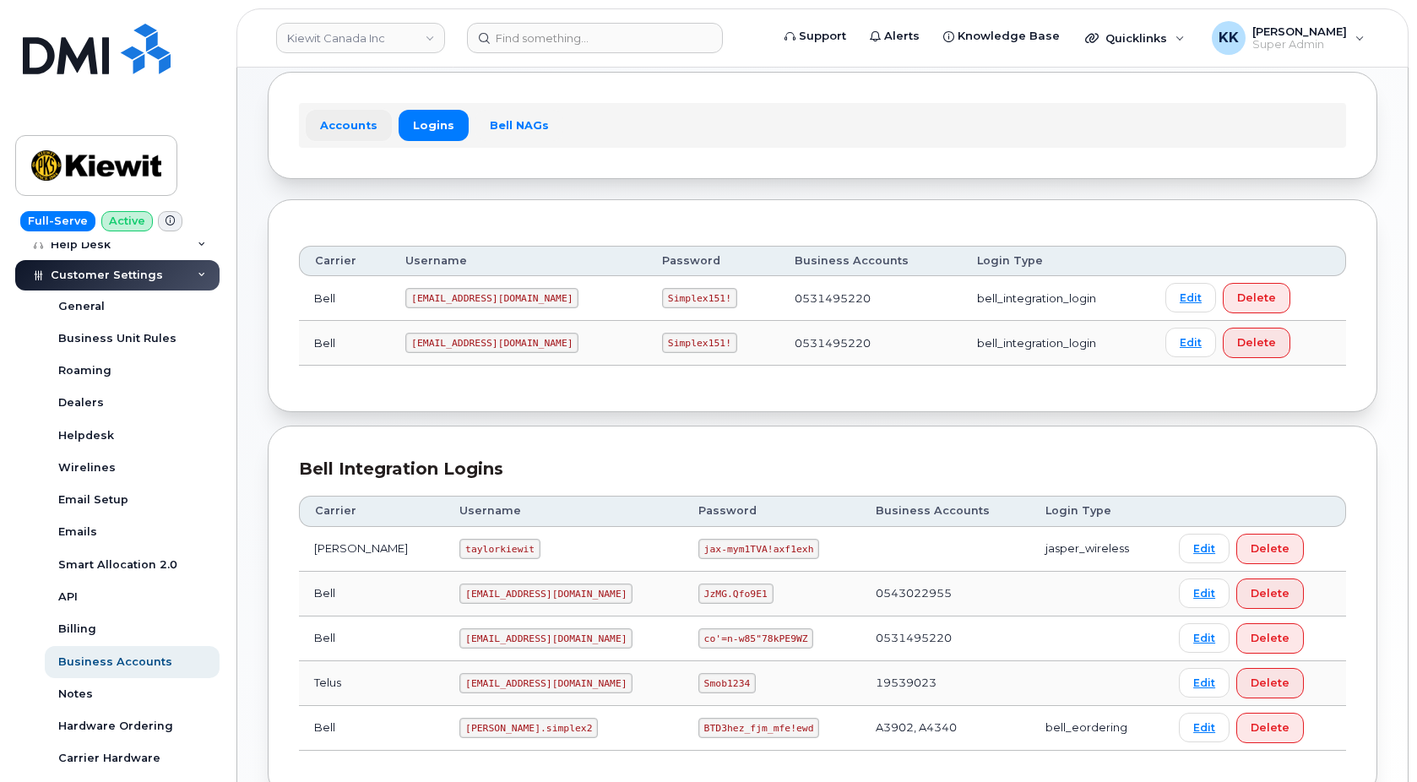
click at [339, 124] on link "Accounts" at bounding box center [349, 125] width 86 height 30
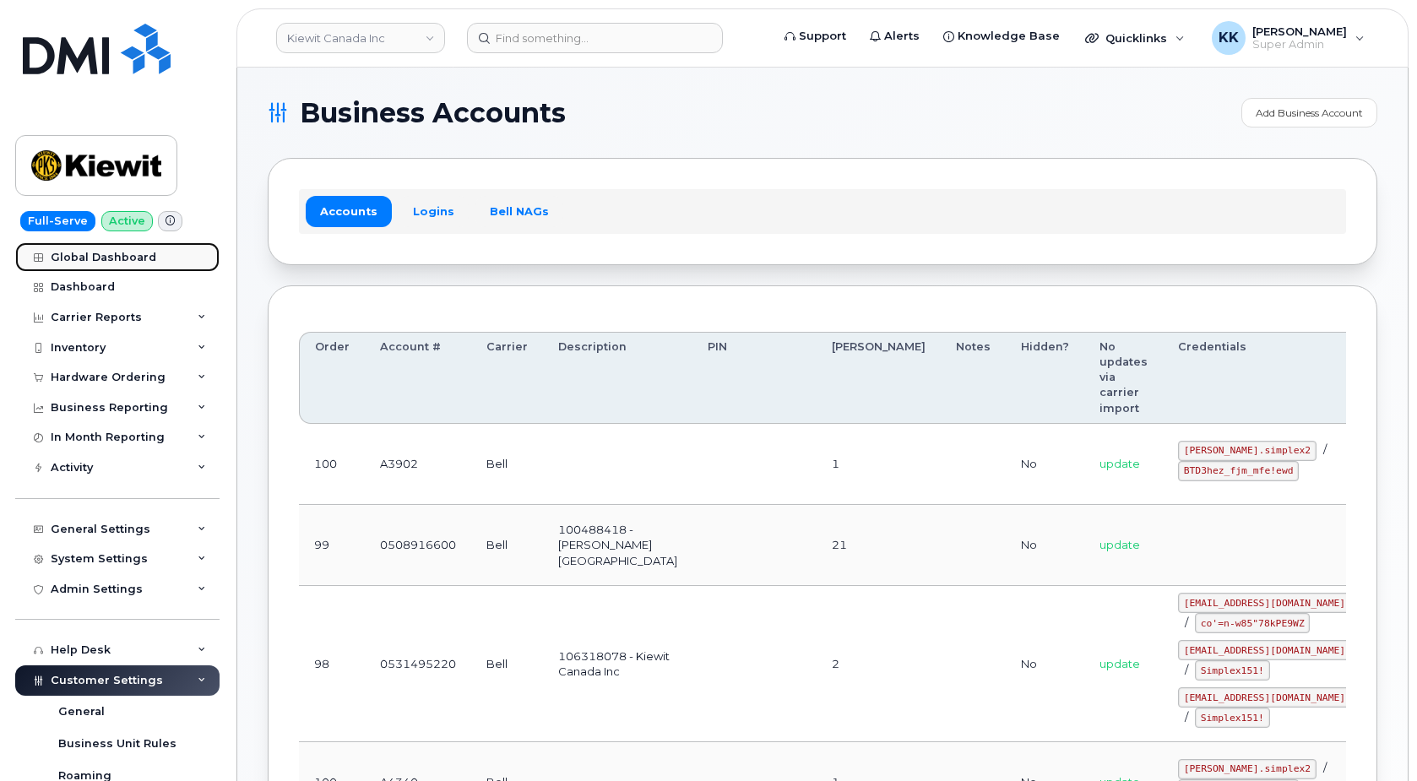
click at [98, 258] on div "Global Dashboard" at bounding box center [104, 258] width 106 height 14
click at [90, 275] on link "Dashboard" at bounding box center [117, 287] width 204 height 30
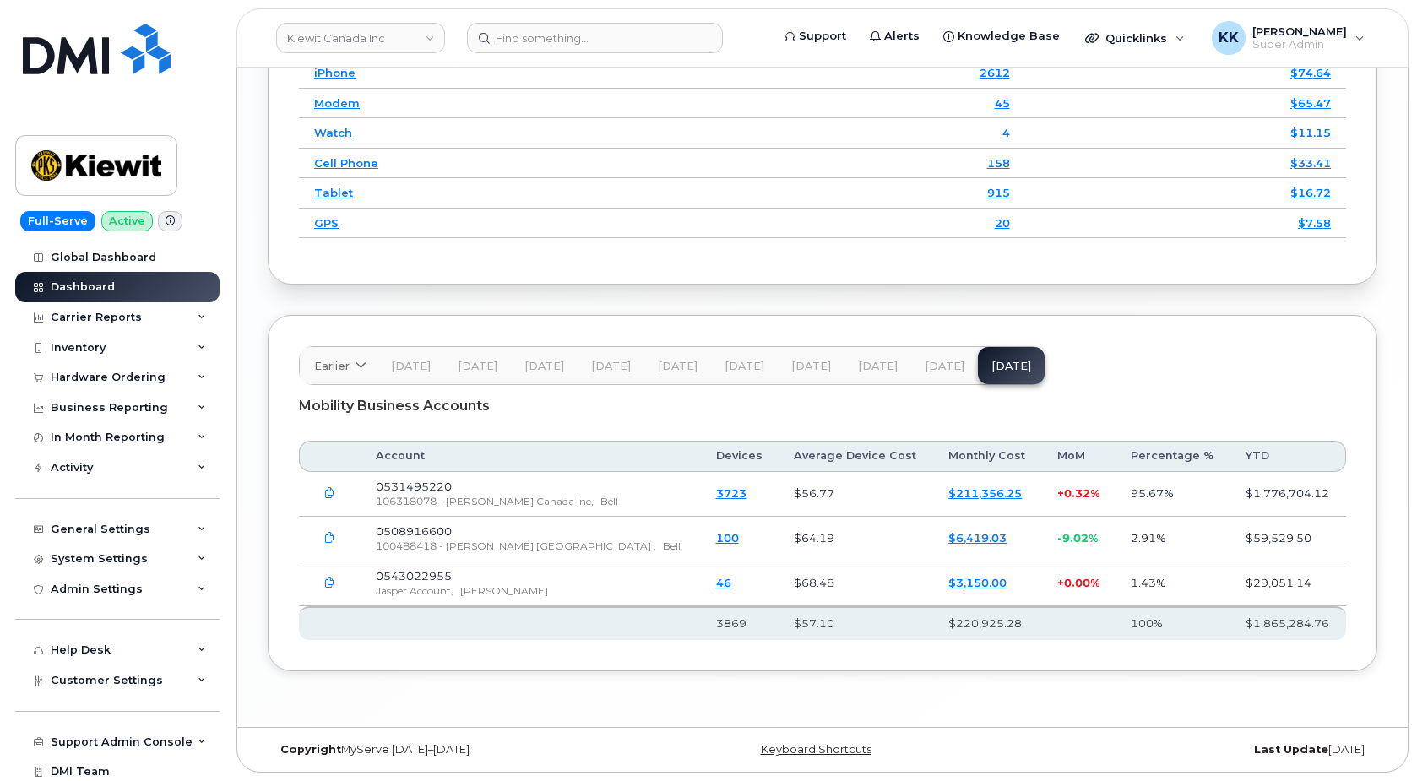
scroll to position [2715, 0]
click at [82, 322] on div "Carrier Reports" at bounding box center [96, 318] width 91 height 14
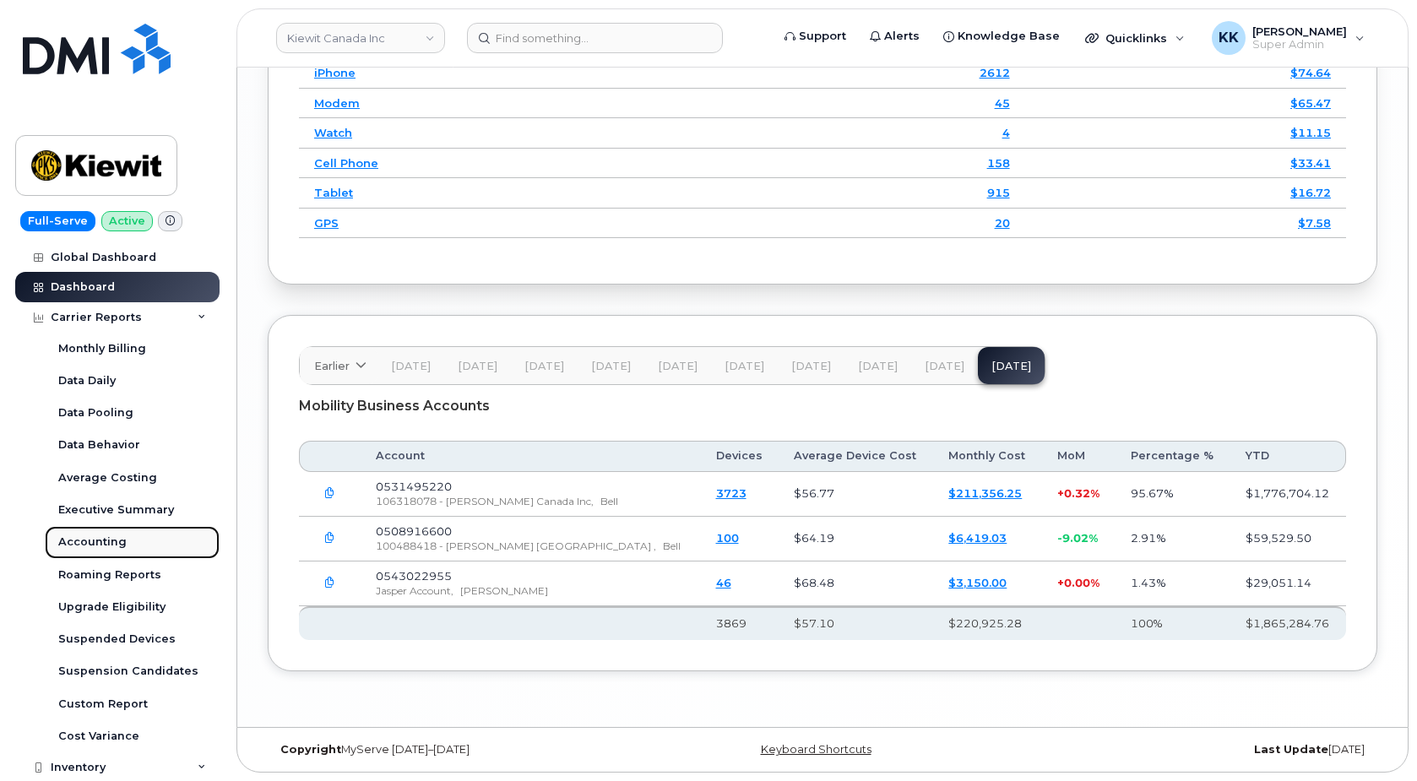
click at [111, 546] on div "Accounting" at bounding box center [92, 542] width 68 height 15
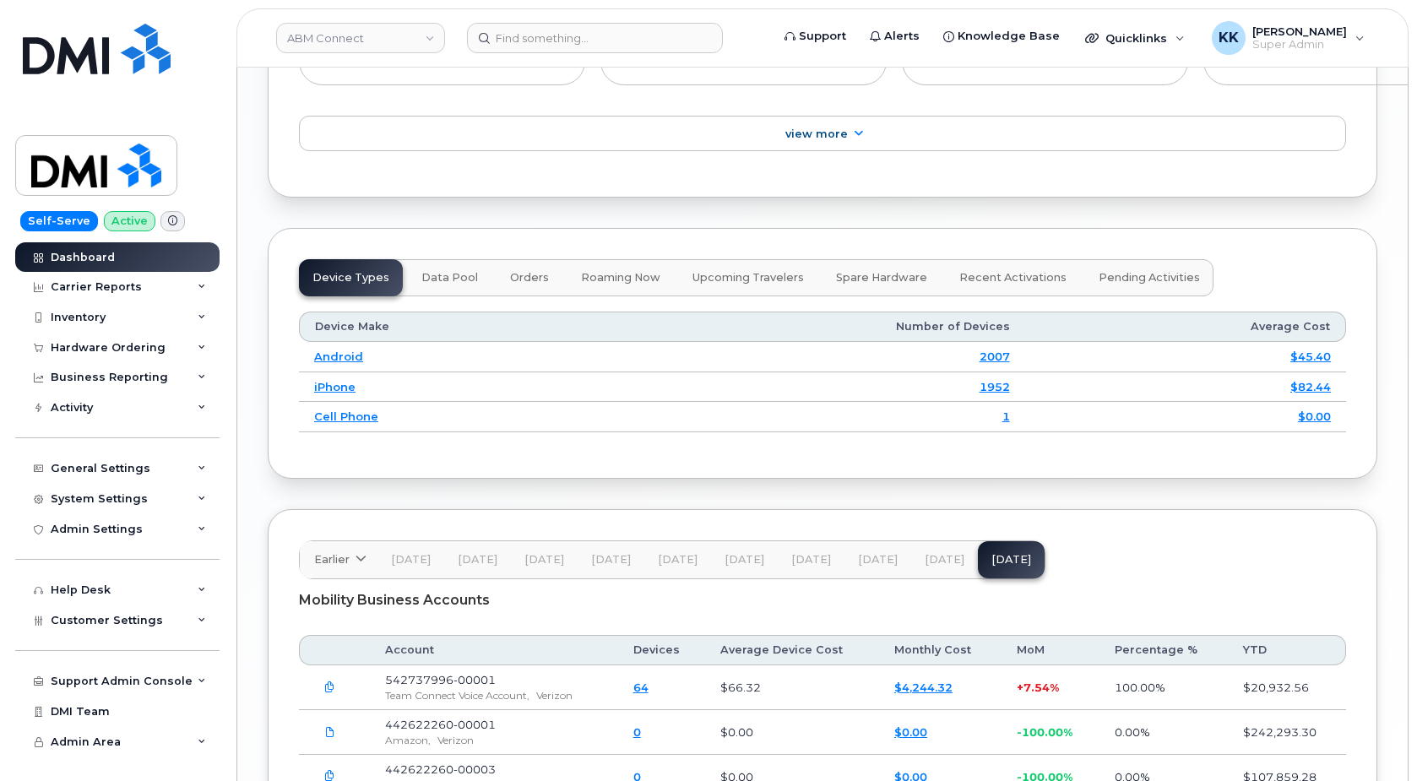
scroll to position [2306, 0]
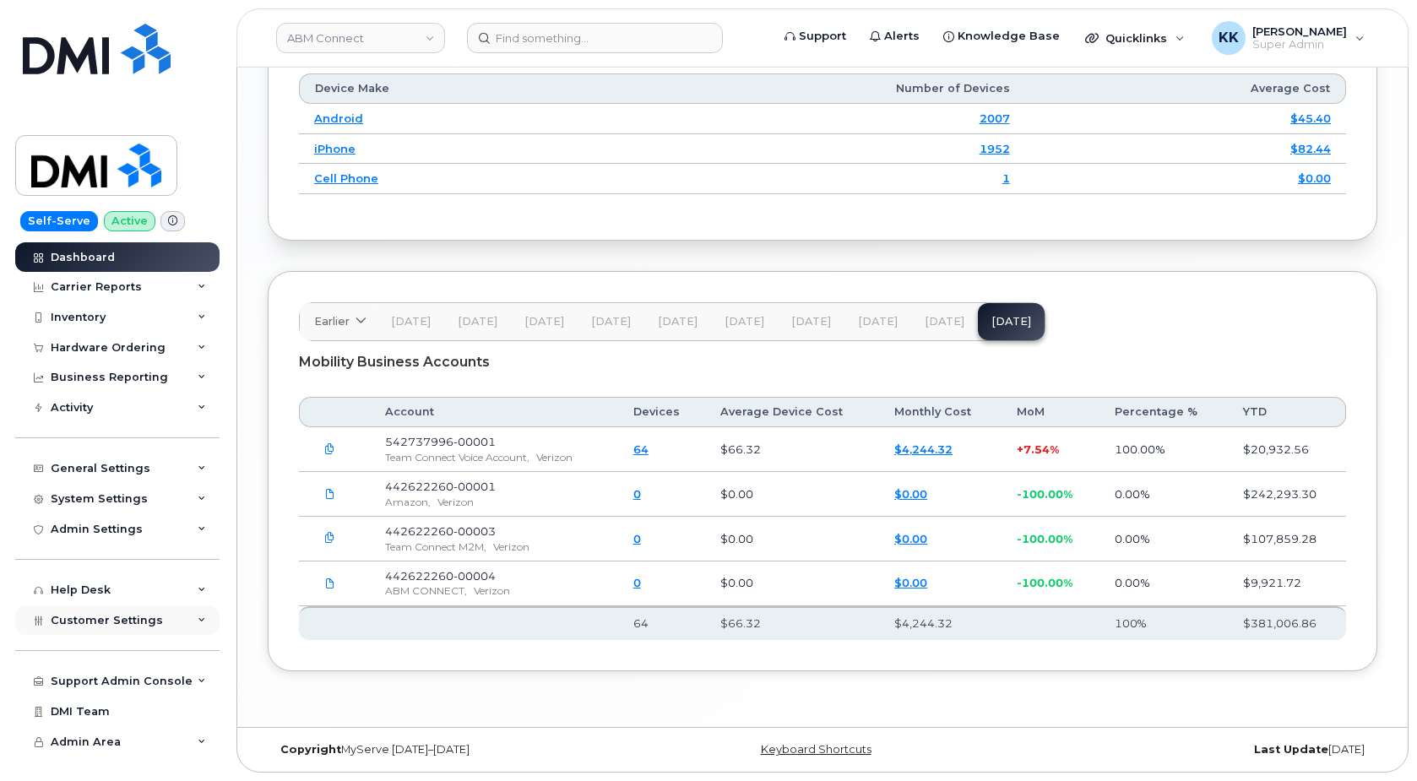
click at [139, 627] on span "Customer Settings" at bounding box center [107, 620] width 112 height 13
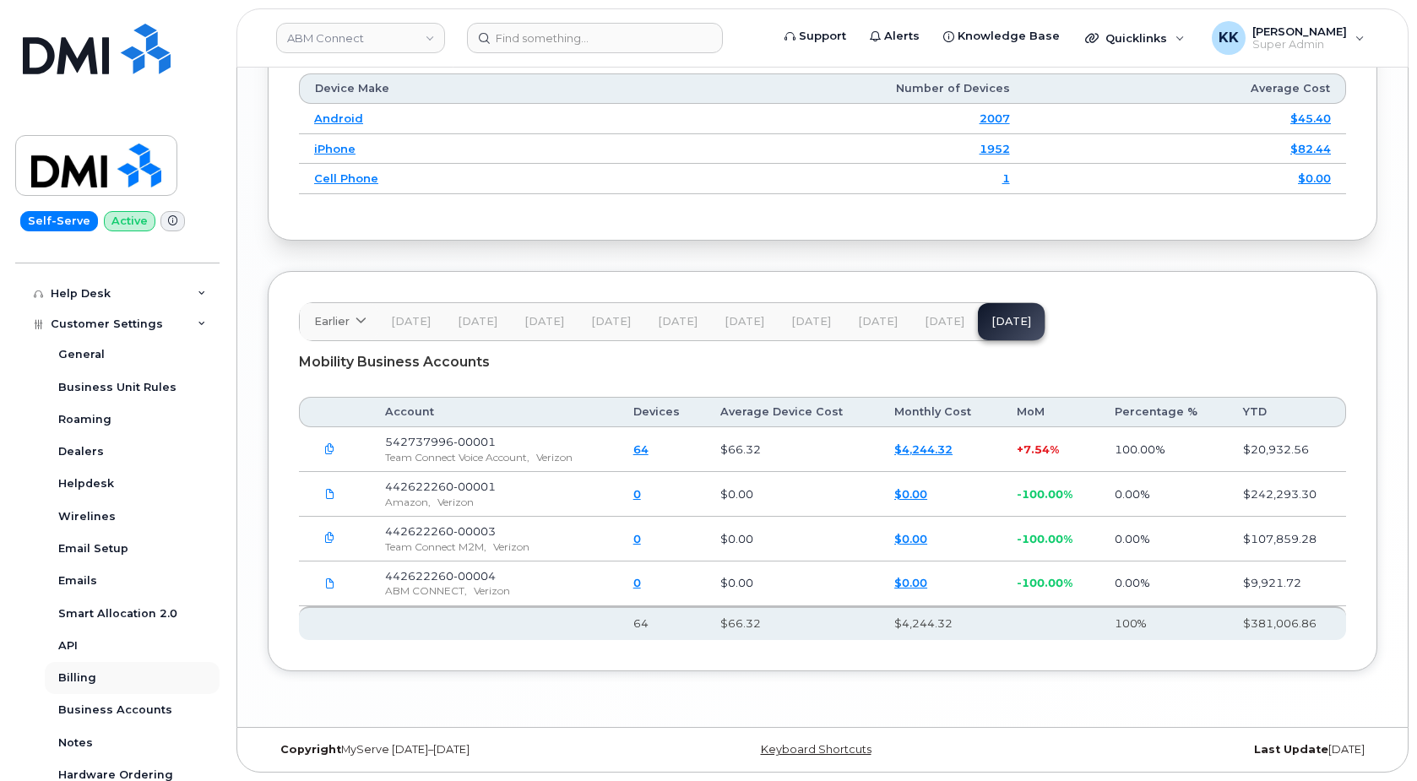
scroll to position [324, 0]
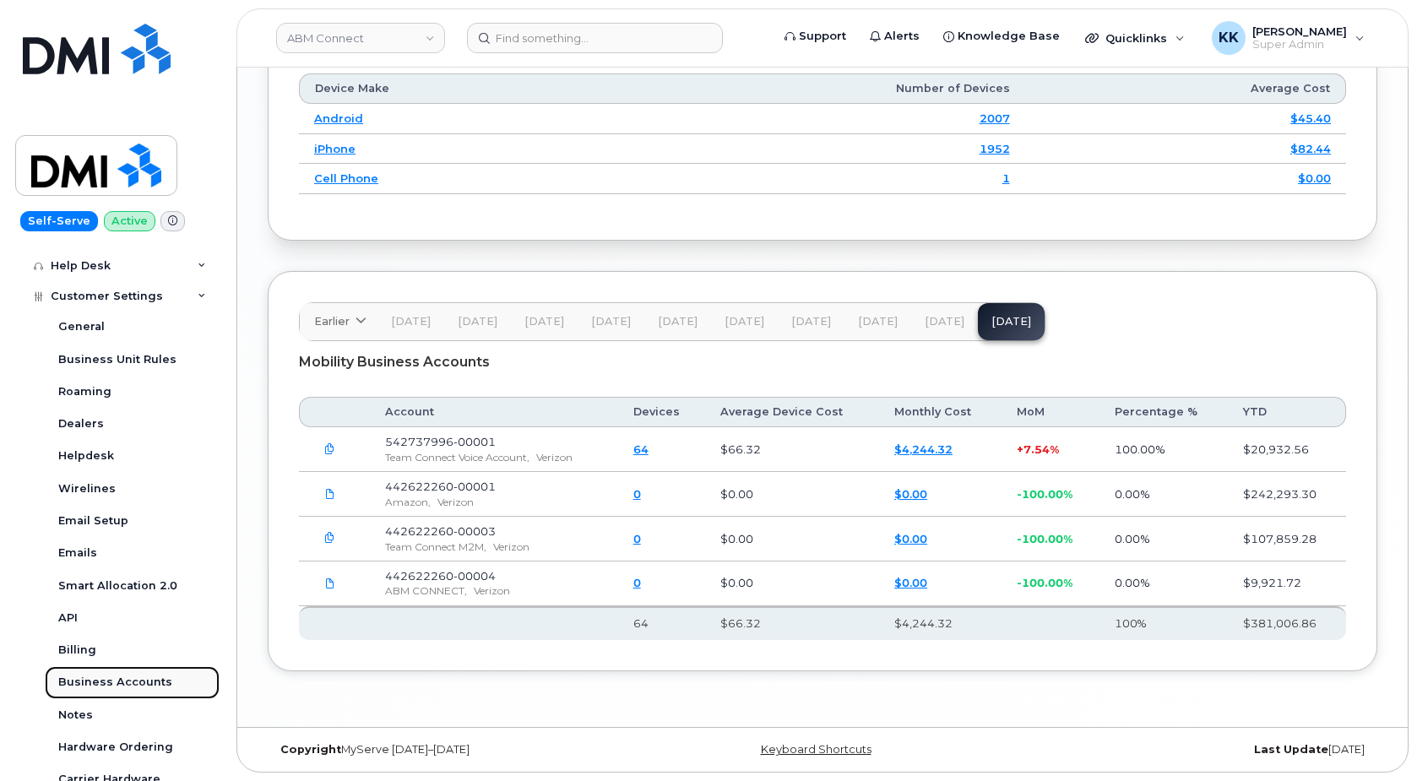
click at [127, 682] on div "Business Accounts" at bounding box center [115, 682] width 114 height 15
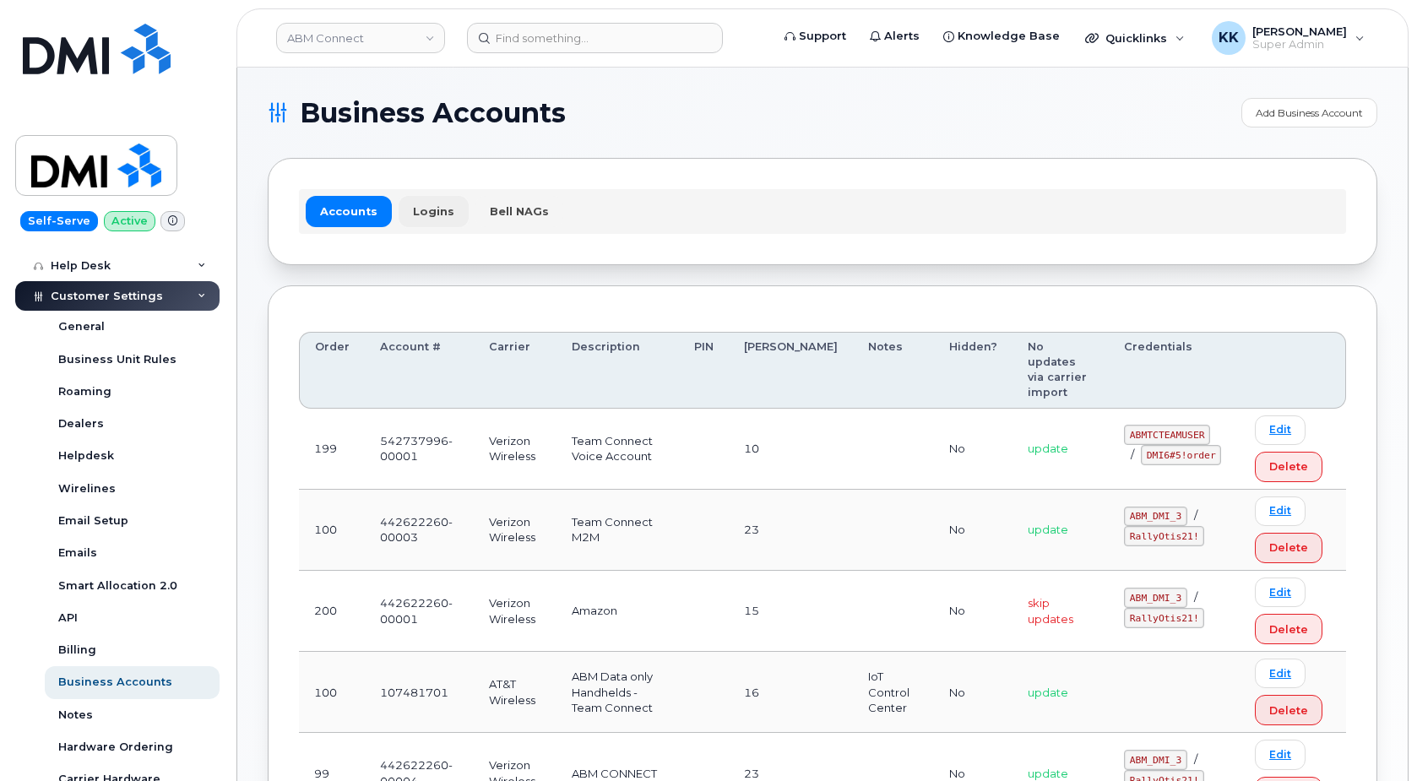
click at [425, 213] on link "Logins" at bounding box center [434, 211] width 70 height 30
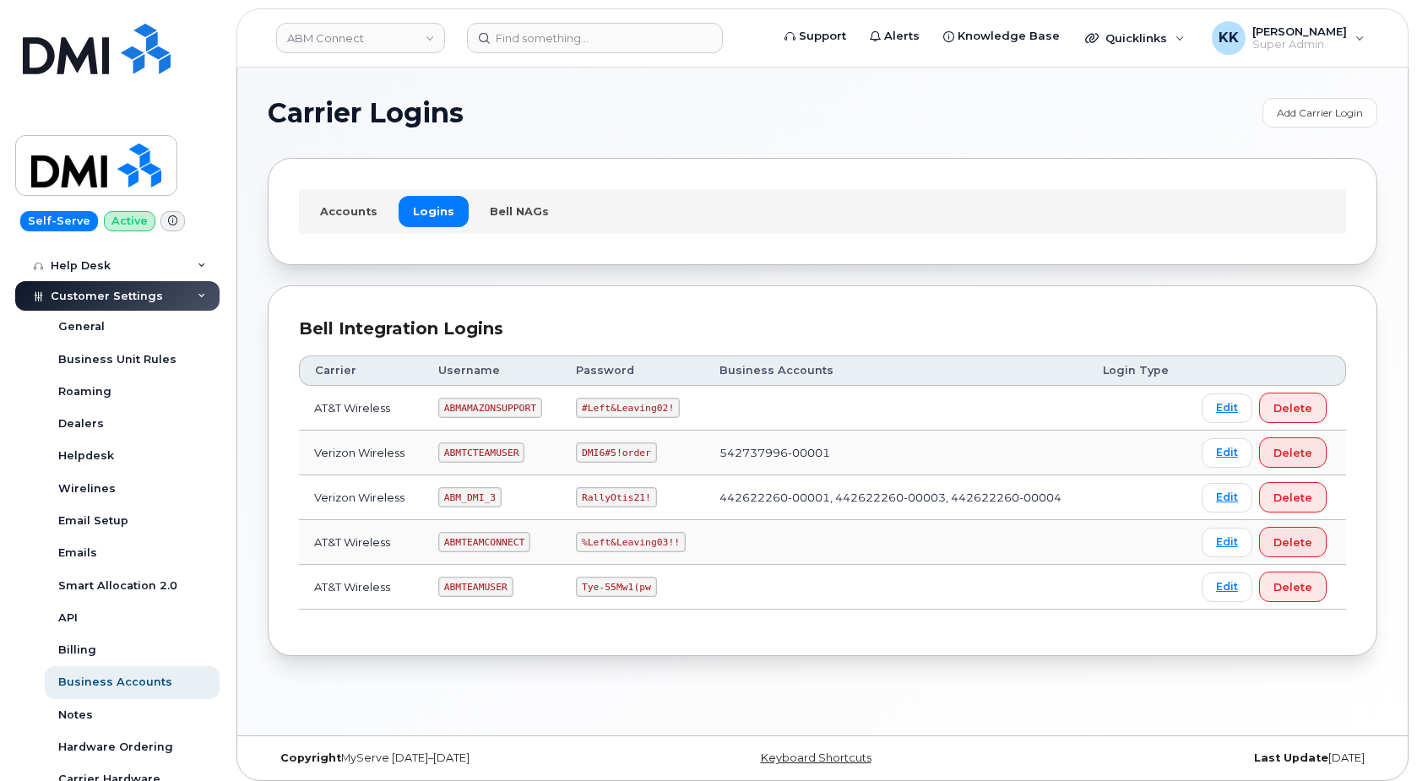
click at [486, 495] on code "ABM_DMI_3" at bounding box center [469, 497] width 63 height 20
click at [484, 495] on code "ABM_DMI_3" at bounding box center [469, 497] width 63 height 20
click at [614, 503] on code "RallyOtis21!" at bounding box center [616, 497] width 80 height 20
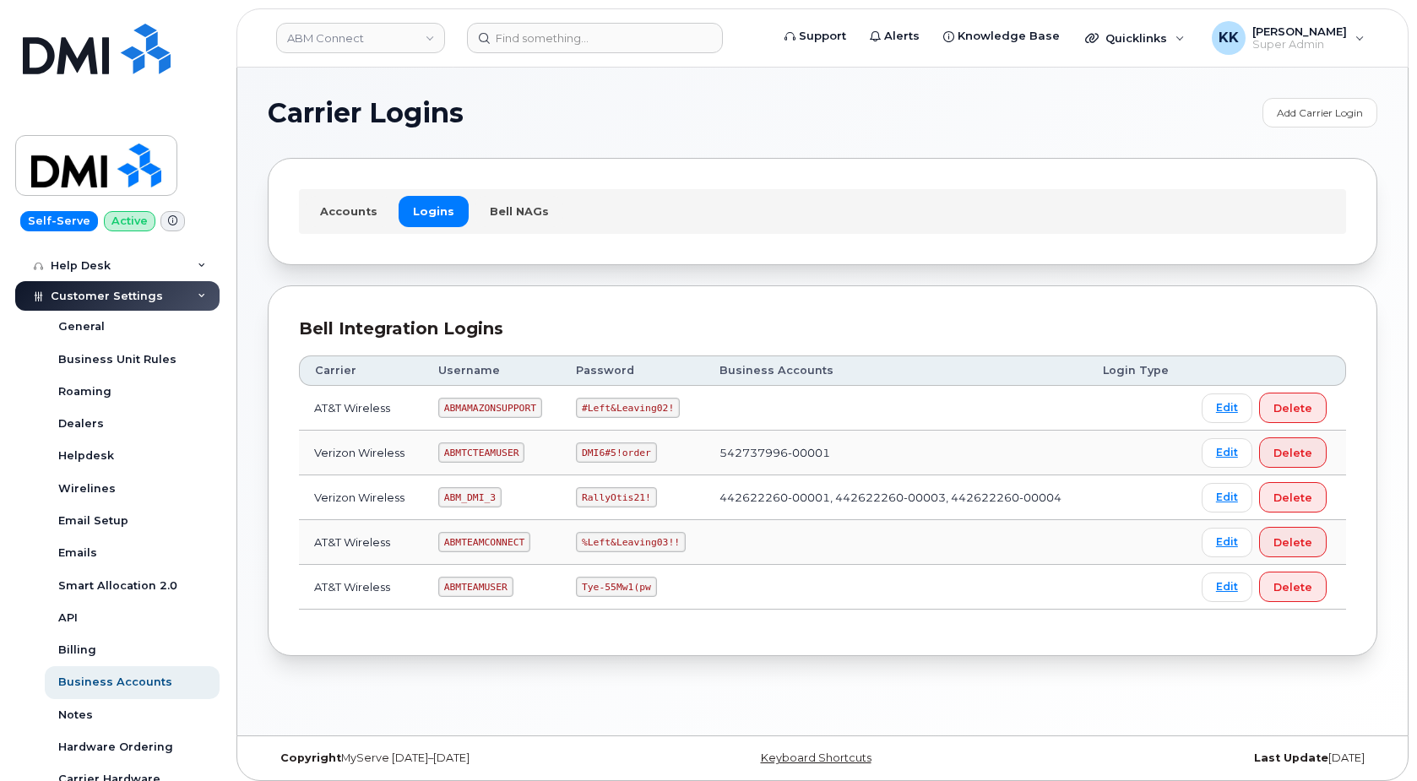
click at [614, 503] on code "RallyOtis21!" at bounding box center [616, 497] width 80 height 20
